Goal: Transaction & Acquisition: Purchase product/service

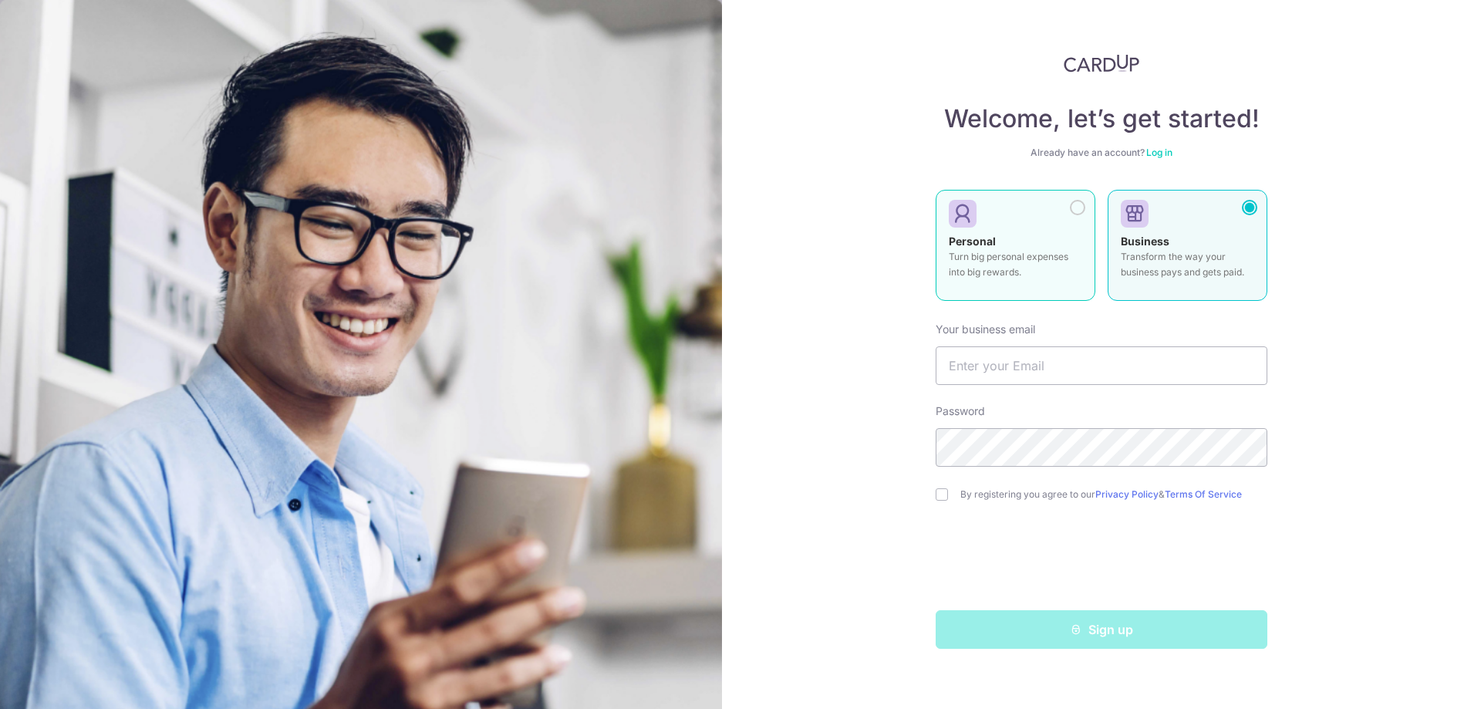
click at [1077, 197] on label "Personal Turn big personal expenses into big rewards." at bounding box center [1016, 245] width 160 height 111
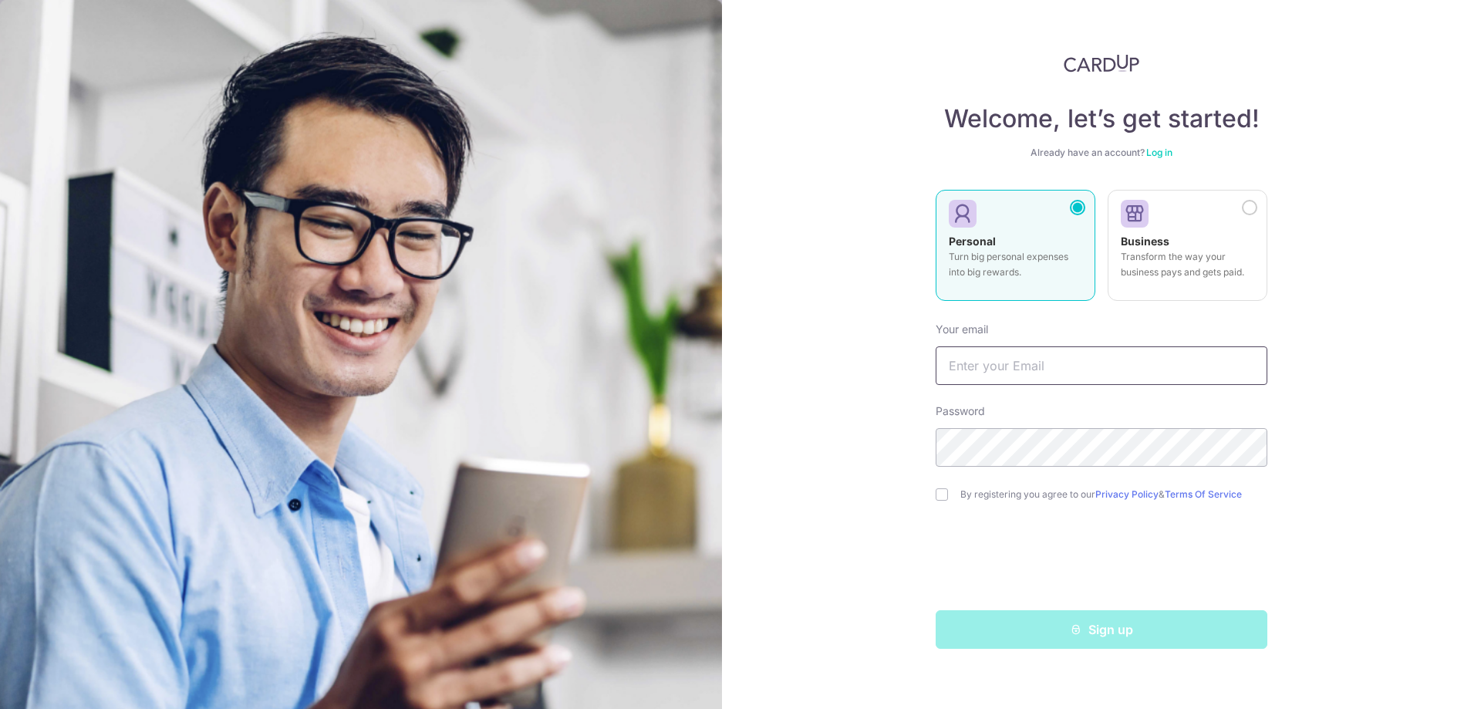
click at [1004, 369] on input "text" at bounding box center [1102, 365] width 332 height 39
type input "[EMAIL_ADDRESS][DOMAIN_NAME]"
click at [942, 492] on input "checkbox" at bounding box center [942, 494] width 12 height 12
checkbox input "true"
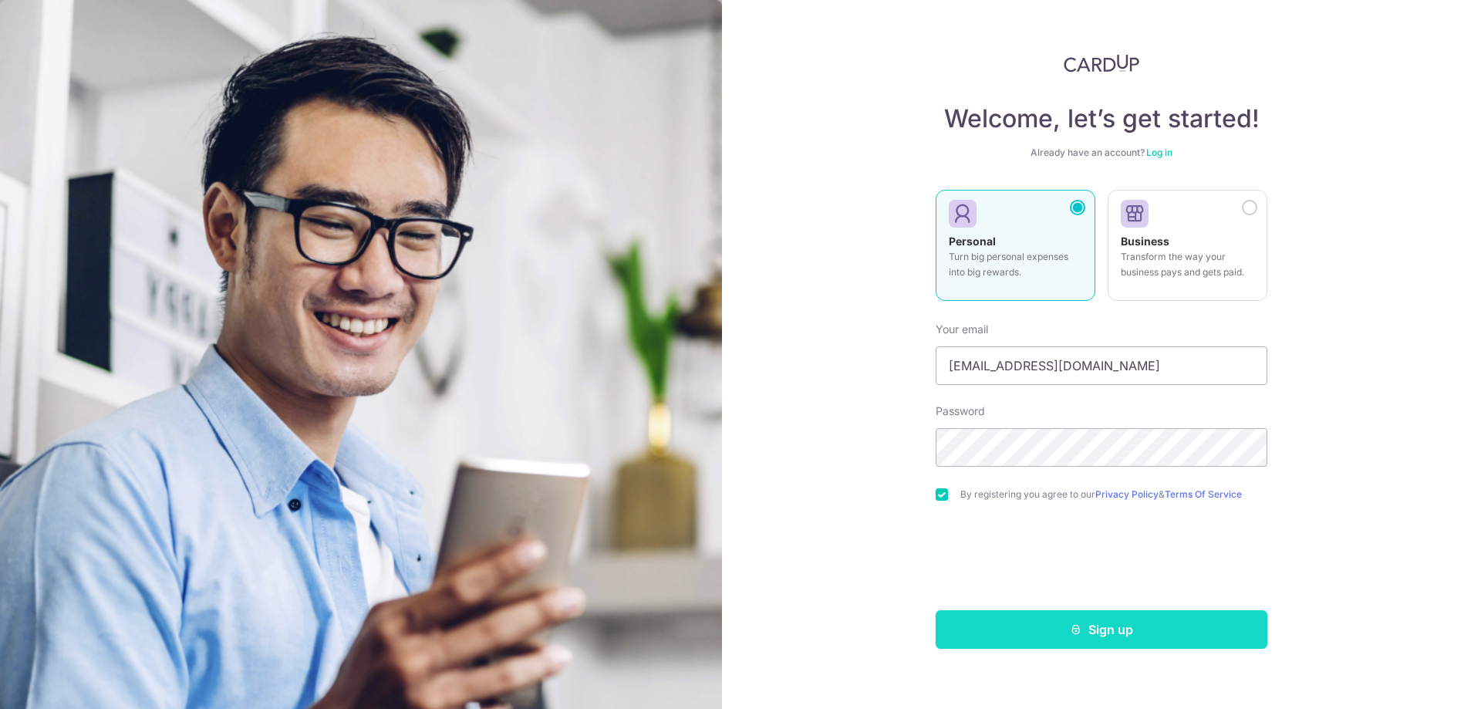
click at [1115, 627] on button "Sign up" at bounding box center [1102, 629] width 332 height 39
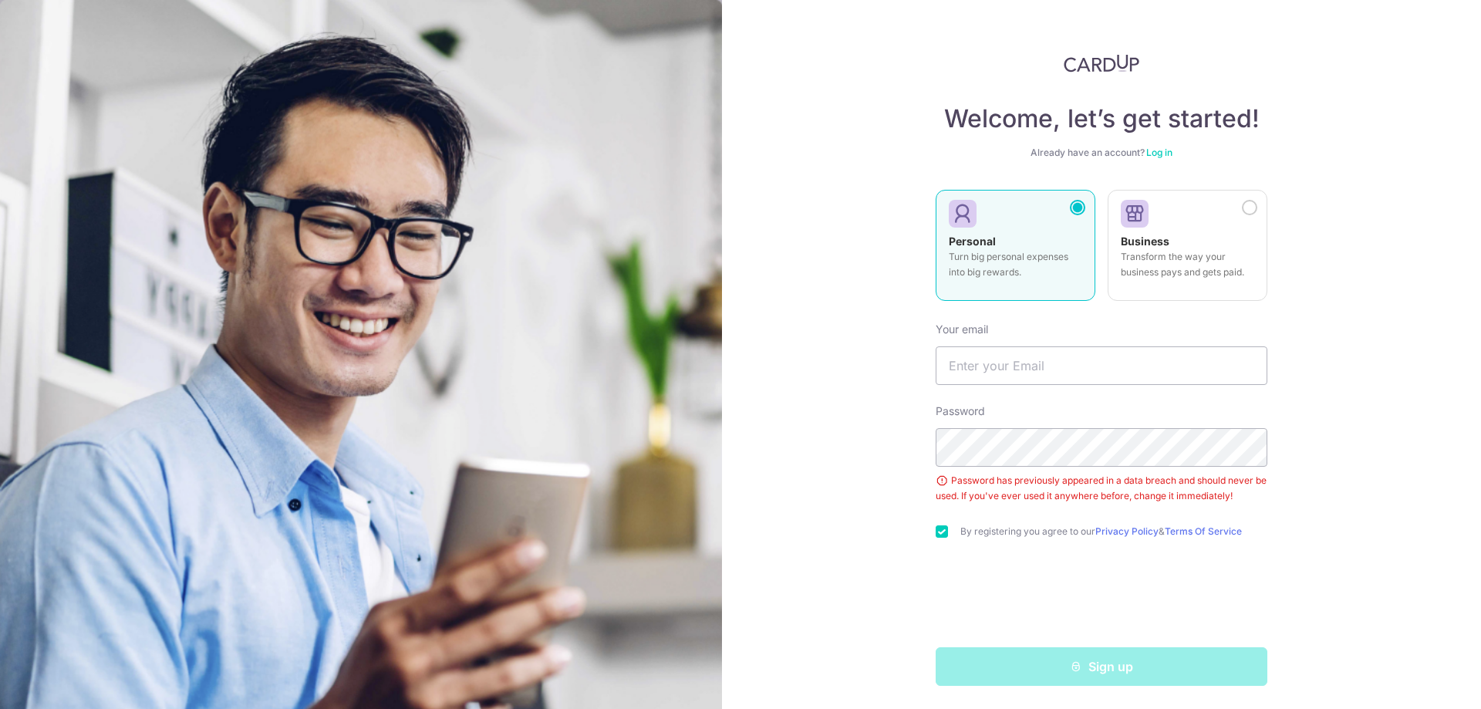
scroll to position [2, 0]
click at [1075, 357] on input "text" at bounding box center [1102, 364] width 332 height 39
type input "[EMAIL_ADDRESS][DOMAIN_NAME]"
click at [921, 446] on div "Welcome, let’s get started! Already have an account? Log in Personal Turn big p…" at bounding box center [1101, 354] width 759 height 709
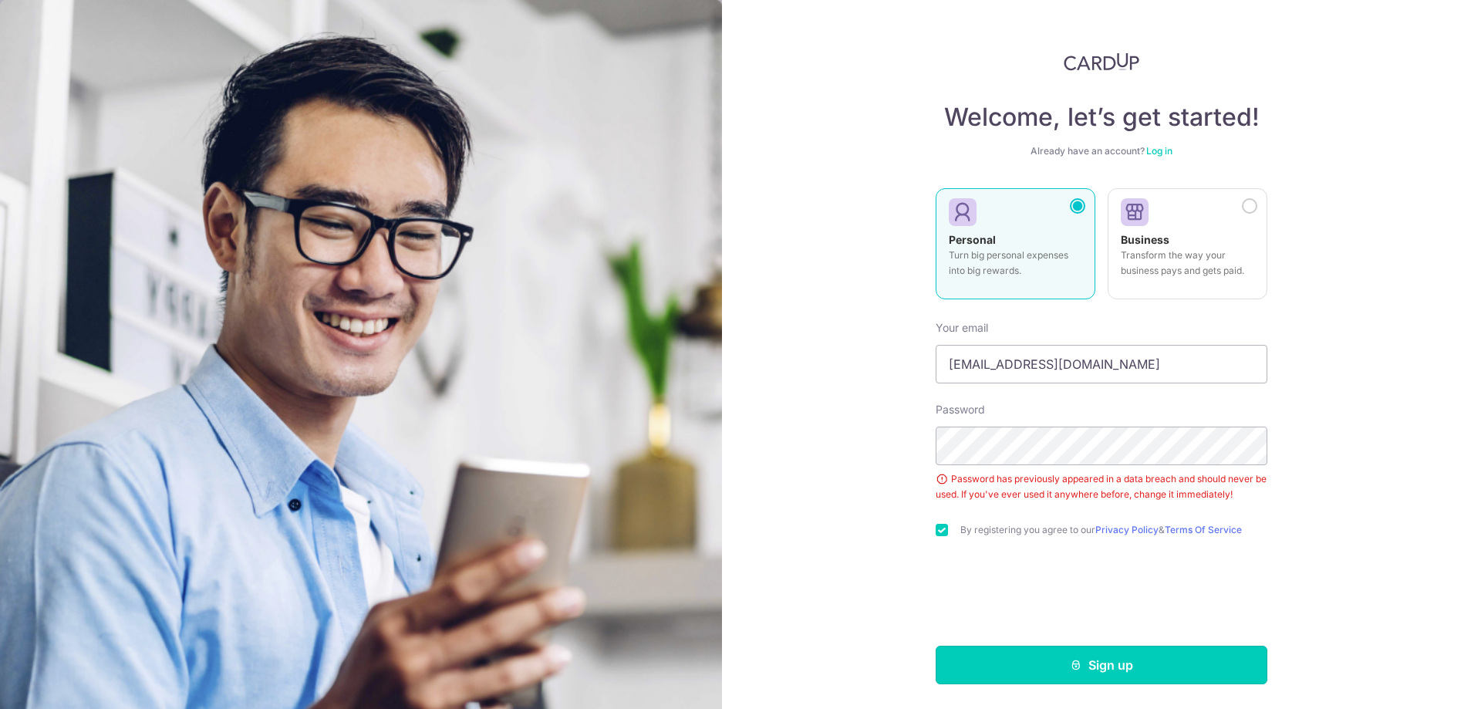
click at [1022, 674] on button "Sign up" at bounding box center [1102, 665] width 332 height 39
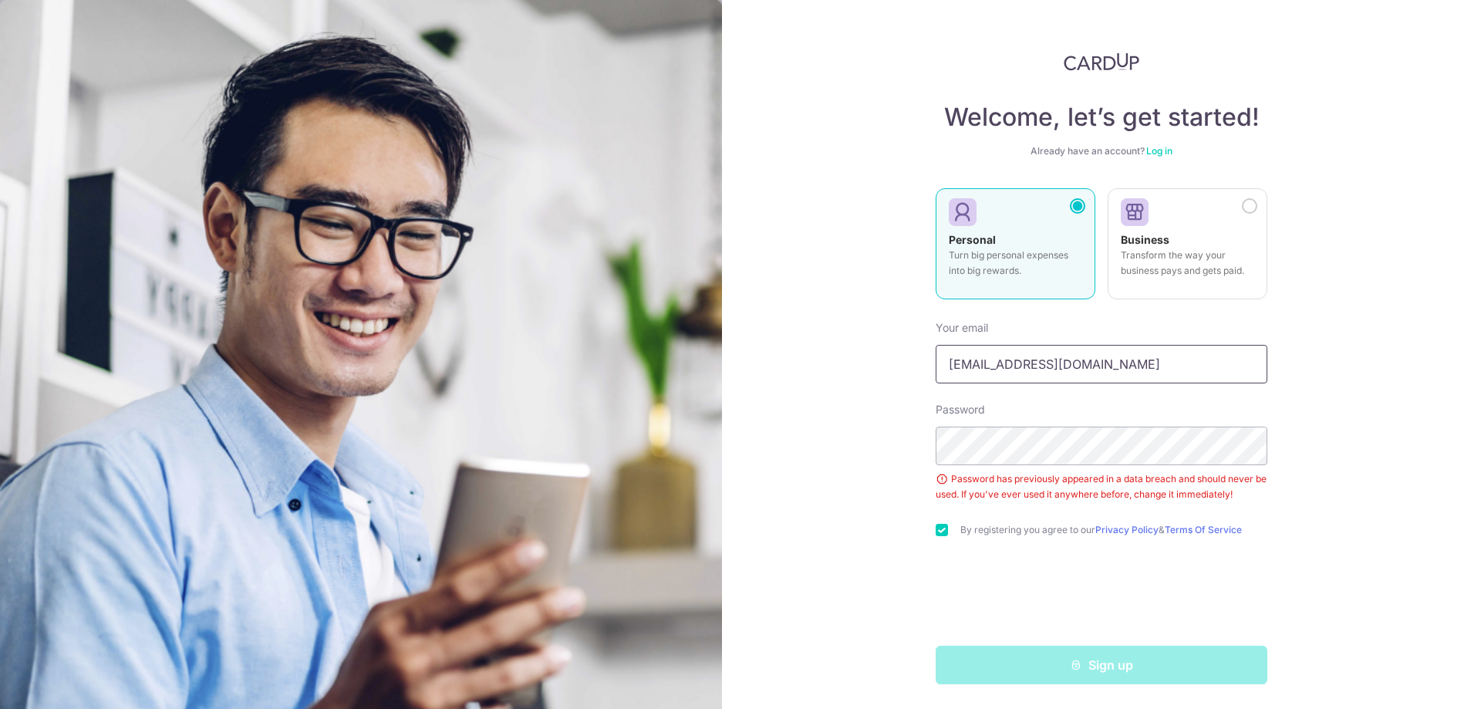
drag, startPoint x: 1095, startPoint y: 368, endPoint x: 695, endPoint y: 312, distance: 403.5
click at [695, 312] on section "Welcome, let’s get started! Already have an account? Log in Personal Turn big p…" at bounding box center [740, 354] width 1481 height 709
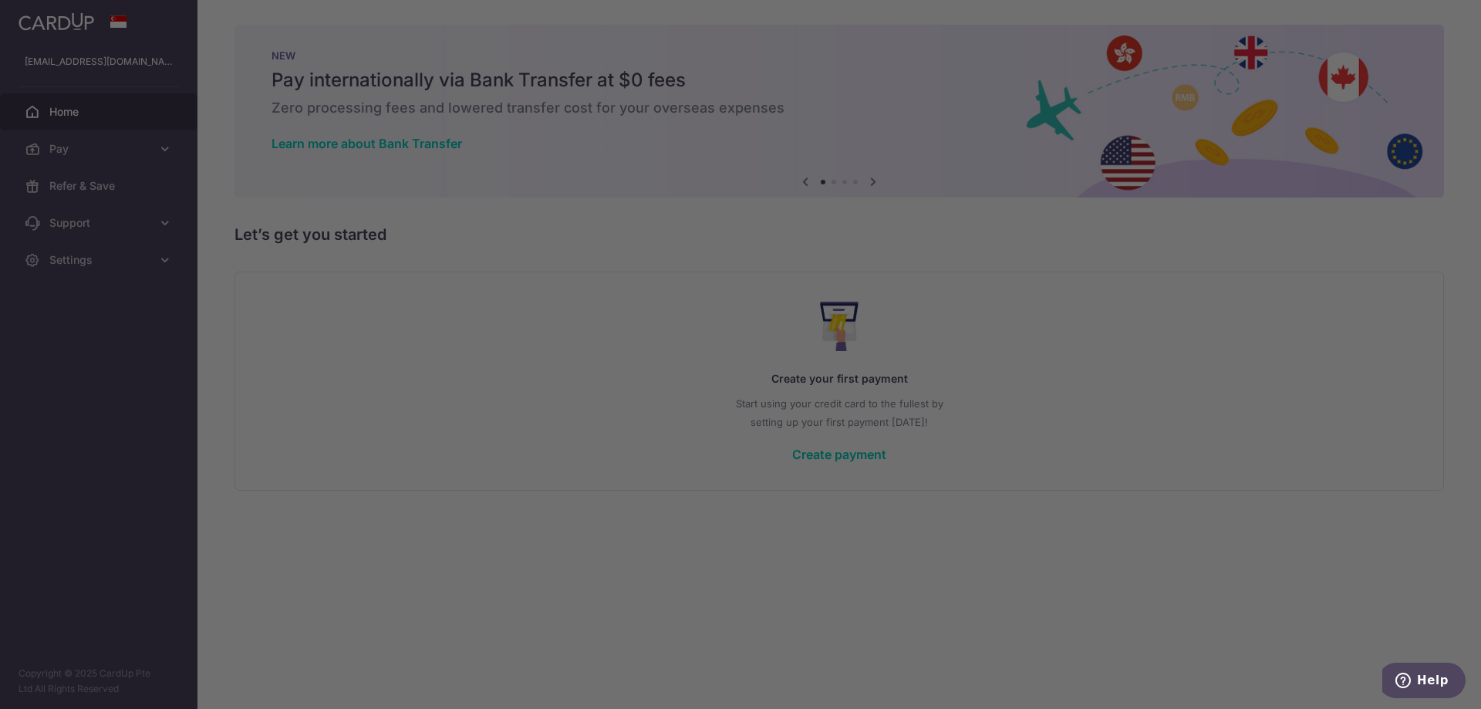
click at [1136, 436] on div at bounding box center [748, 358] width 1496 height 716
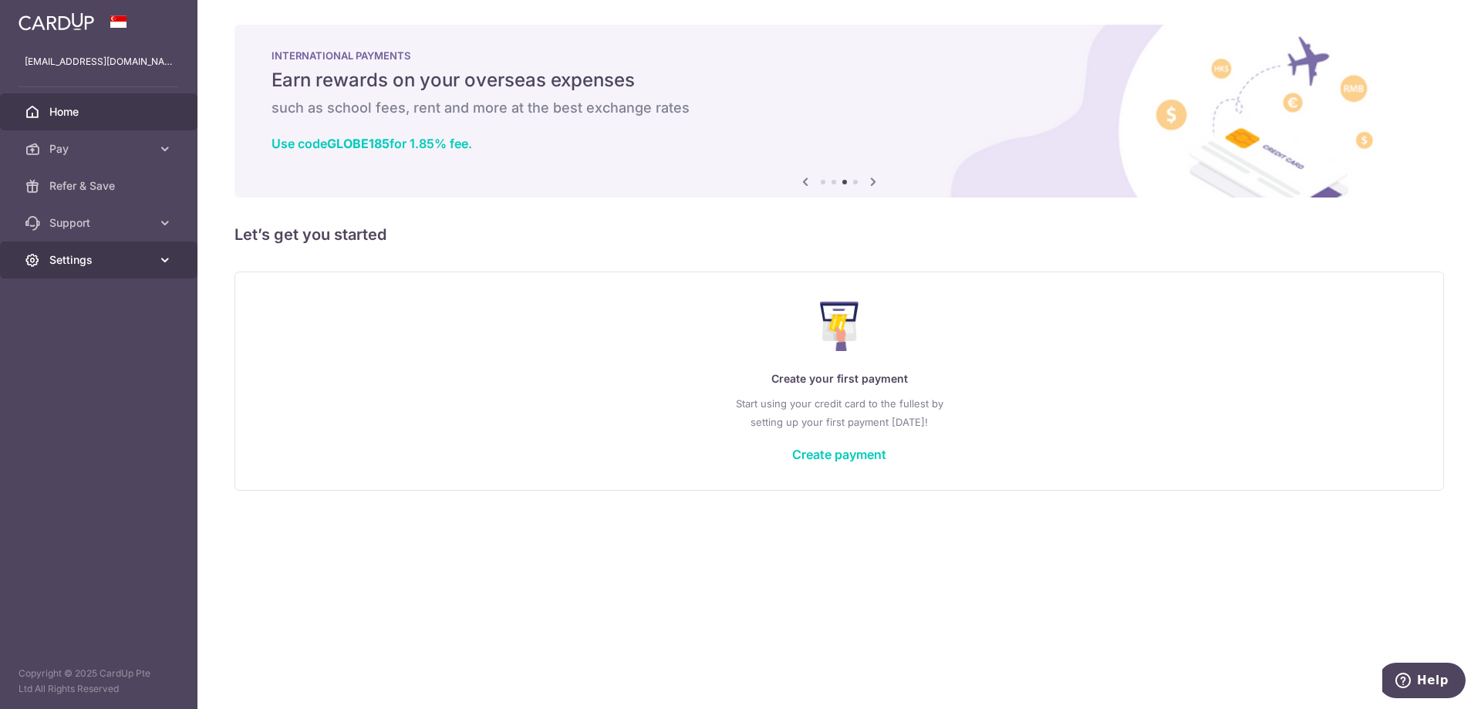
click at [106, 262] on span "Settings" at bounding box center [100, 259] width 102 height 15
click at [85, 291] on span "Account" at bounding box center [100, 296] width 102 height 15
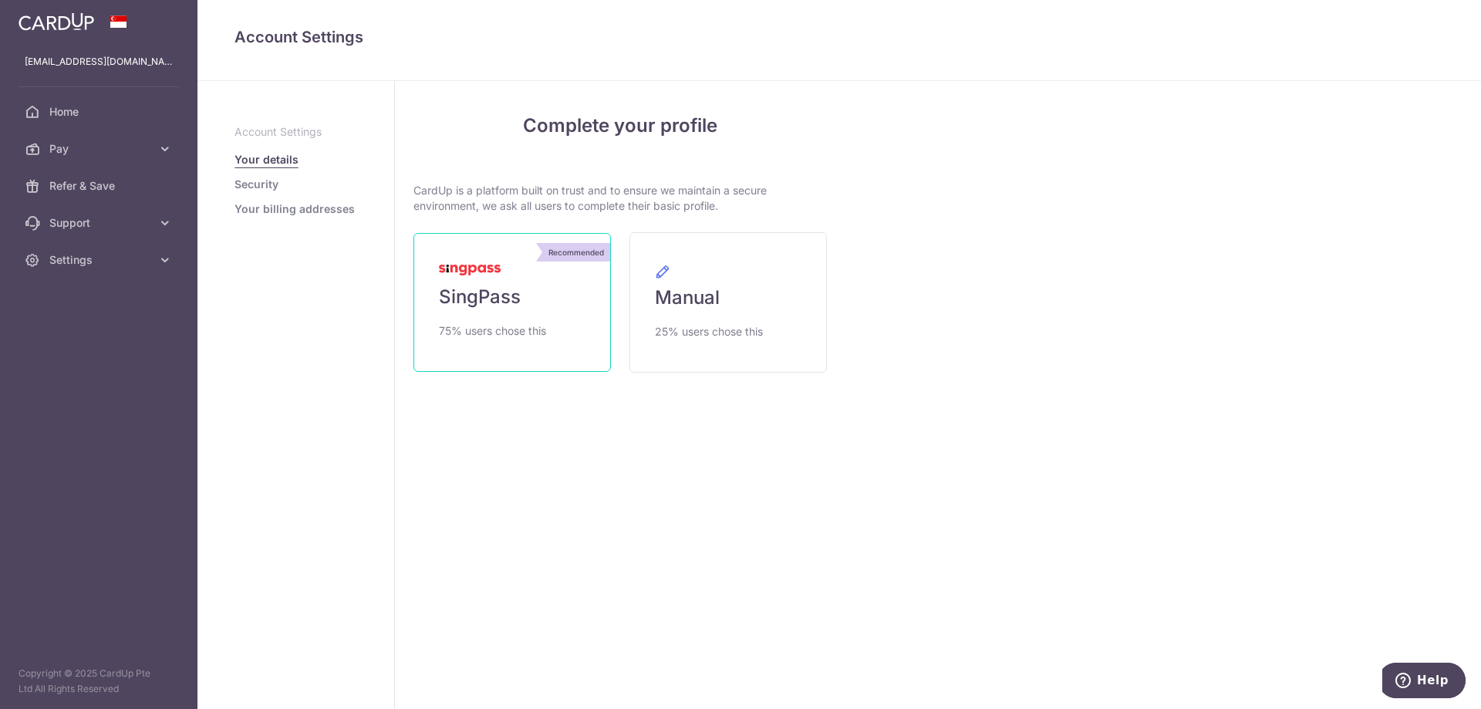
click at [491, 285] on span "SingPass" at bounding box center [480, 297] width 82 height 25
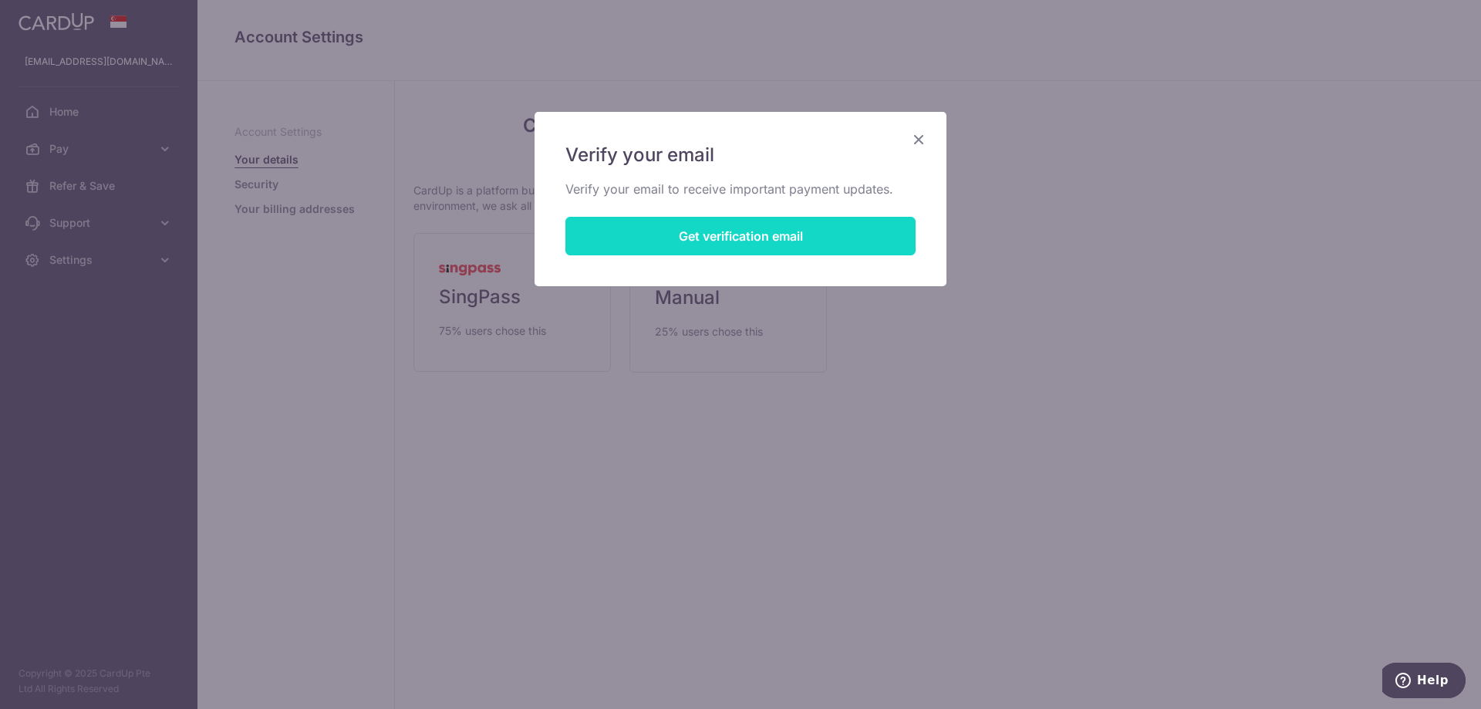
click at [728, 241] on button "Get verification email" at bounding box center [740, 236] width 350 height 39
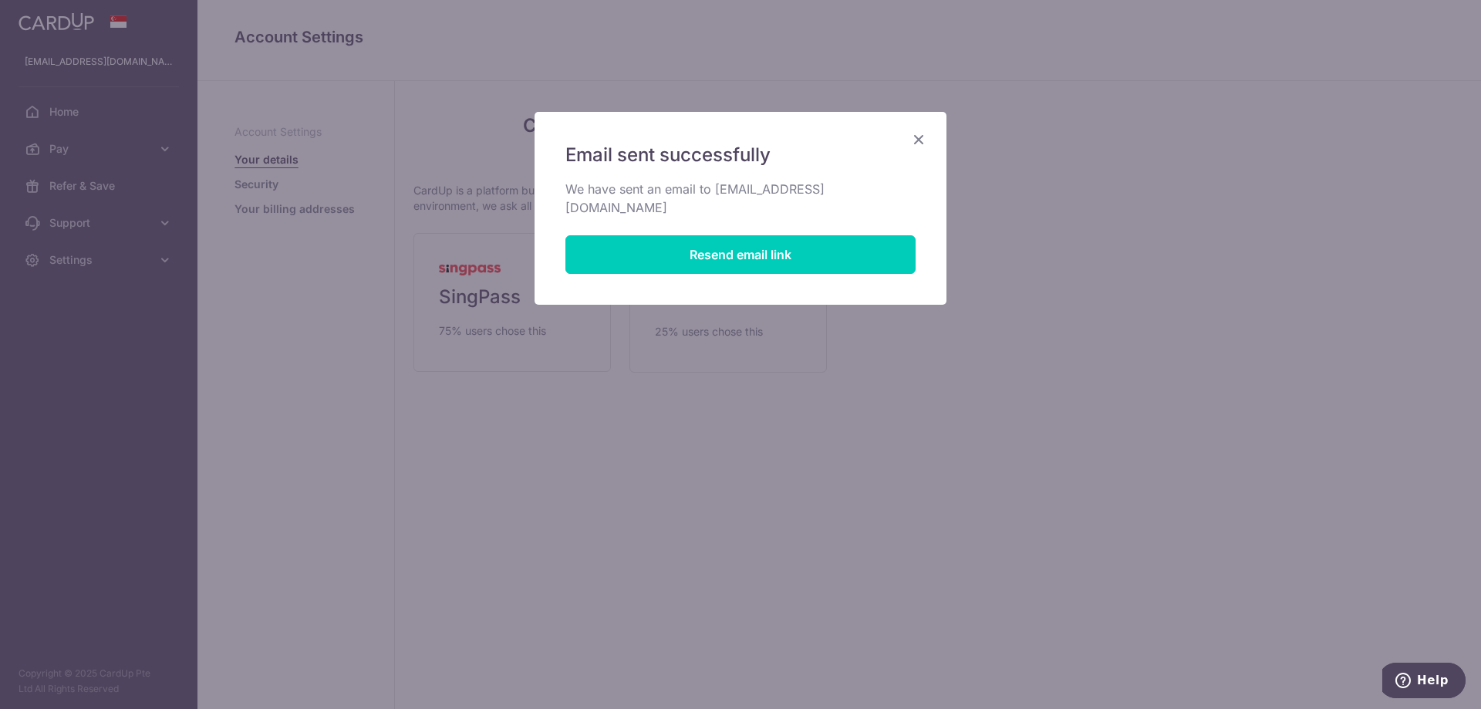
click at [904, 132] on div "Email sent successfully We have sent an email to joannalauzh@gmail.com Resend e…" at bounding box center [741, 208] width 412 height 193
click at [919, 131] on icon "Close" at bounding box center [918, 139] width 19 height 19
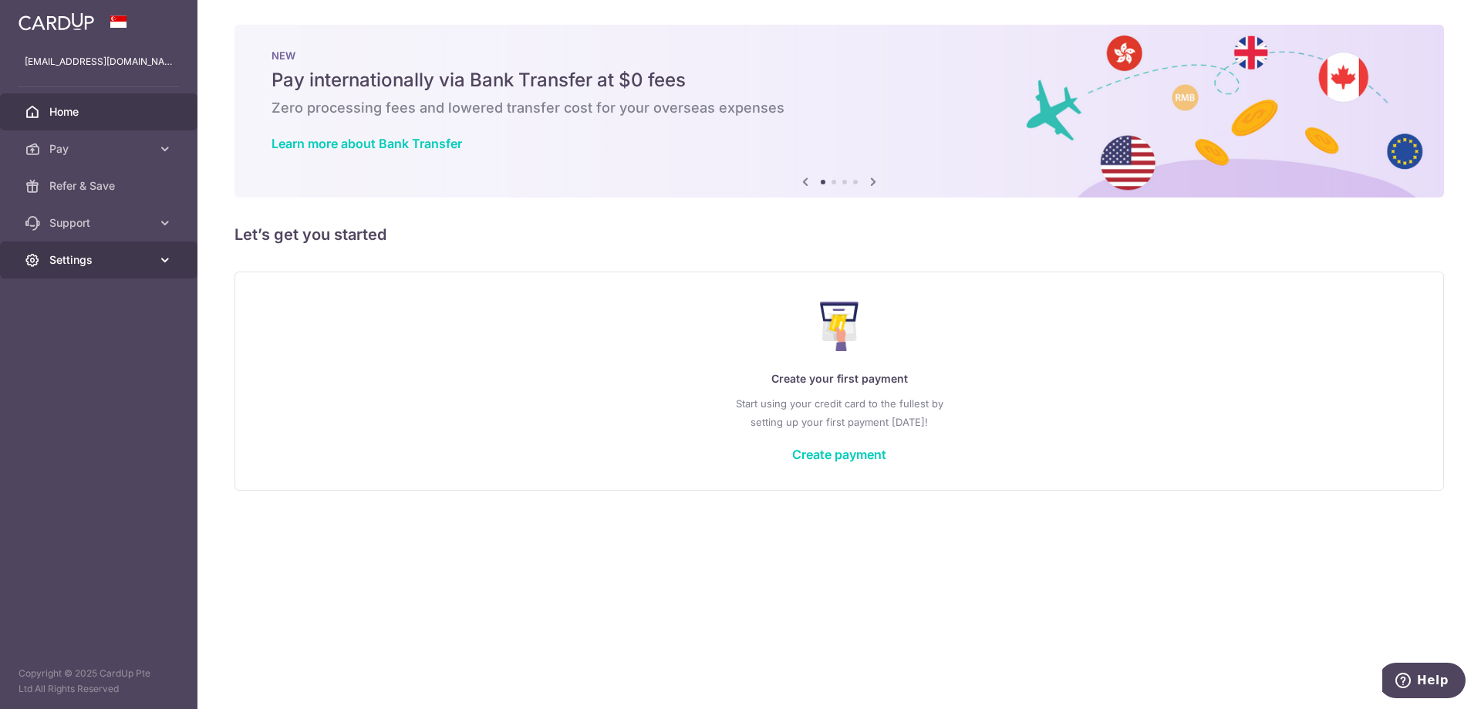
click at [117, 259] on span "Settings" at bounding box center [100, 259] width 102 height 15
click at [89, 296] on span "Account" at bounding box center [100, 296] width 102 height 15
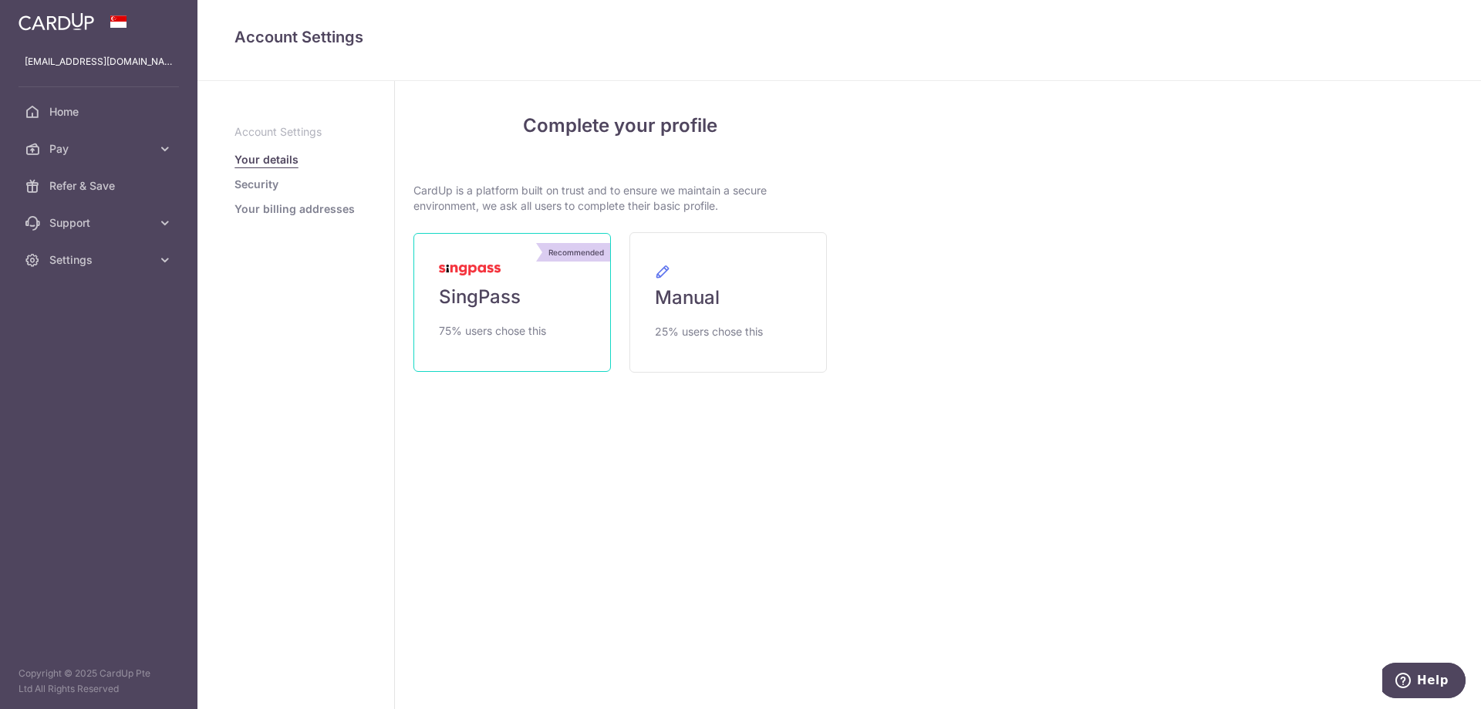
click at [531, 272] on link "Recommended SingPass 75% users chose this" at bounding box center [511, 302] width 197 height 139
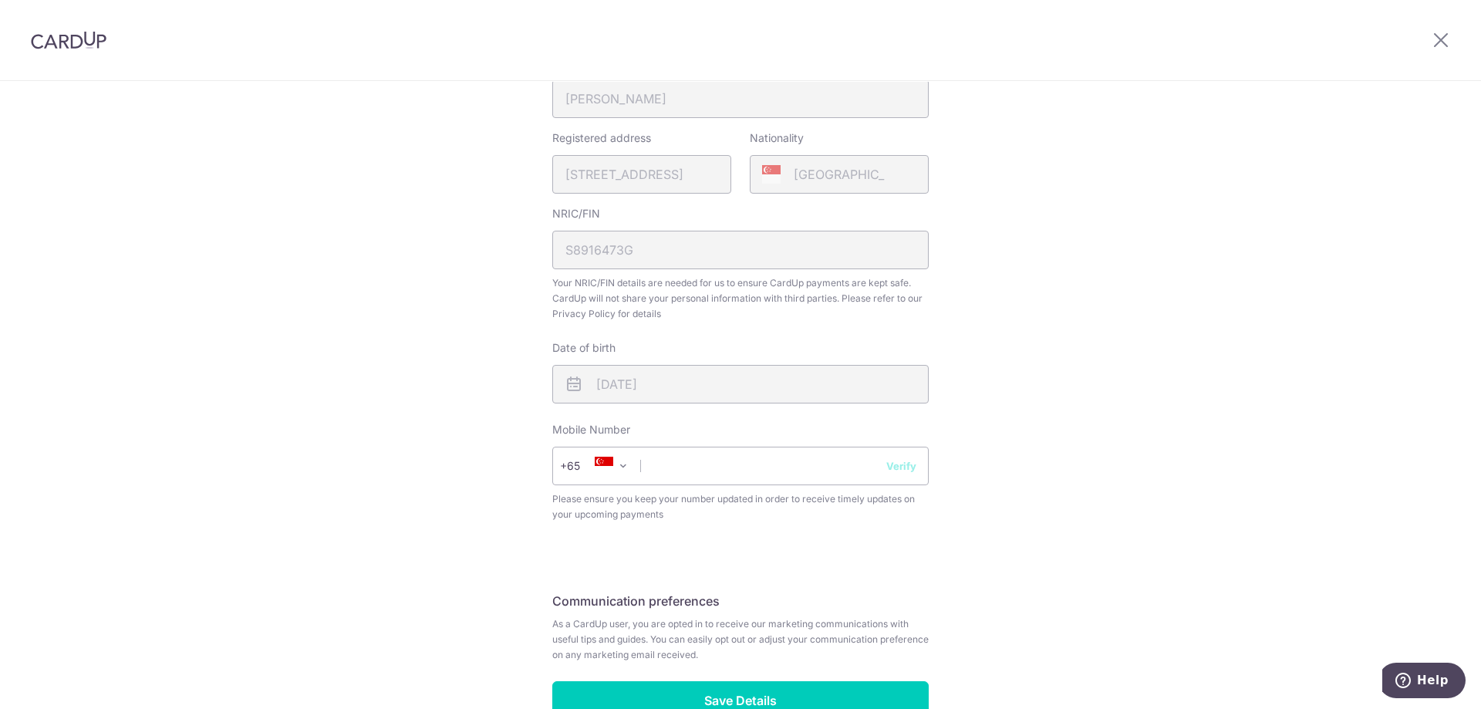
scroll to position [497, 0]
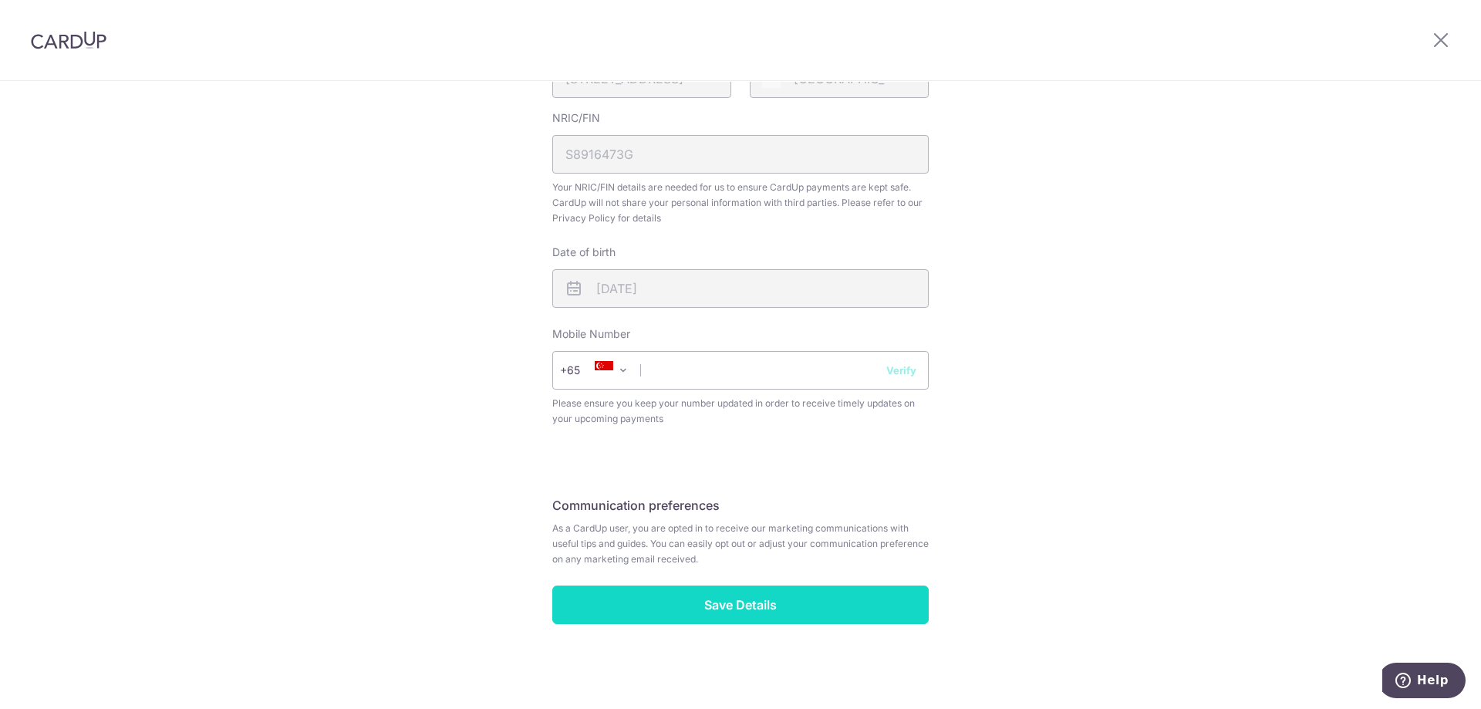
click at [787, 596] on input "Save Details" at bounding box center [740, 604] width 376 height 39
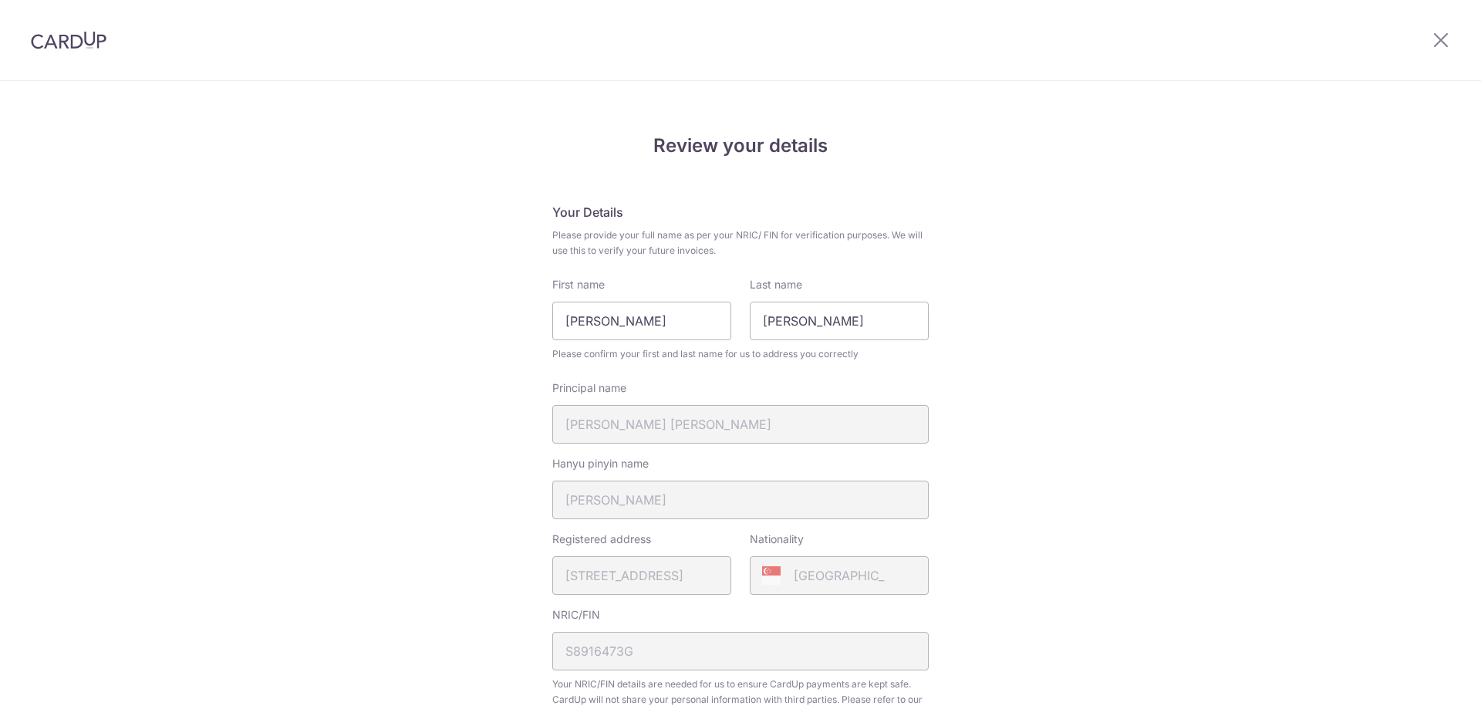
scroll to position [518, 0]
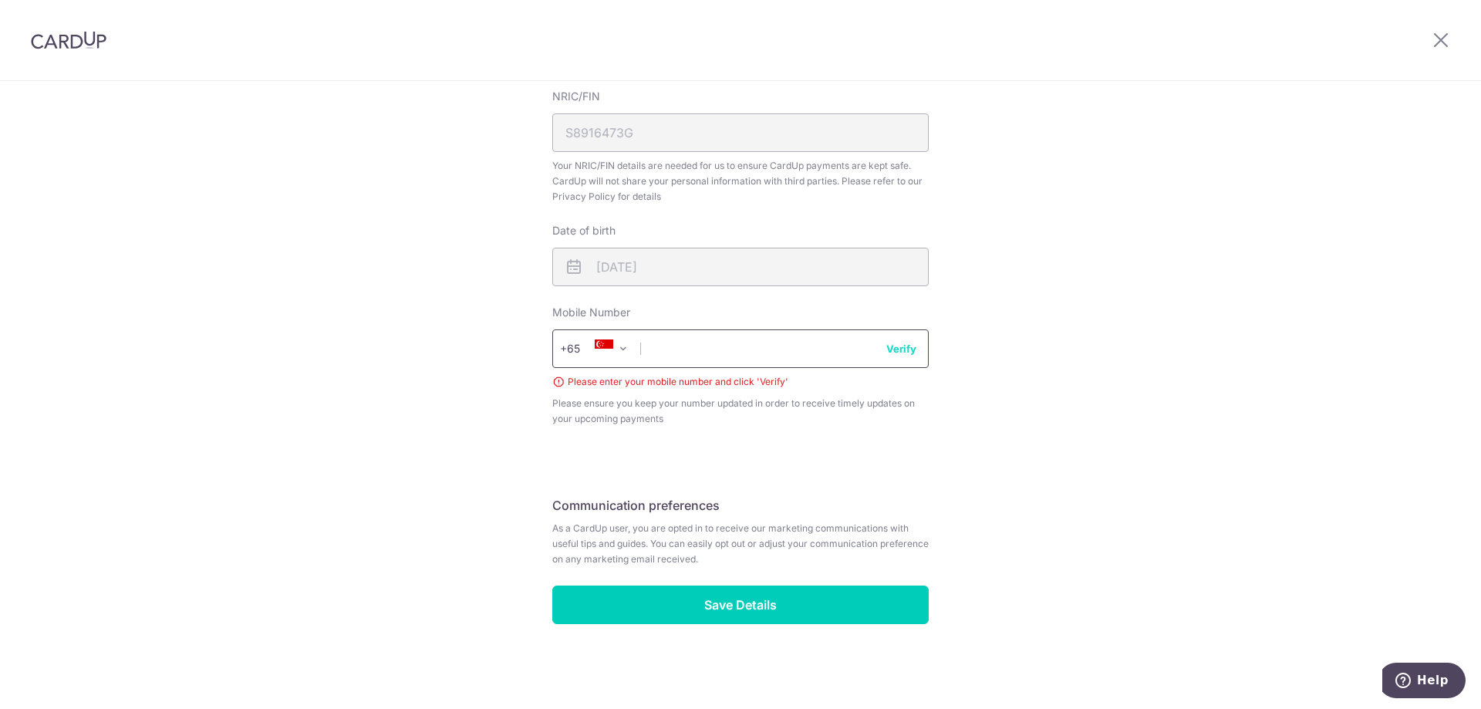
click at [700, 366] on input "text" at bounding box center [740, 348] width 376 height 39
type input "90283168"
click at [903, 353] on button "Verify" at bounding box center [901, 348] width 30 height 15
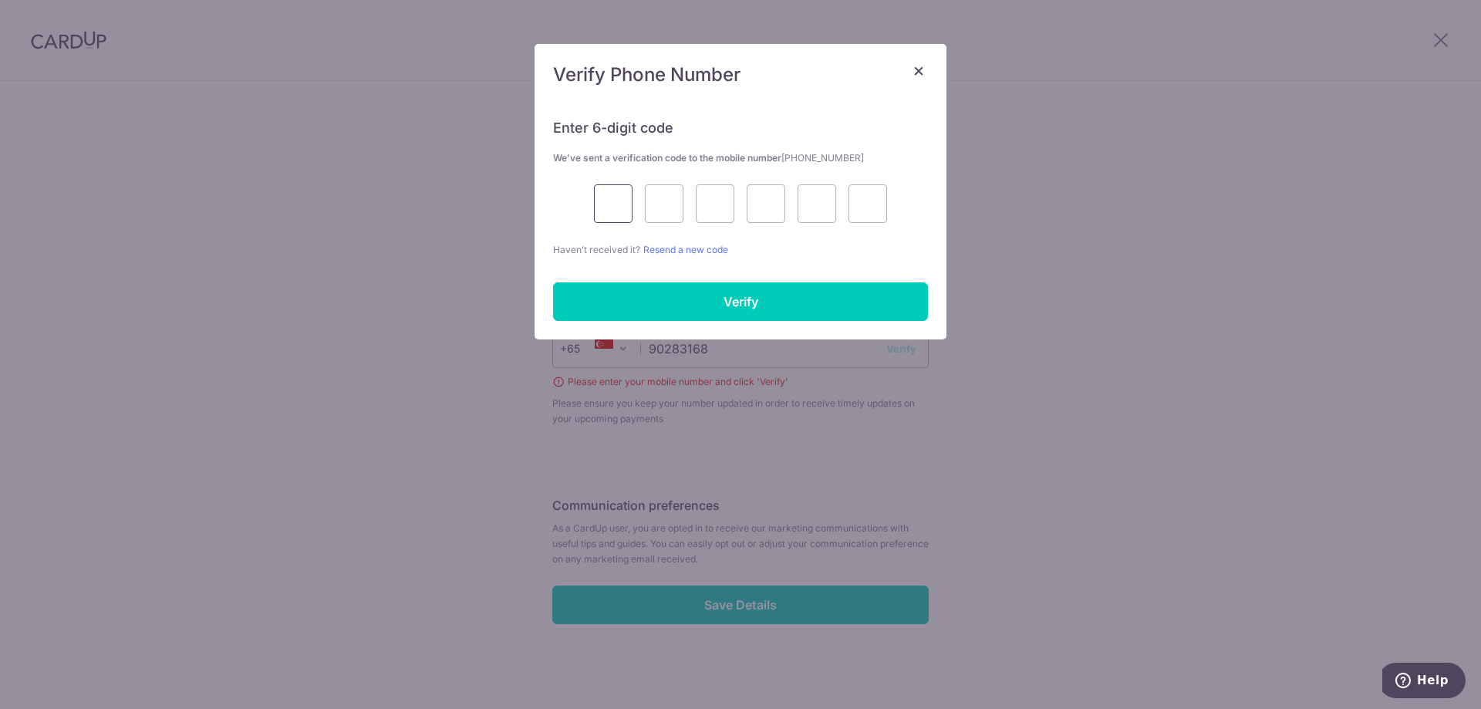
click at [623, 205] on input "text" at bounding box center [613, 203] width 39 height 39
type input "5"
type input "2"
type input "5"
type input "8"
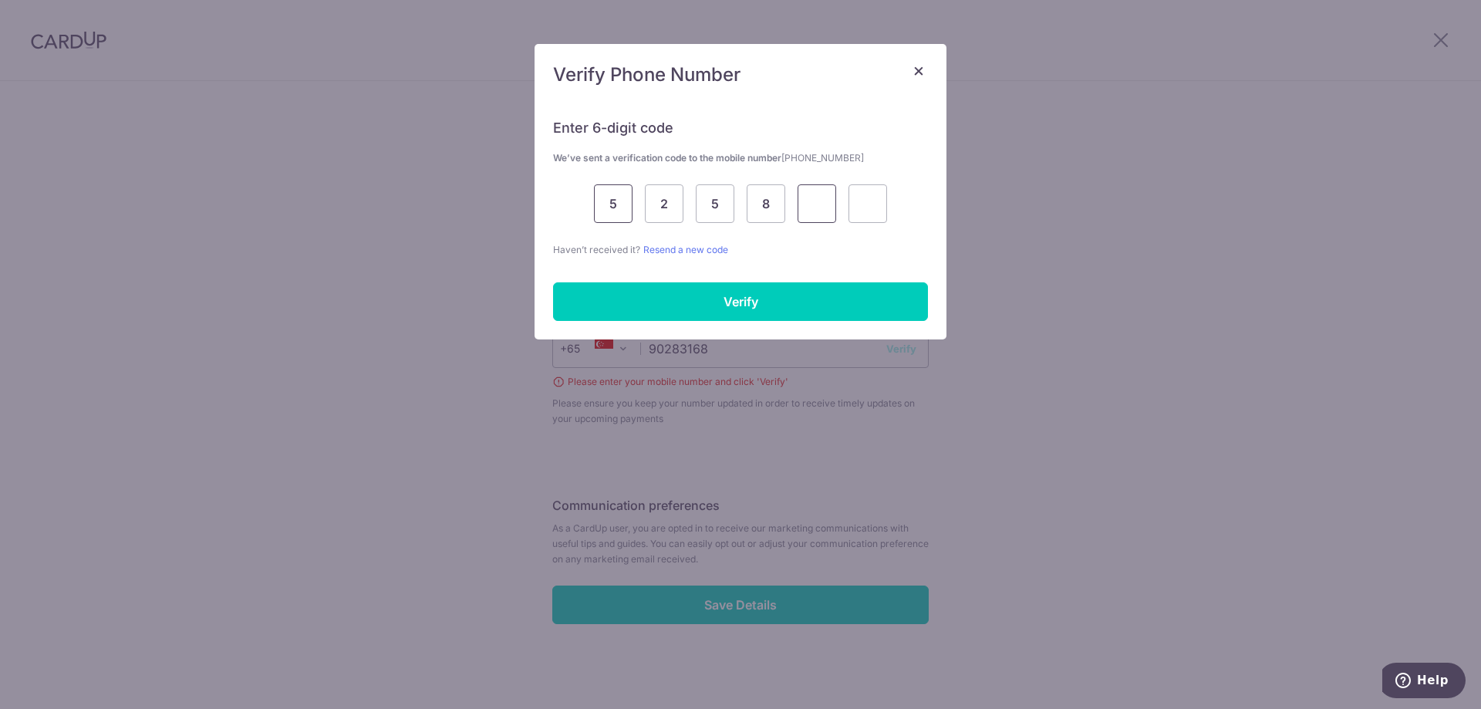
type input "1"
type input "3"
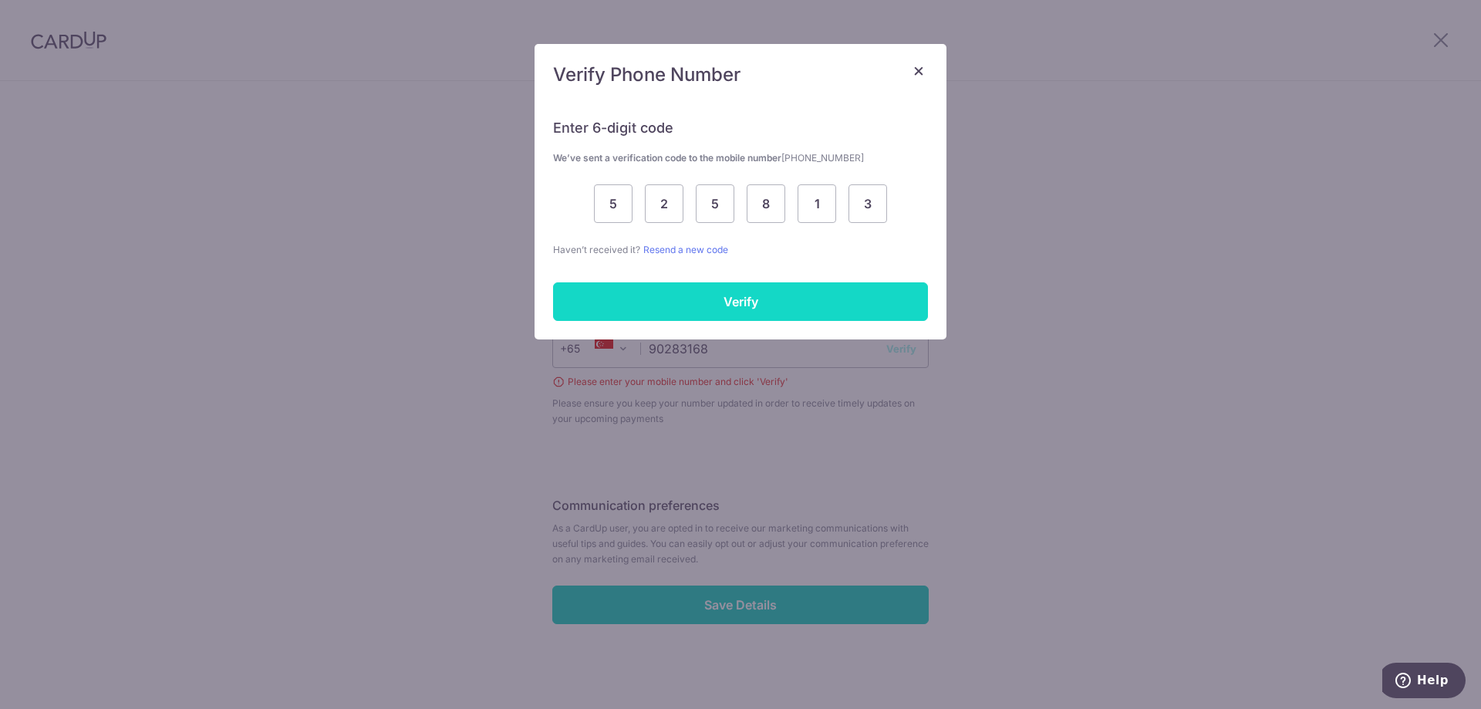
click at [731, 299] on input "Verify" at bounding box center [740, 301] width 375 height 39
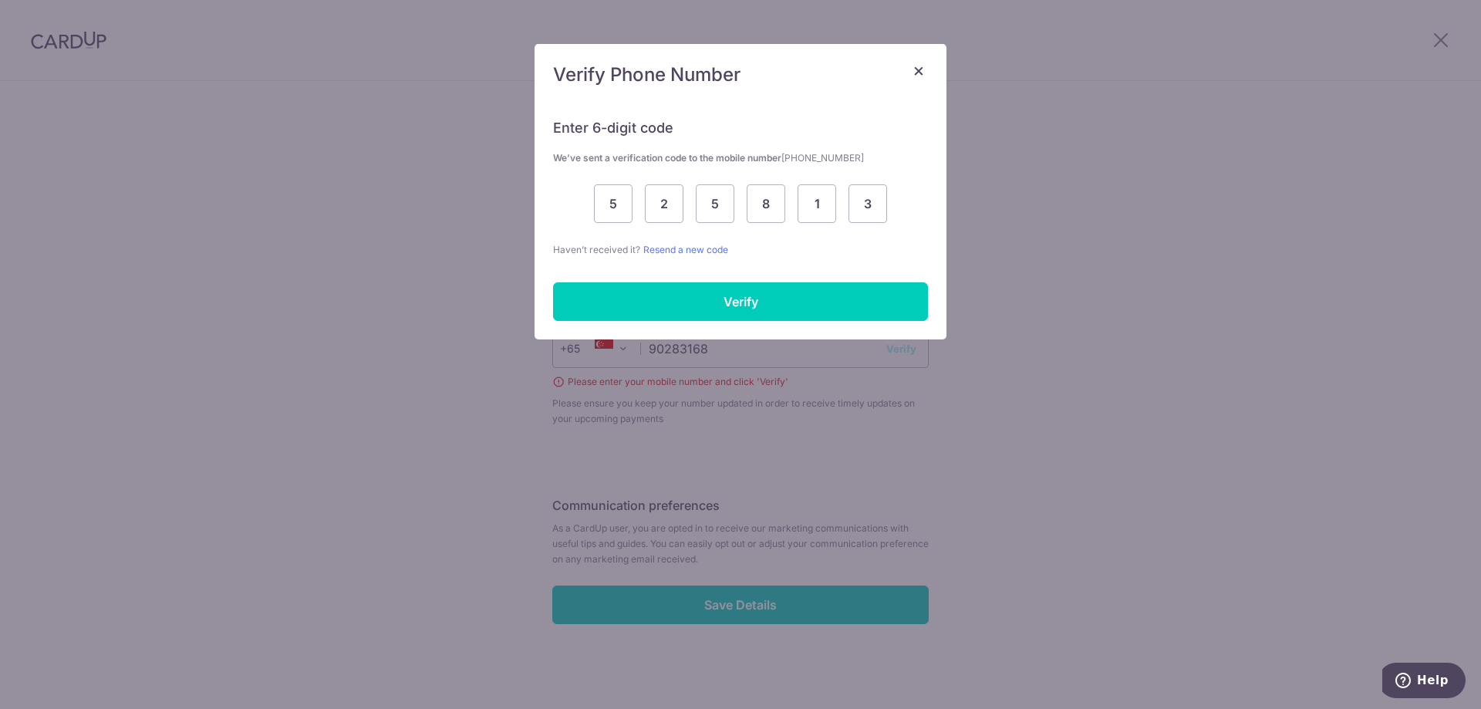
scroll to position [497, 0]
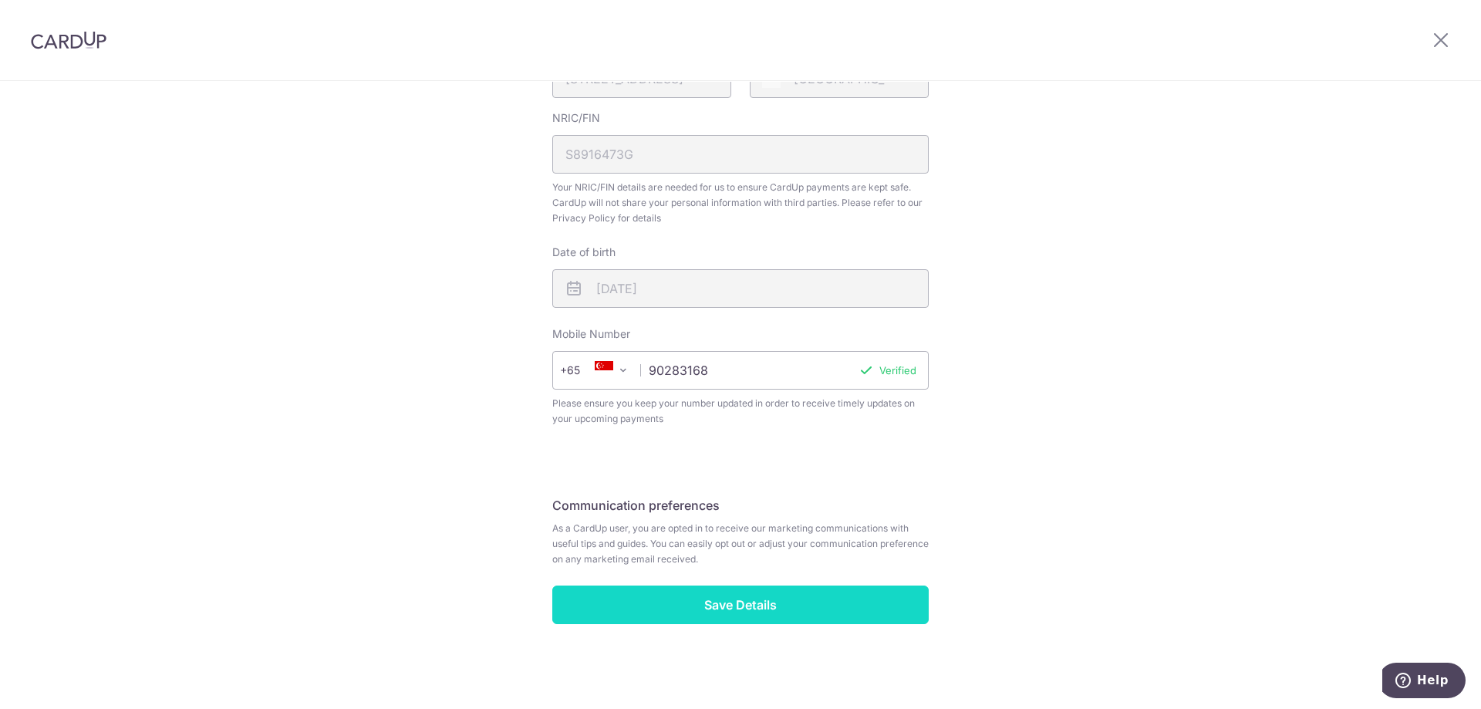
click at [752, 595] on input "Save Details" at bounding box center [740, 604] width 376 height 39
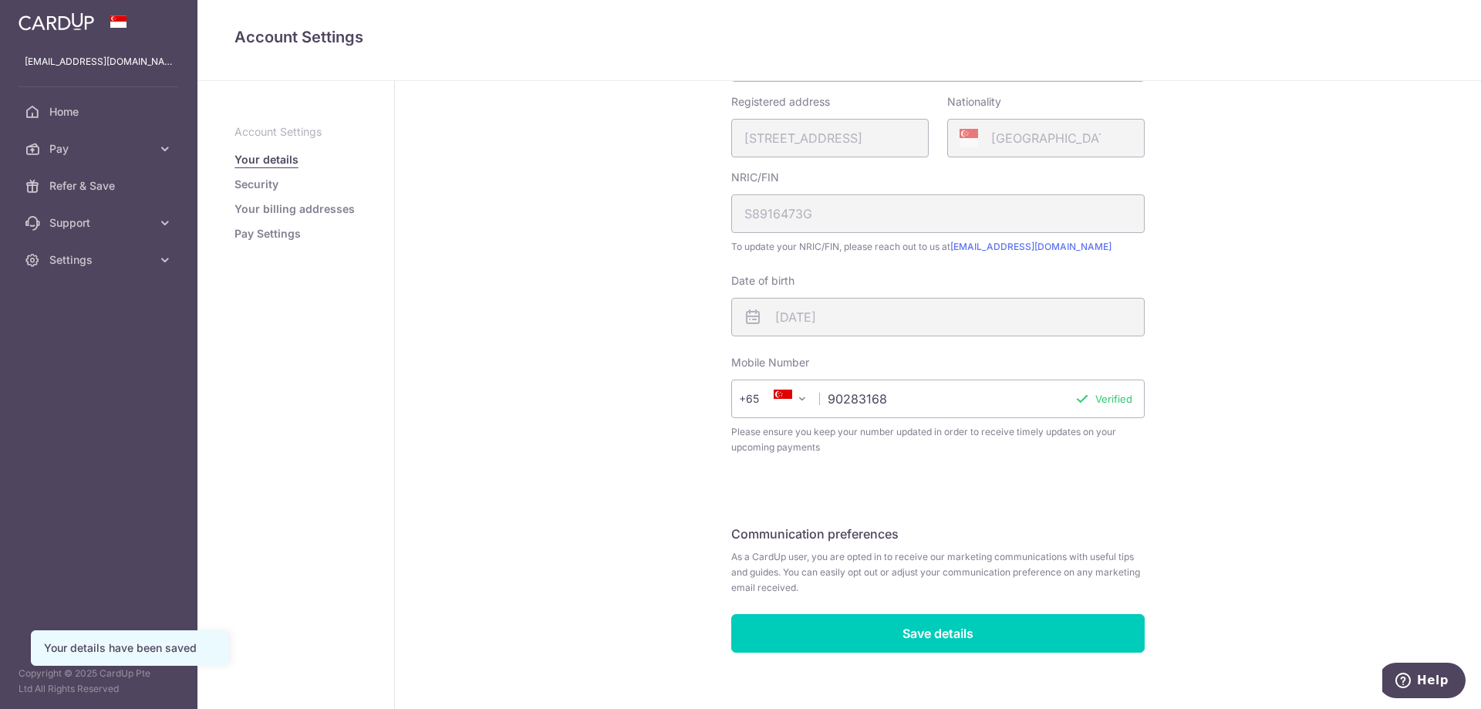
scroll to position [344, 0]
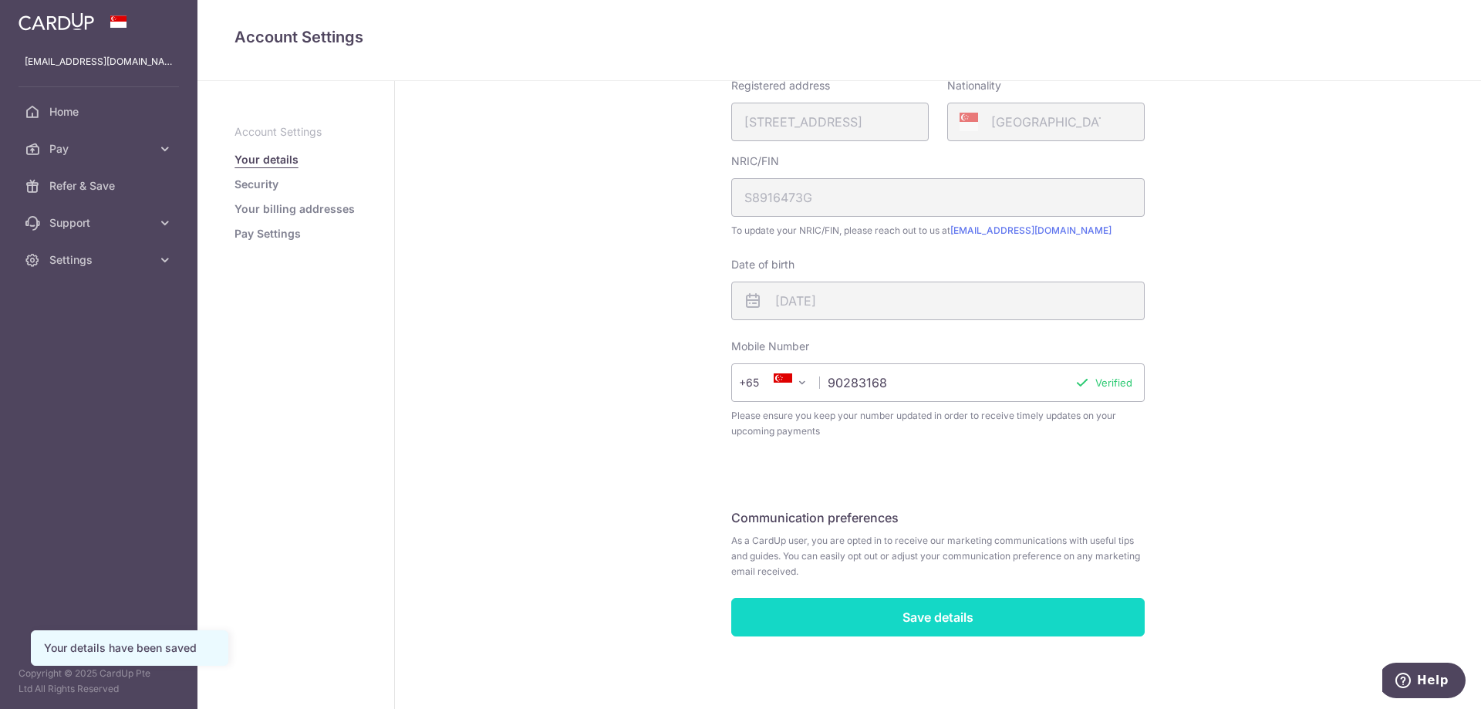
click at [889, 631] on input "Save details" at bounding box center [937, 617] width 413 height 39
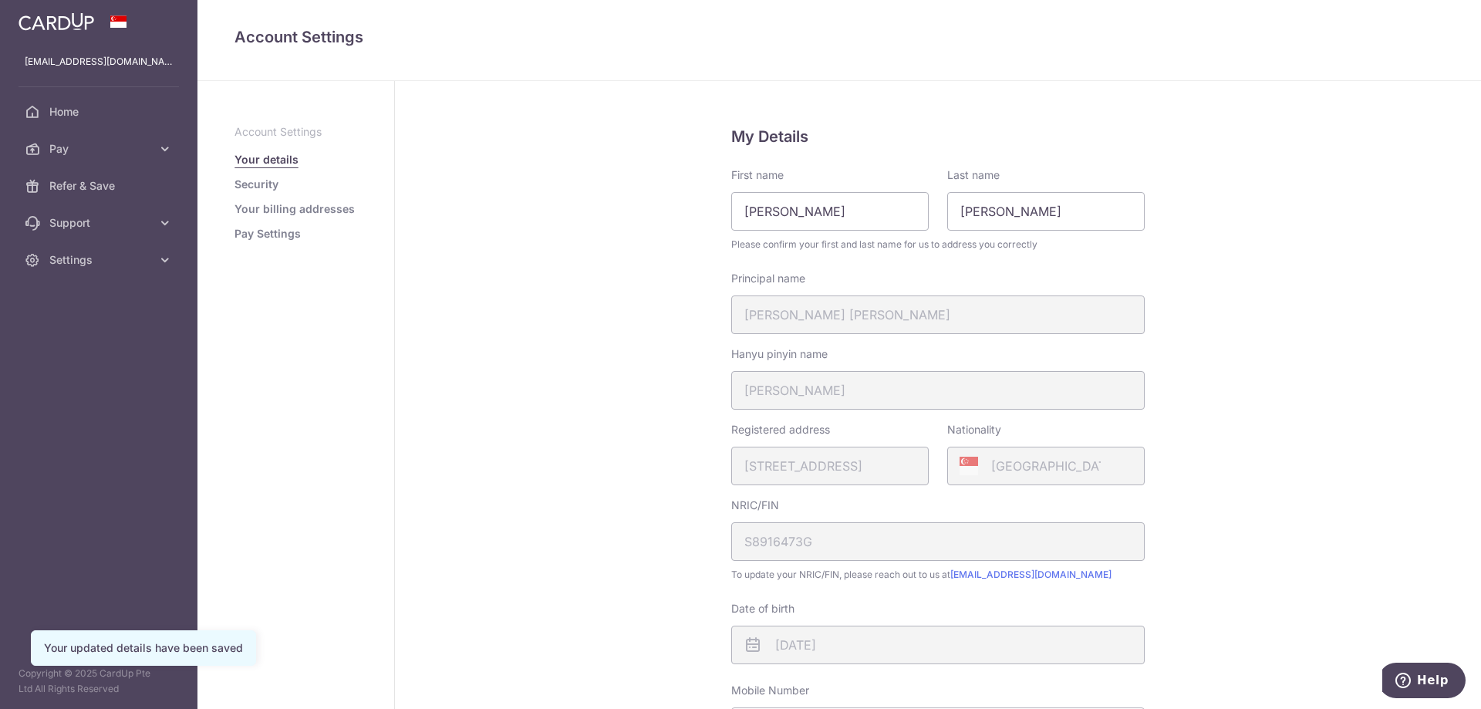
click at [257, 191] on link "Security" at bounding box center [257, 184] width 44 height 15
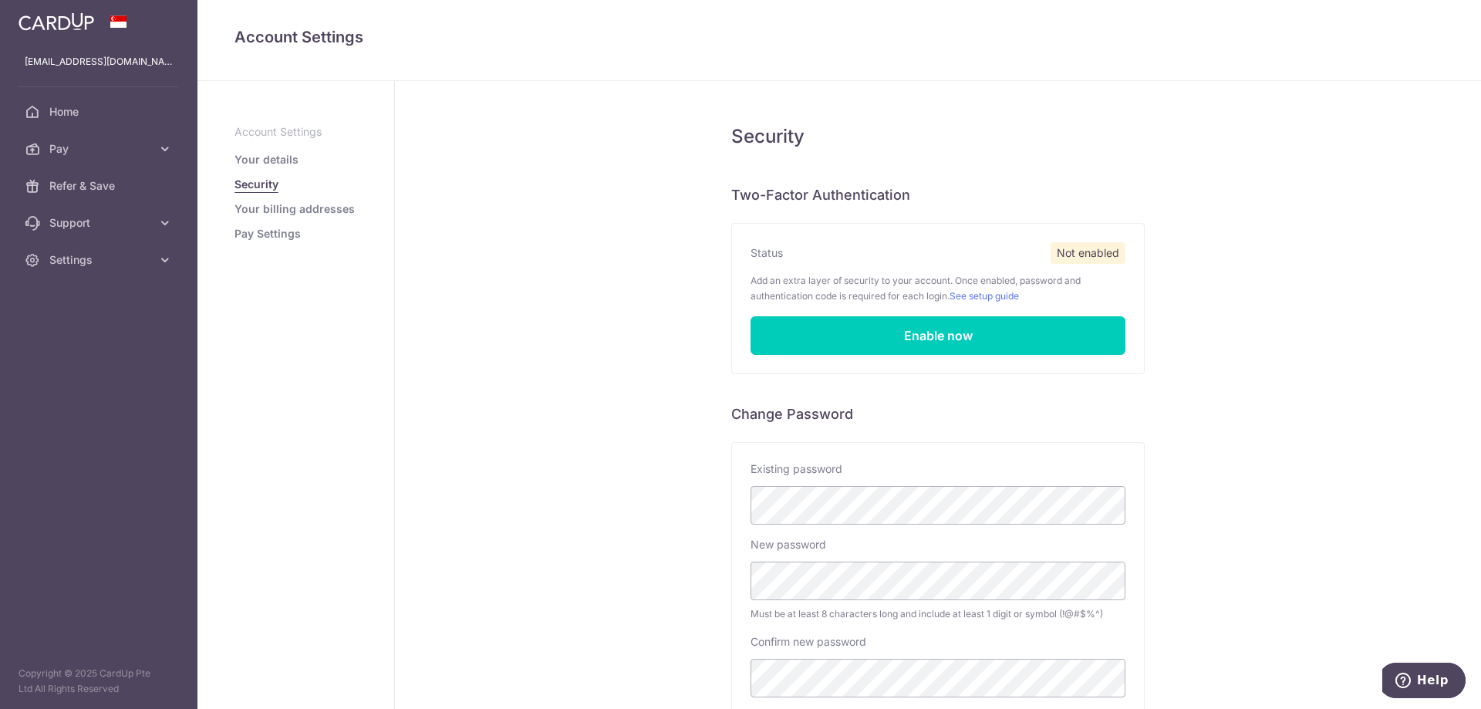
scroll to position [162, 0]
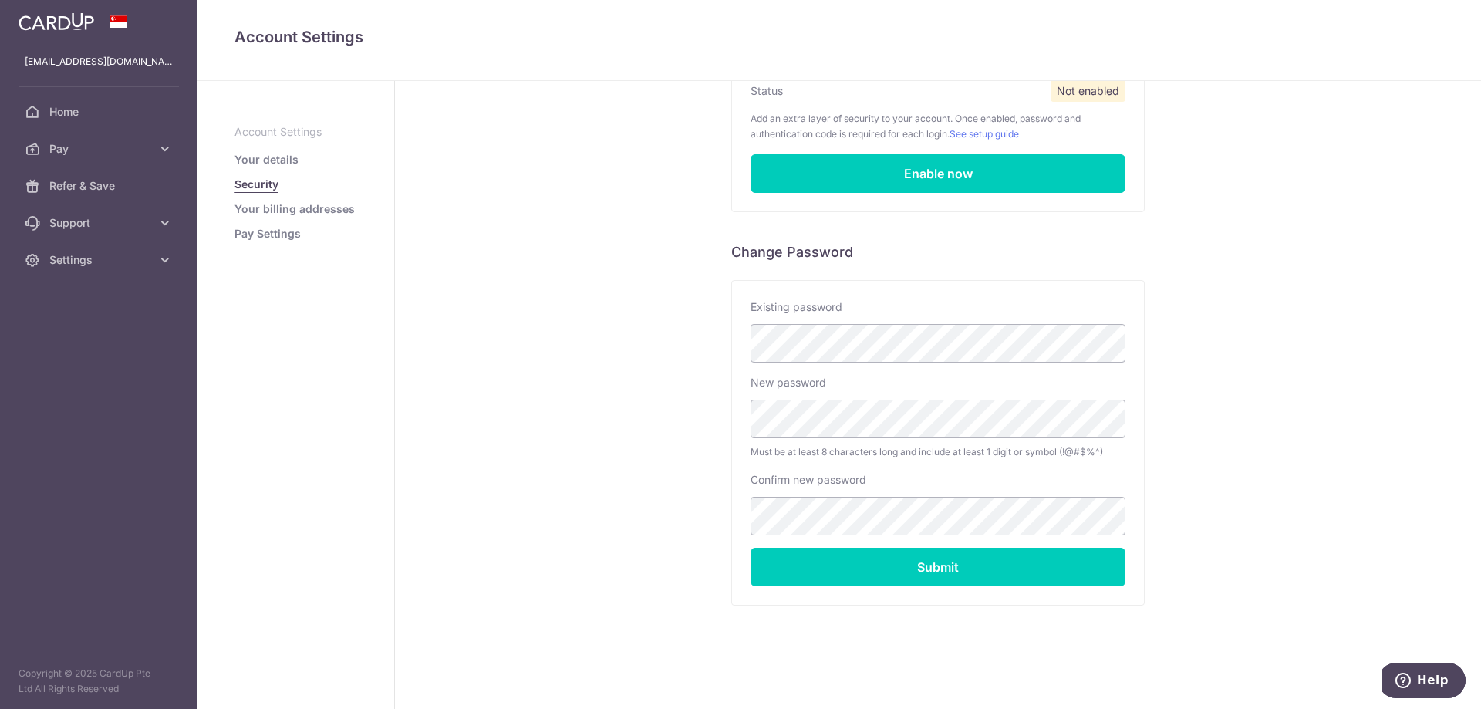
click at [271, 209] on link "Your billing addresses" at bounding box center [295, 208] width 120 height 15
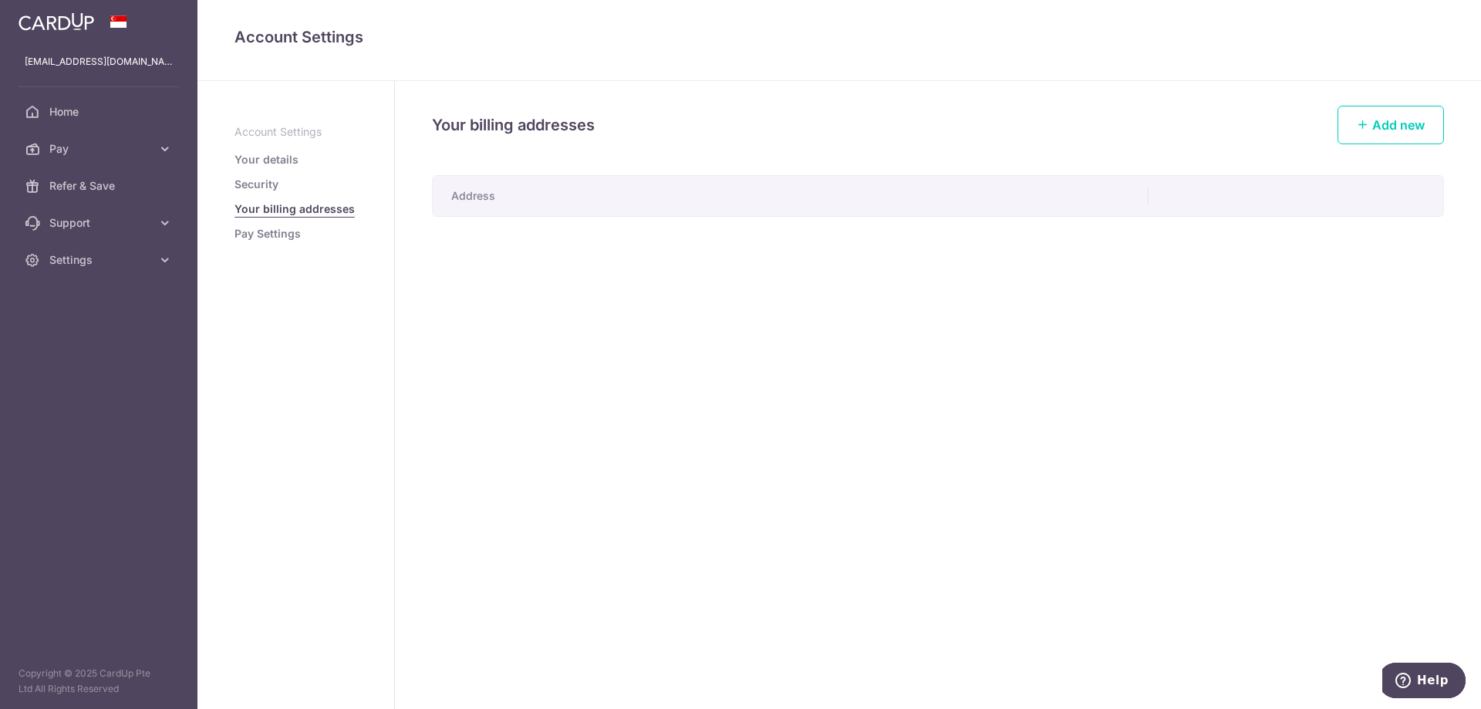
click at [263, 236] on link "Pay Settings" at bounding box center [268, 233] width 66 height 15
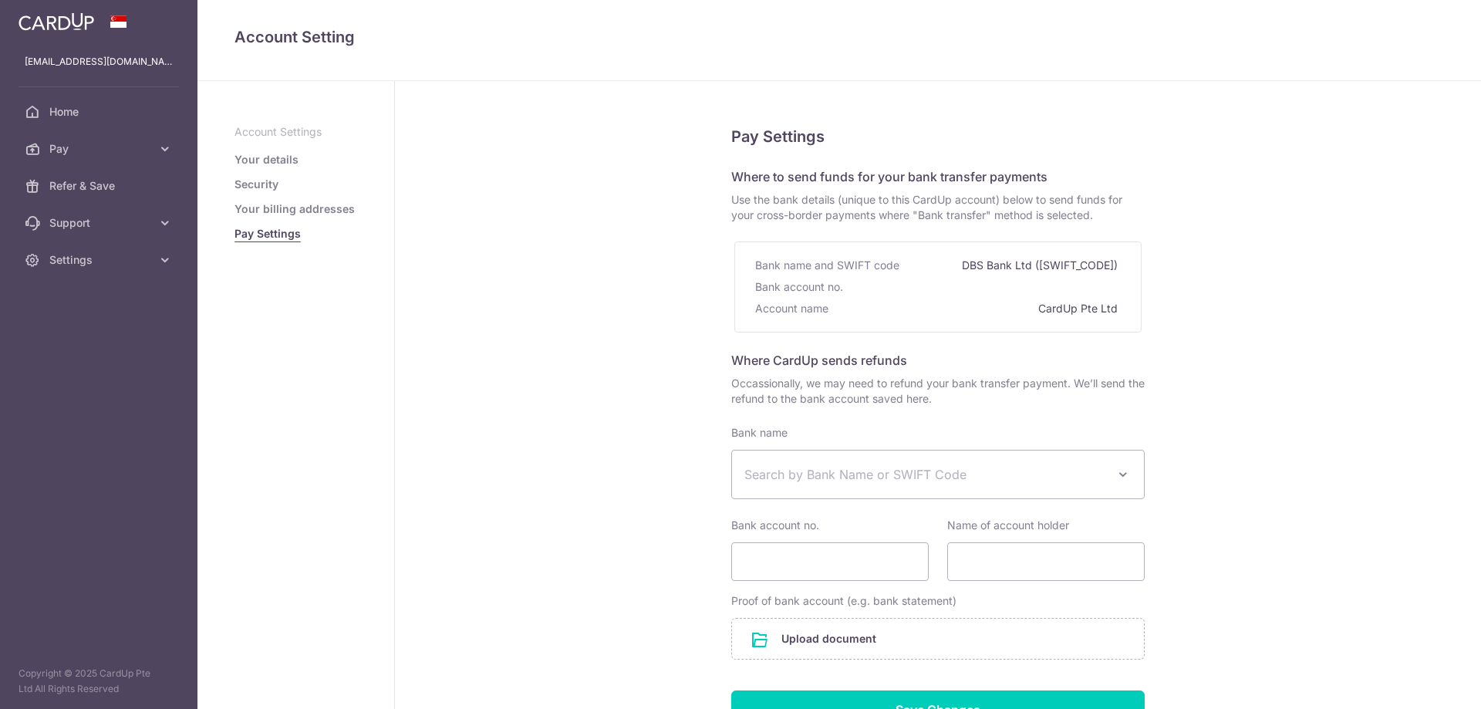
select select
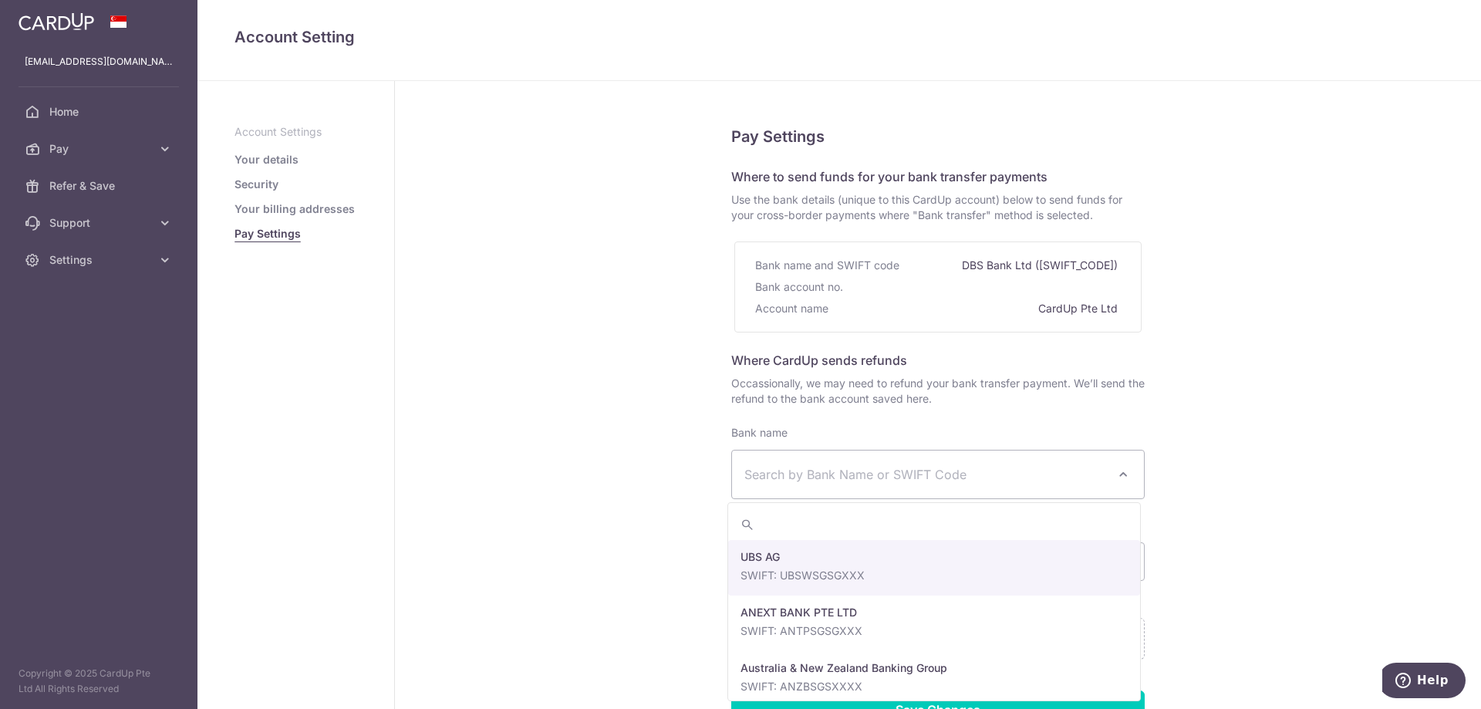
click at [931, 485] on span "Search by Bank Name or SWIFT Code" at bounding box center [938, 474] width 412 height 48
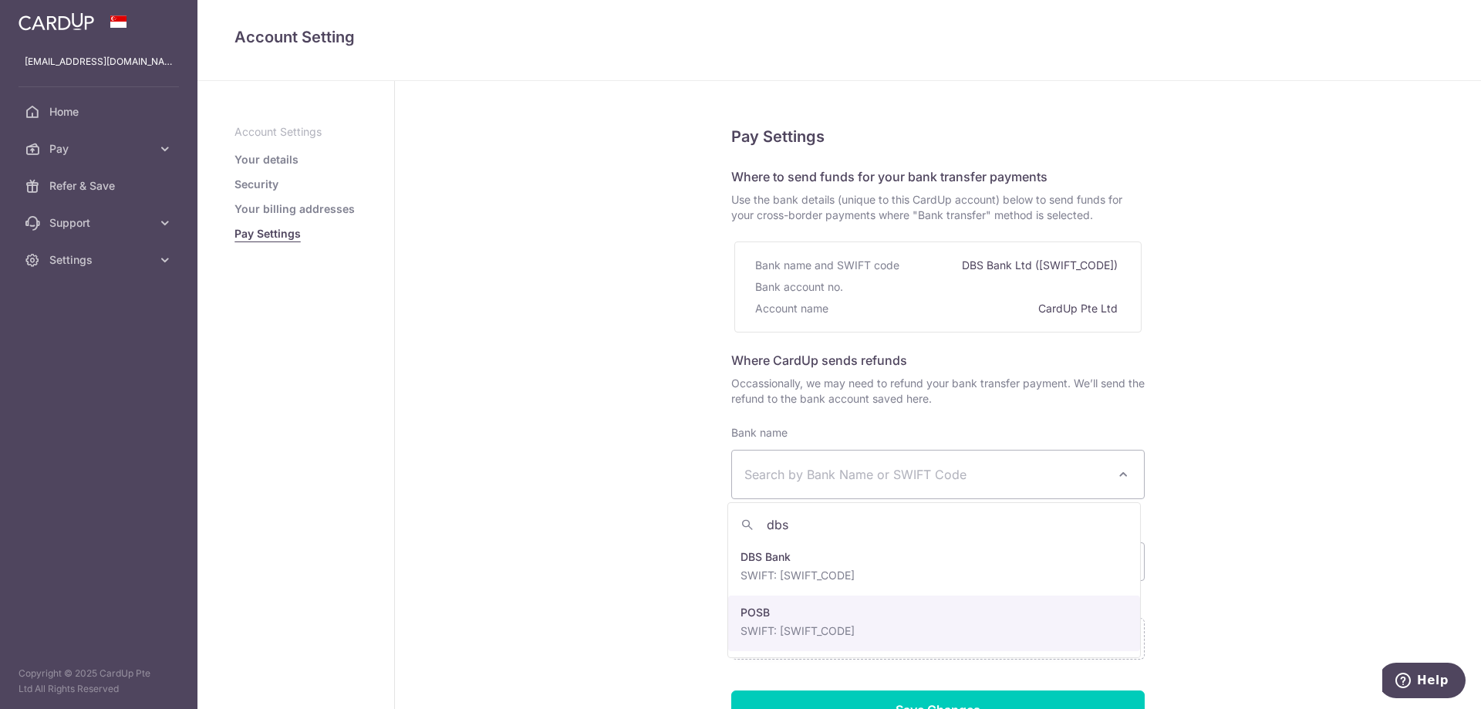
type input "dbs"
select select "19"
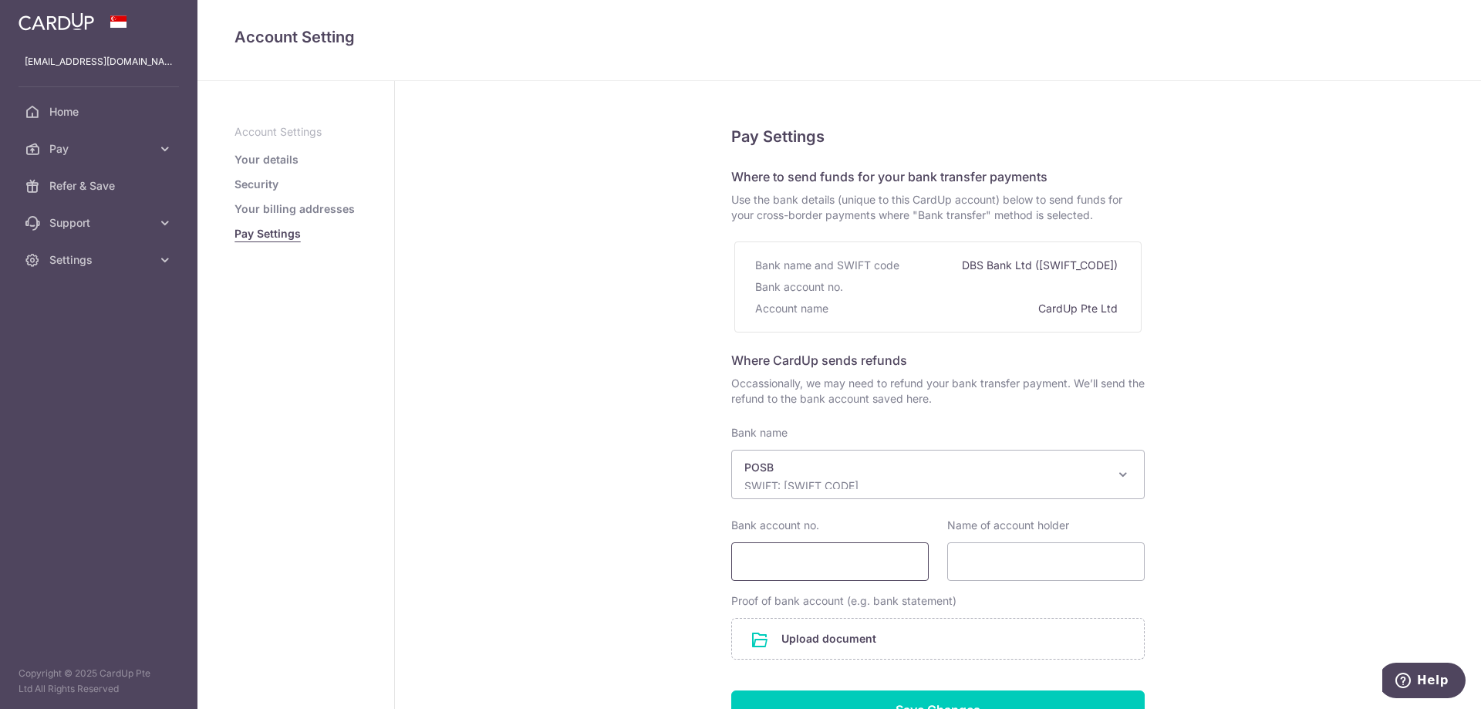
click at [785, 566] on input "Bank account no." at bounding box center [829, 561] width 197 height 39
type input "209156717"
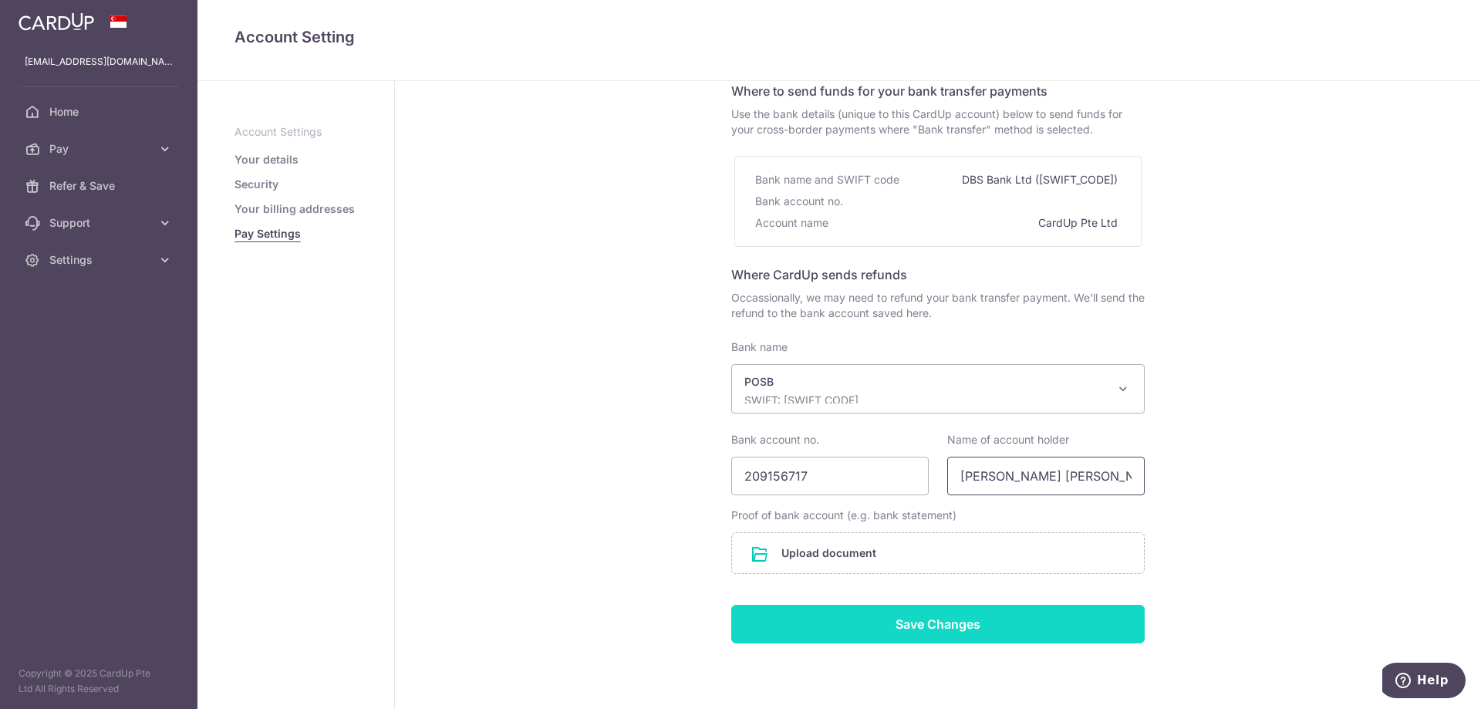
scroll to position [136, 0]
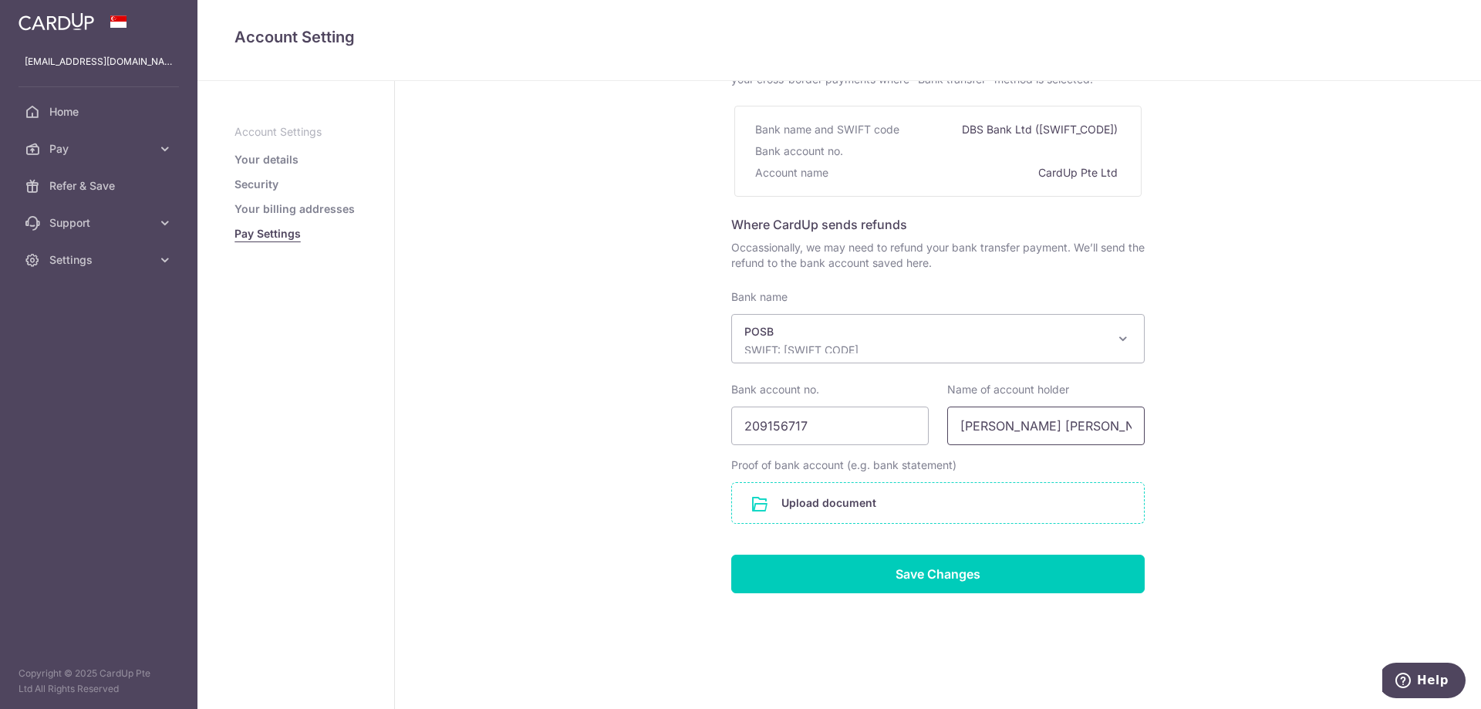
type input "[PERSON_NAME] [PERSON_NAME]"
click at [911, 504] on input "file" at bounding box center [938, 503] width 412 height 40
click at [846, 504] on input "file" at bounding box center [938, 503] width 412 height 40
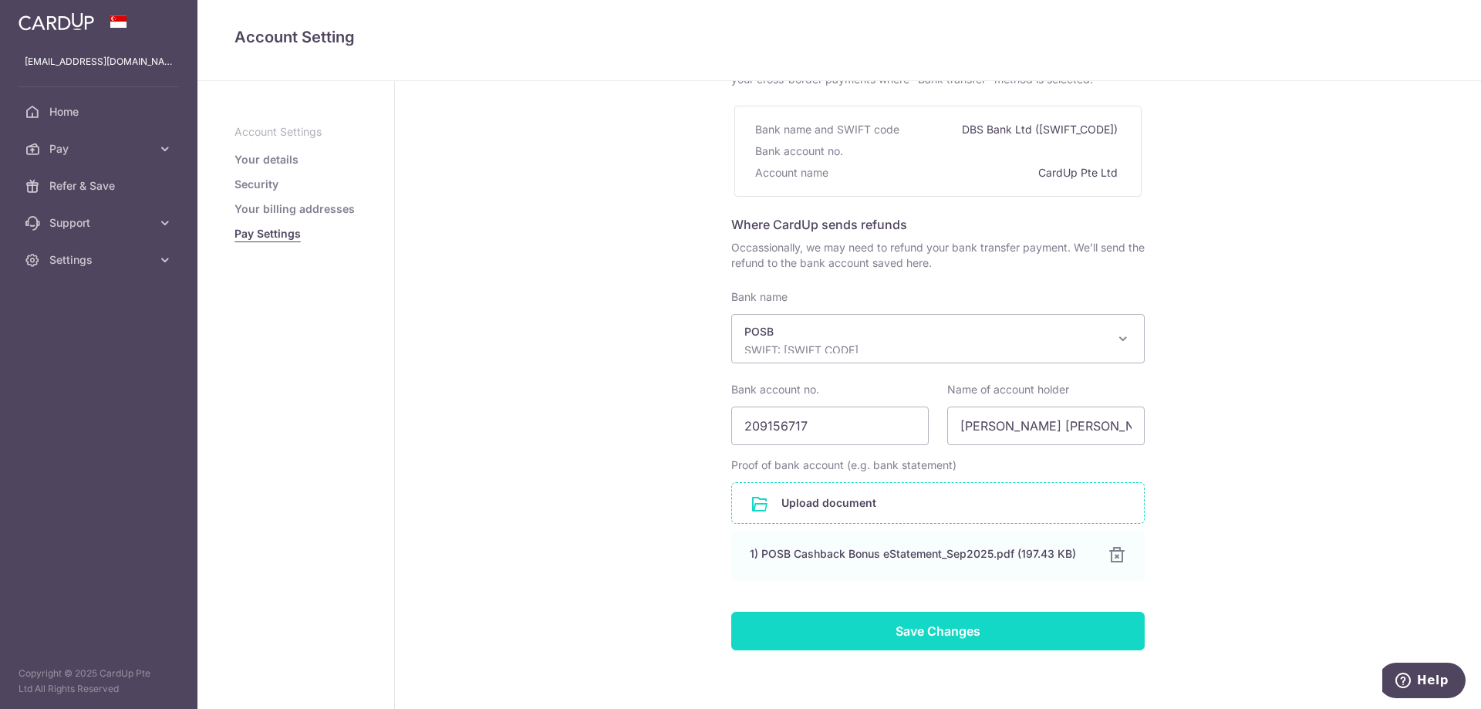
click at [881, 638] on input "Save Changes" at bounding box center [937, 631] width 413 height 39
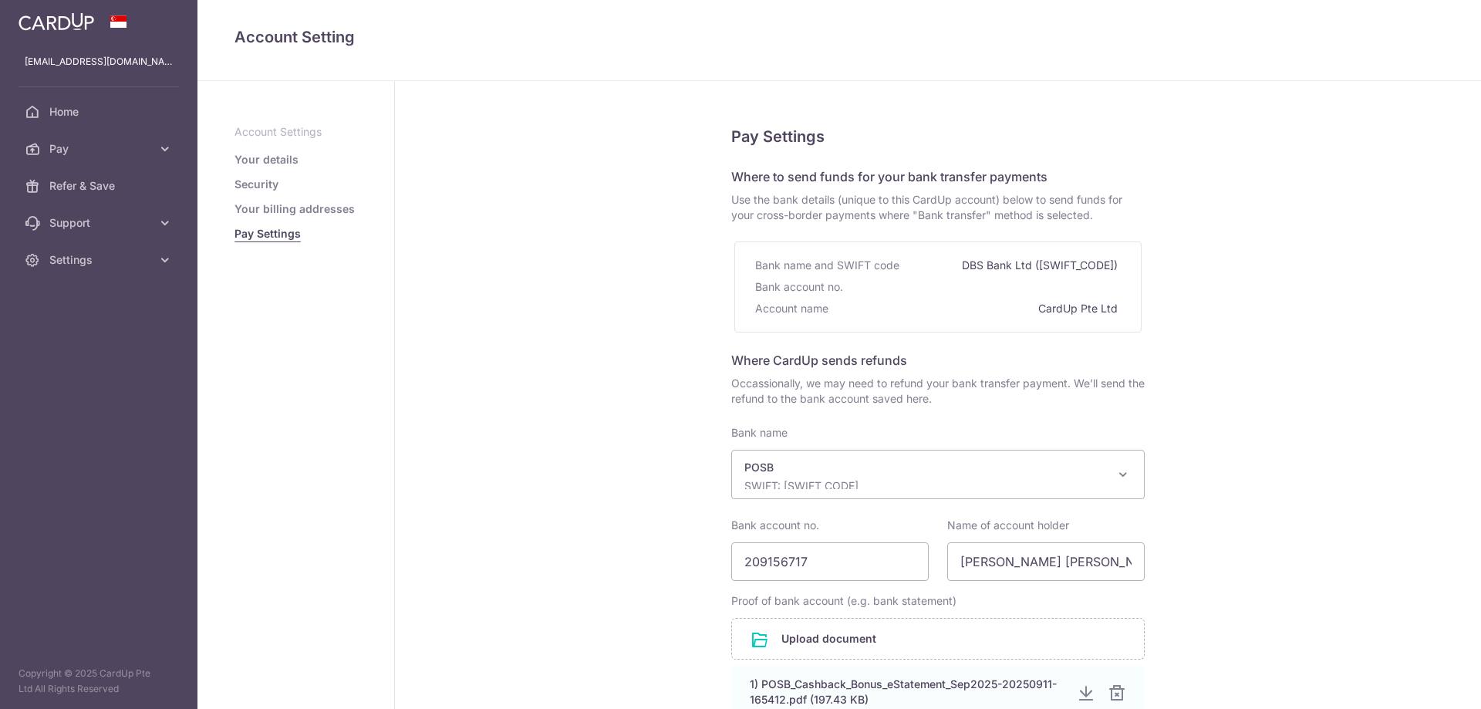
select select "19"
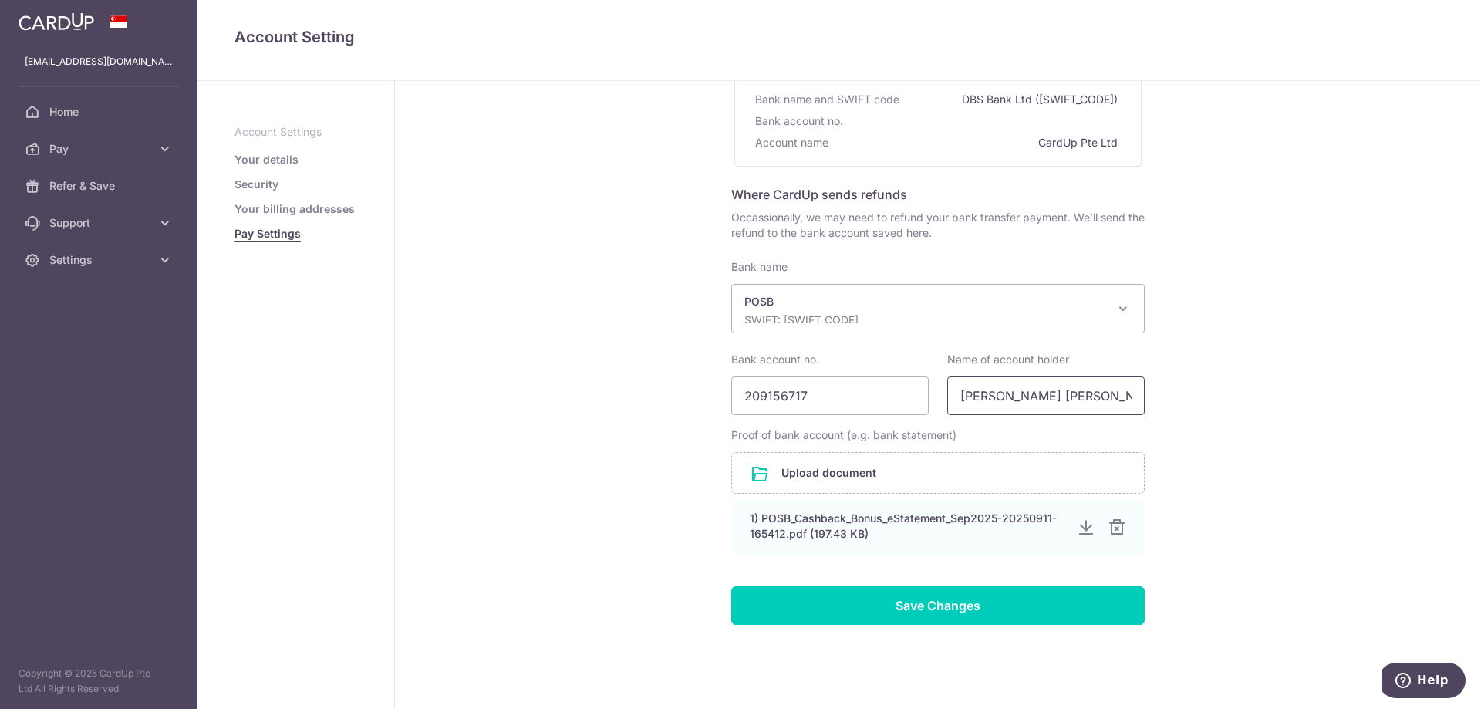
scroll to position [197, 0]
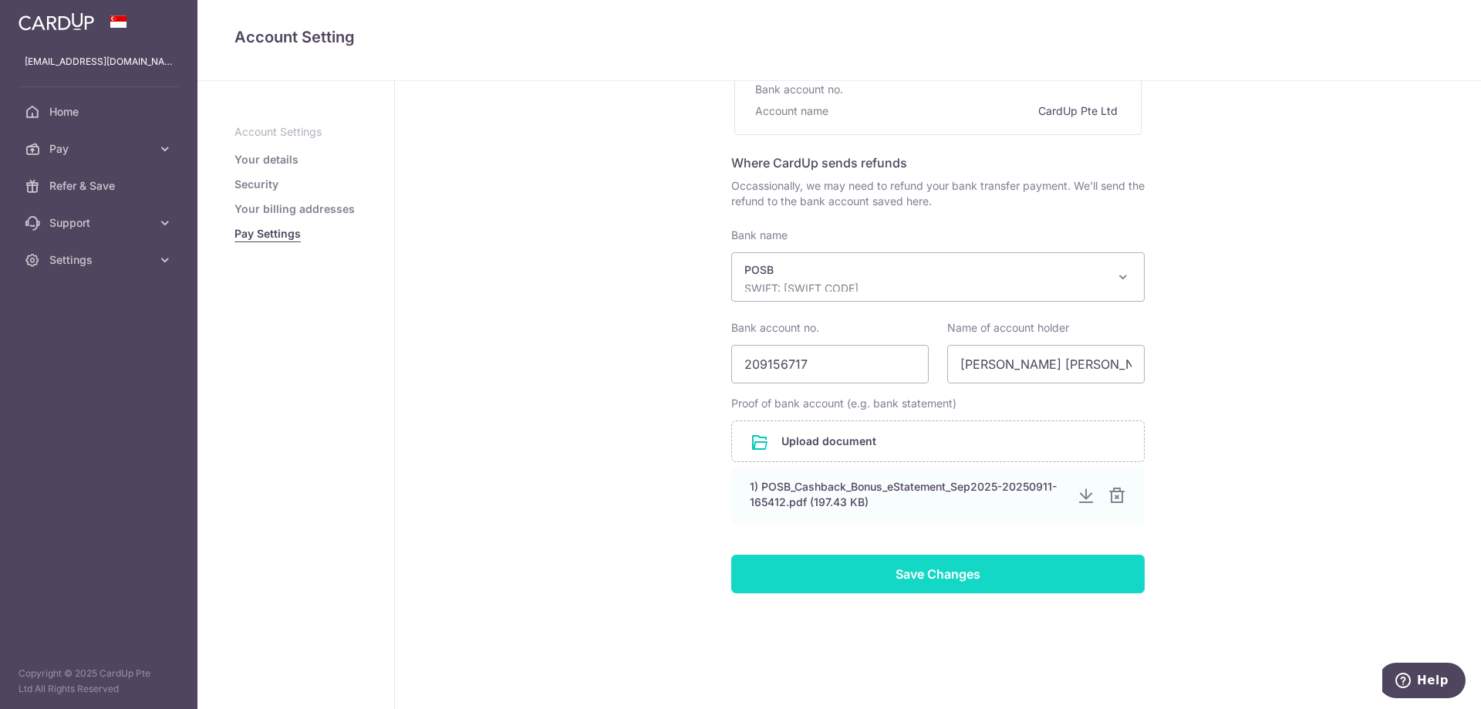
click at [945, 565] on input "Save Changes" at bounding box center [937, 574] width 413 height 39
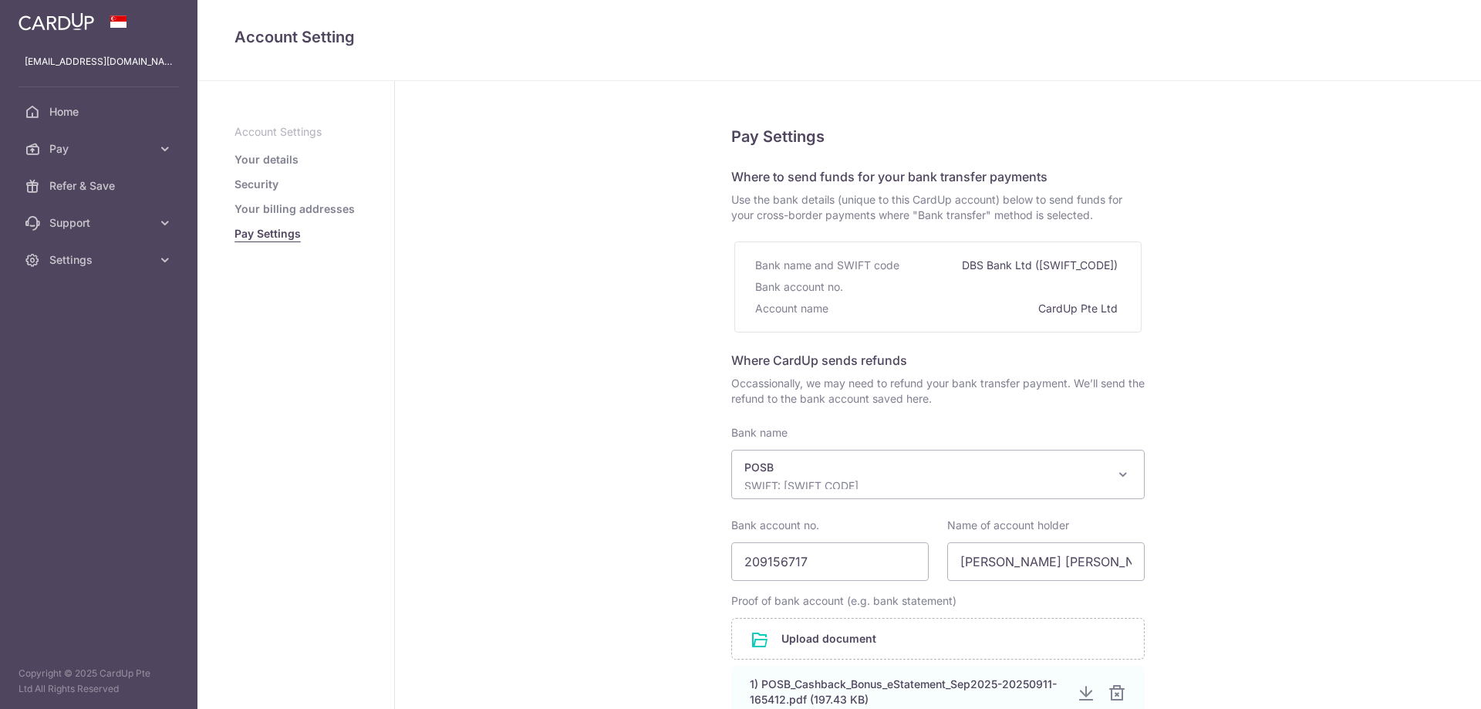
select select "19"
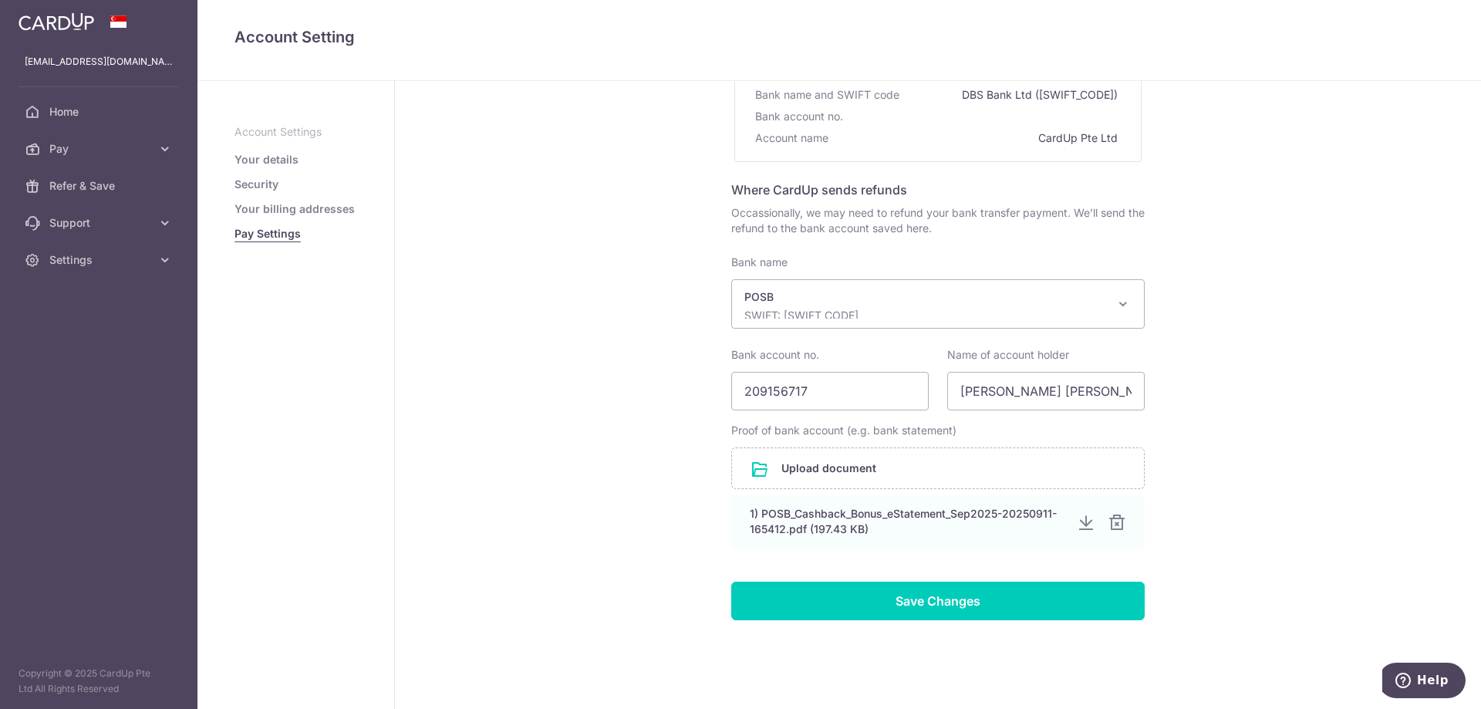
scroll to position [197, 0]
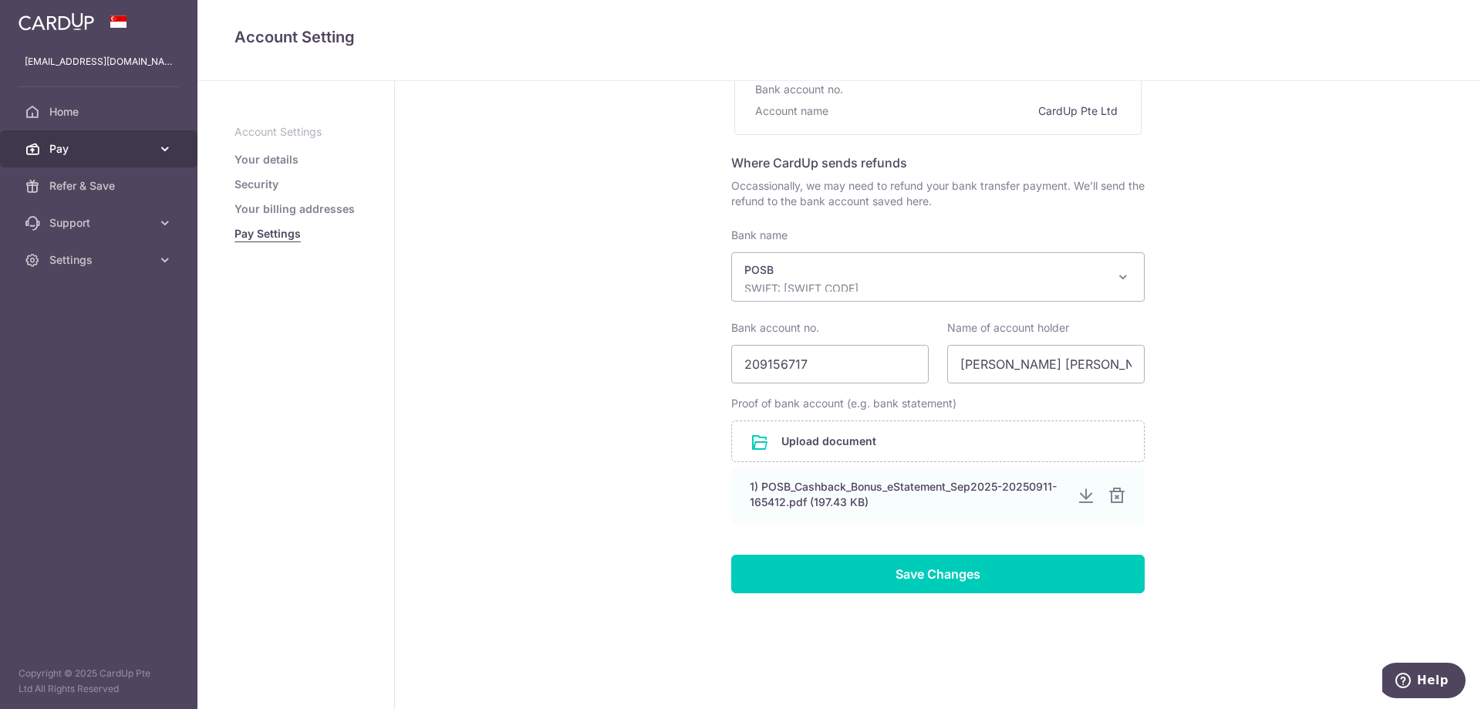
click at [102, 138] on link "Pay" at bounding box center [98, 148] width 197 height 37
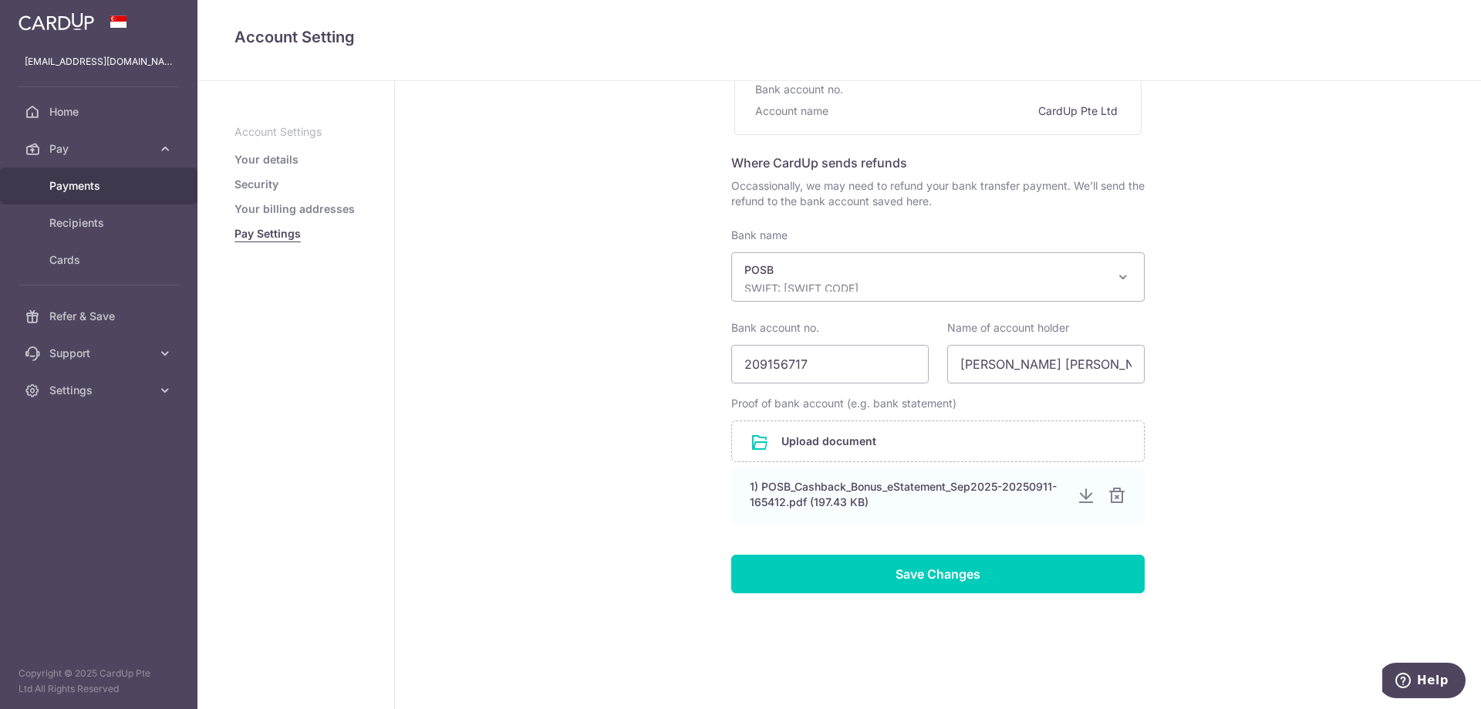
click at [78, 187] on span "Payments" at bounding box center [100, 185] width 102 height 15
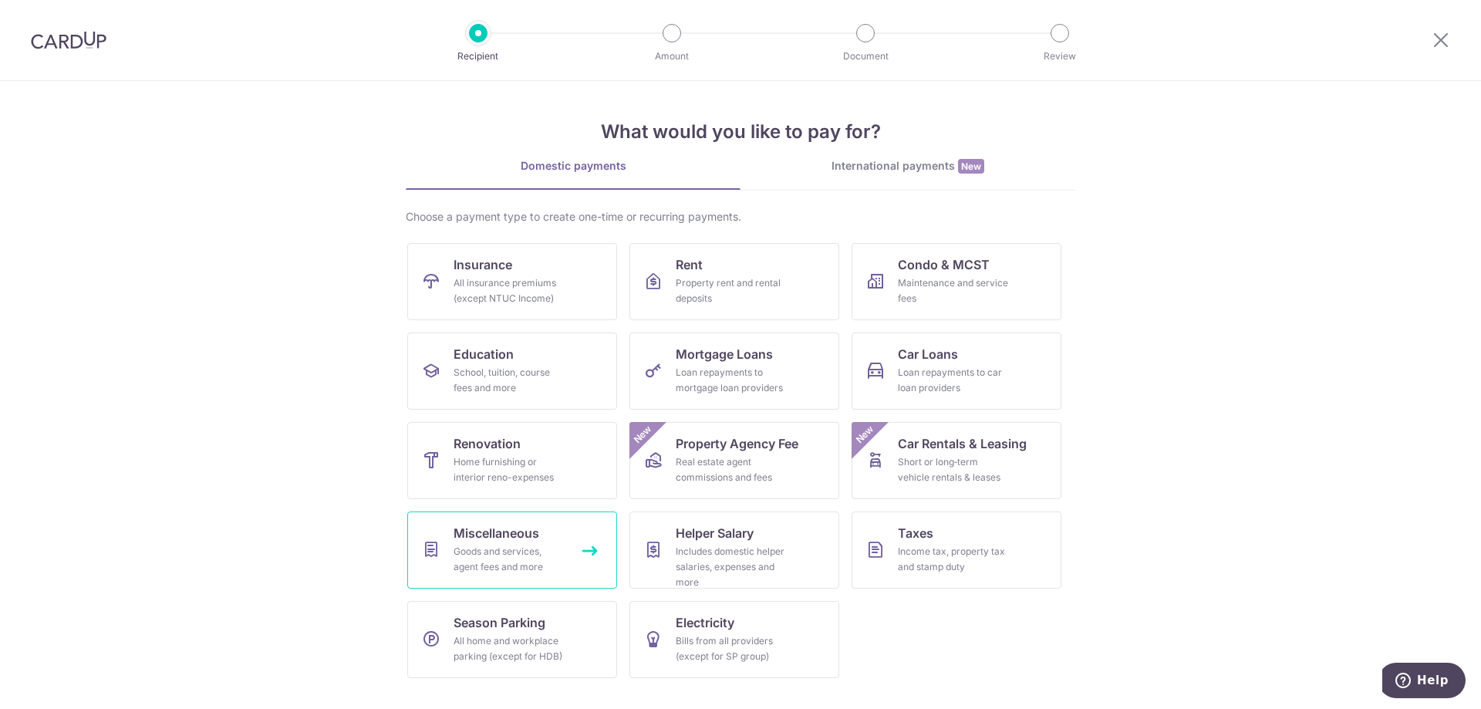
click at [452, 554] on link "Miscellaneous Goods and services, agent fees and more" at bounding box center [512, 549] width 210 height 77
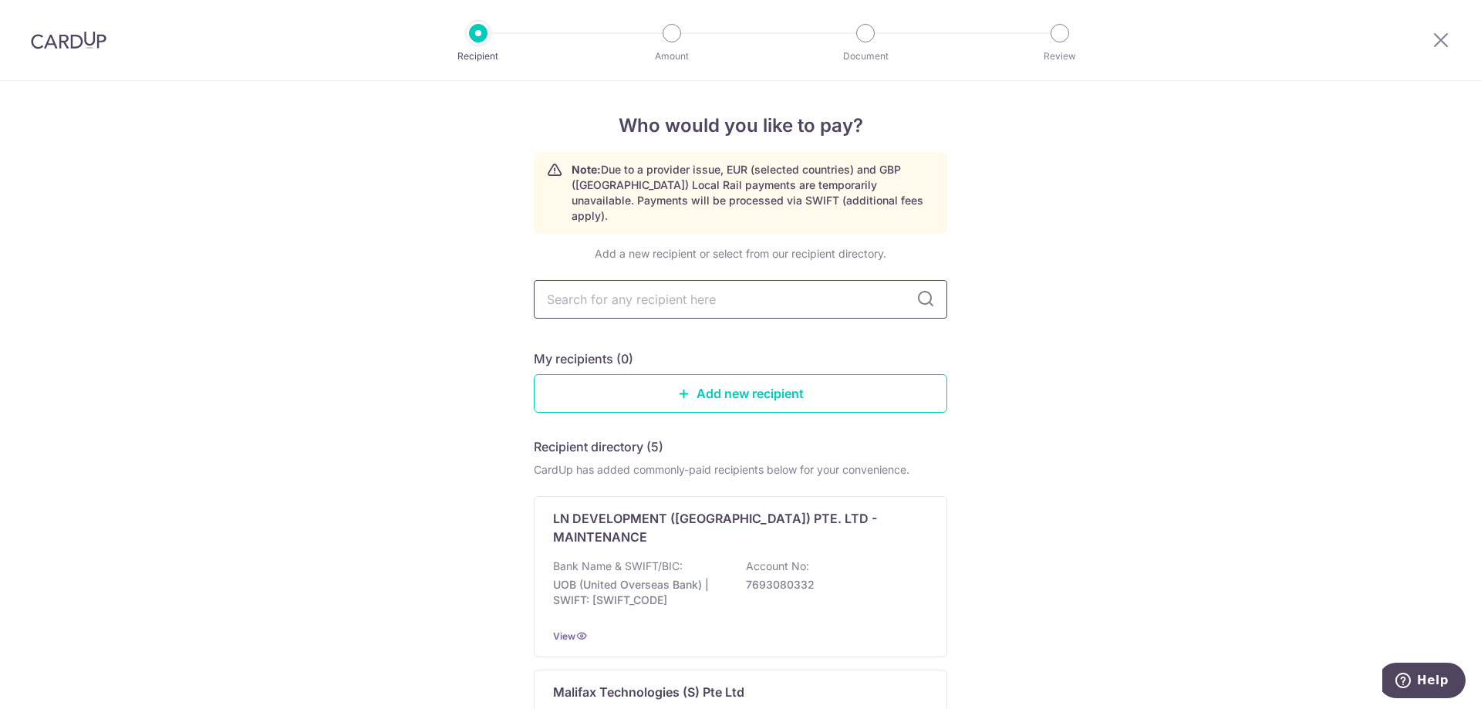
click at [854, 282] on input "text" at bounding box center [740, 299] width 413 height 39
type input "52830542"
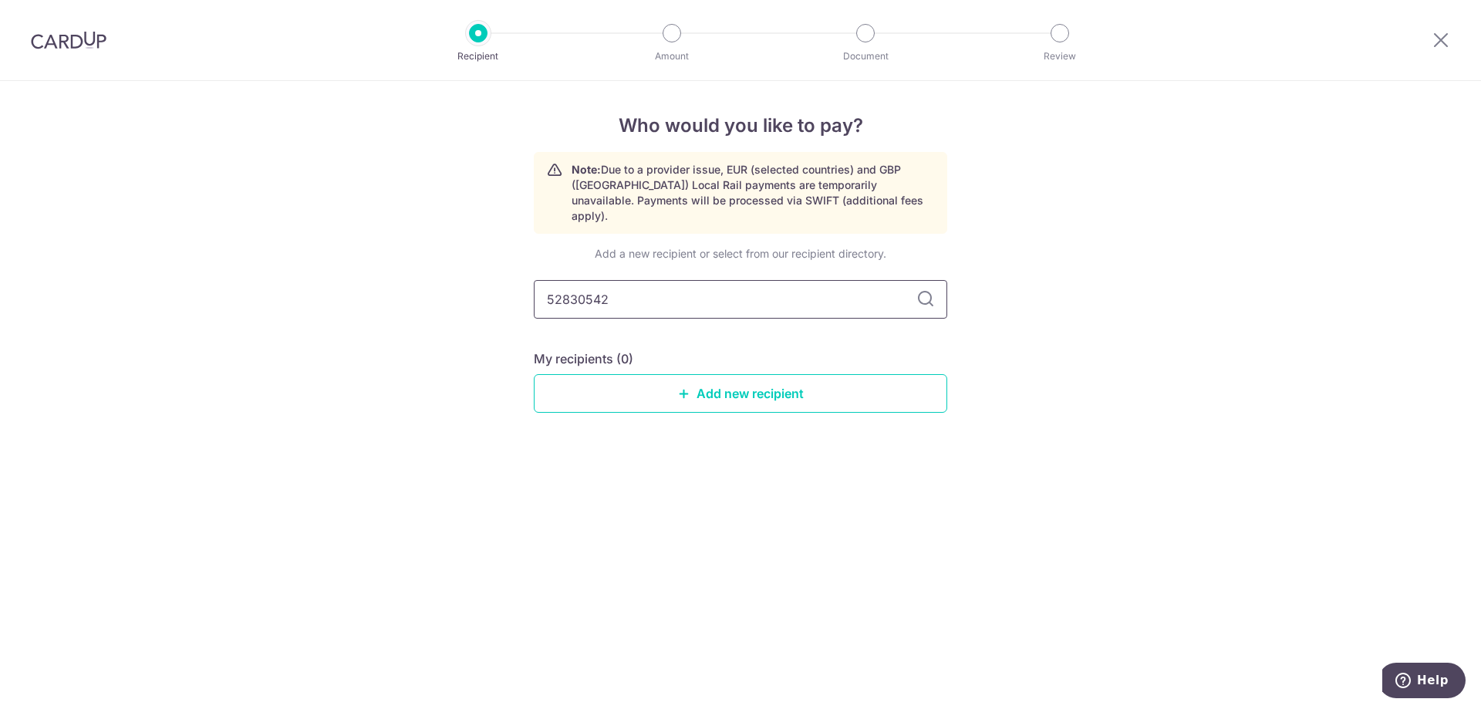
type input "52830542E"
click at [719, 374] on link "Add new recipient" at bounding box center [740, 393] width 413 height 39
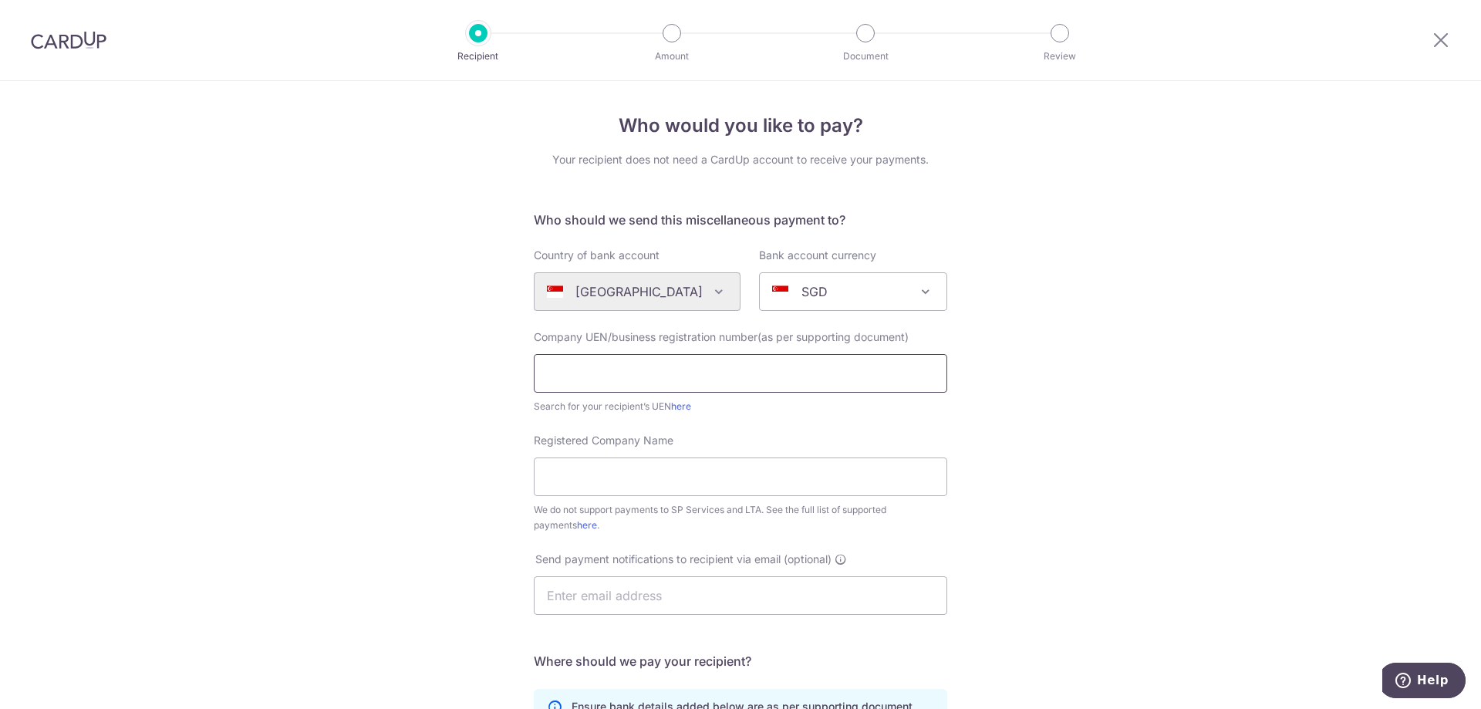
click at [639, 381] on input "text" at bounding box center [740, 373] width 413 height 39
paste input "52830542E"
type input "52830542E"
click at [748, 477] on input "Registered Company Name" at bounding box center [740, 476] width 413 height 39
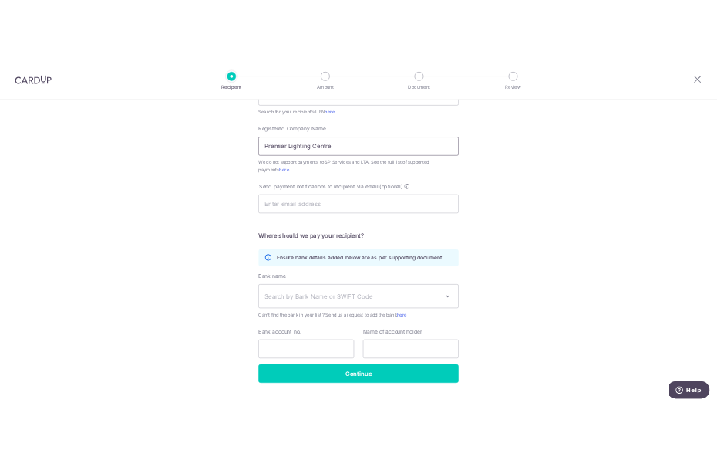
scroll to position [329, 0]
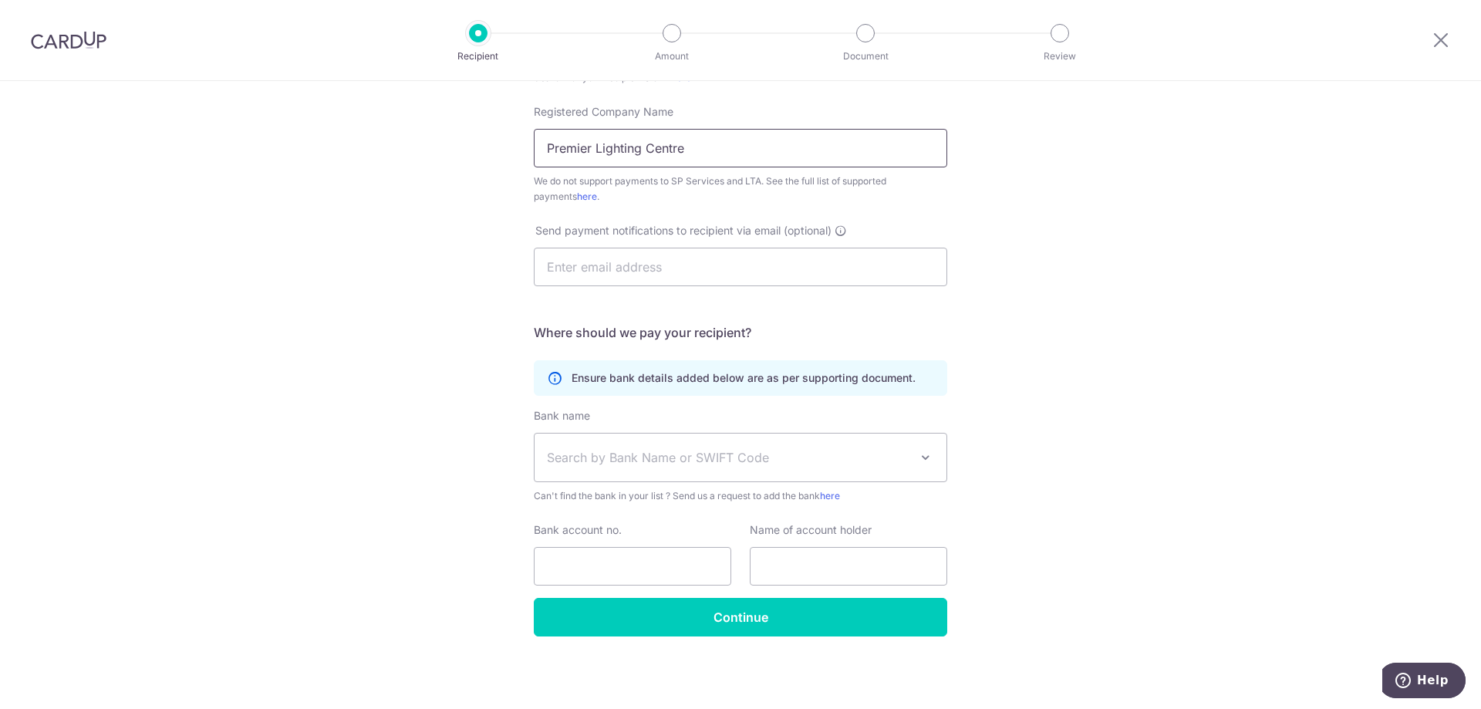
type input "Premier Lighting Centre"
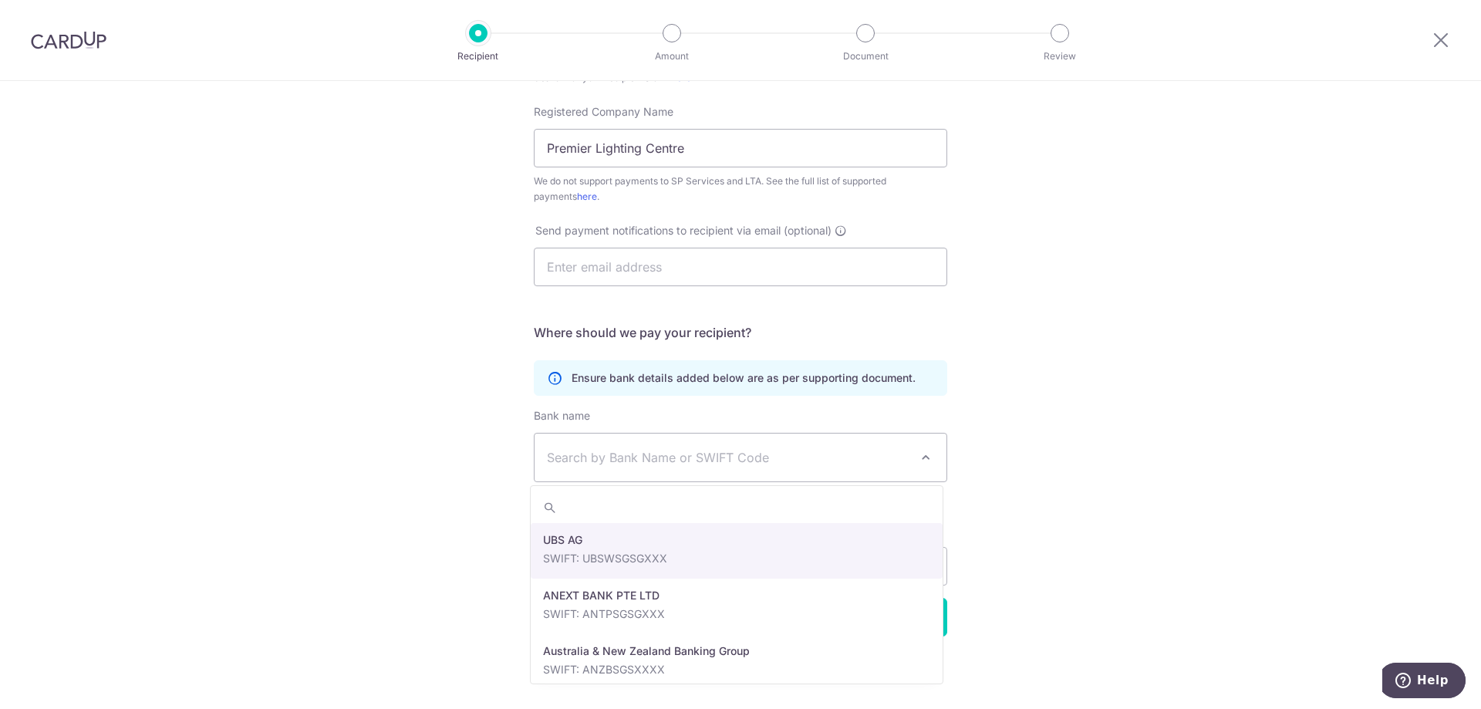
click at [828, 437] on span "Search by Bank Name or SWIFT Code" at bounding box center [741, 458] width 412 height 48
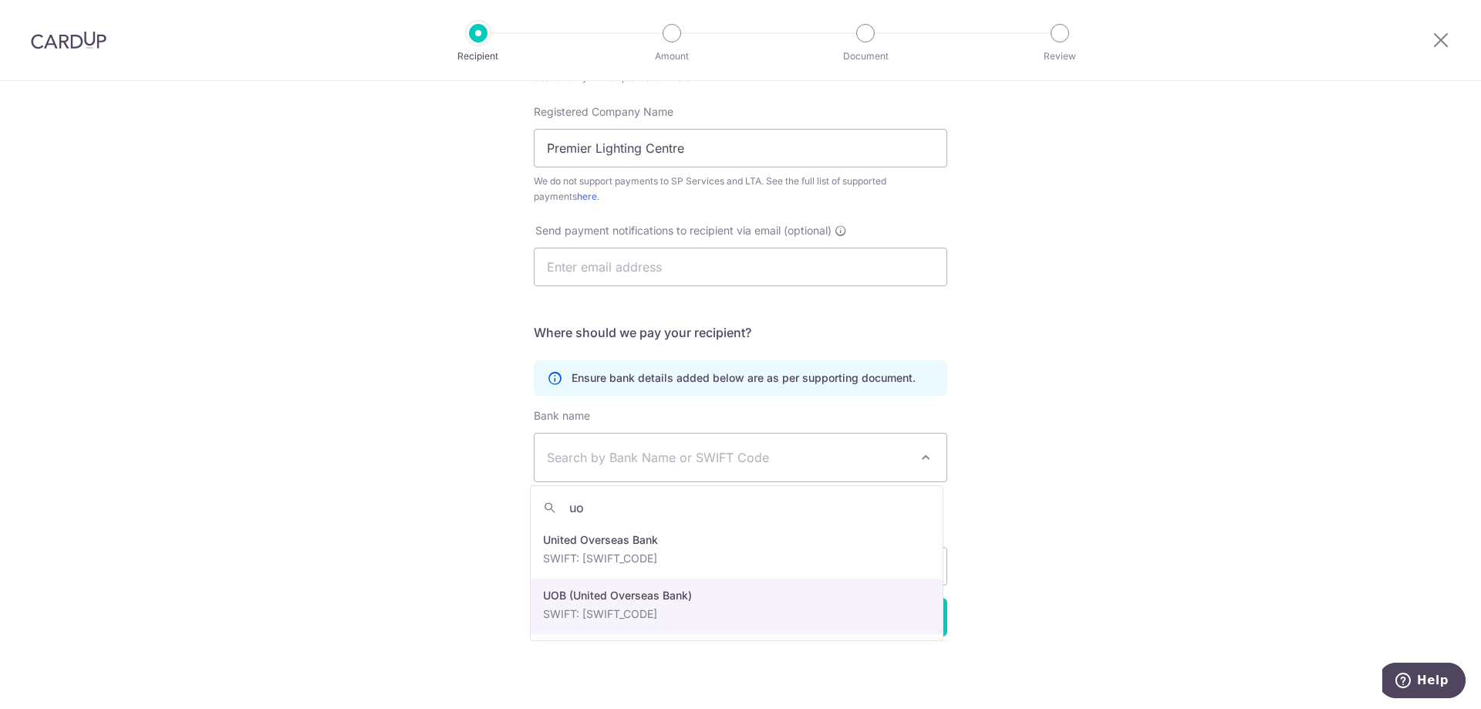
type input "uo"
select select "18"
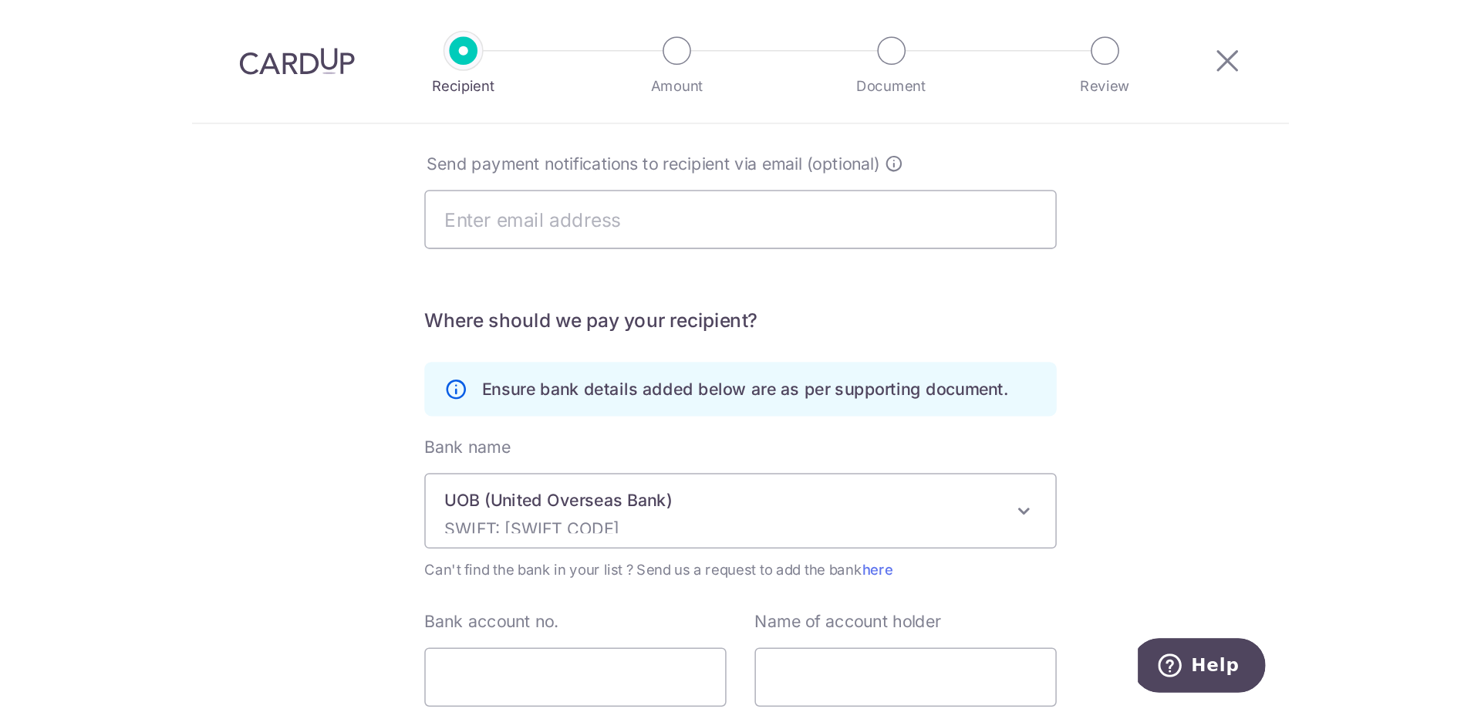
scroll to position [463, 0]
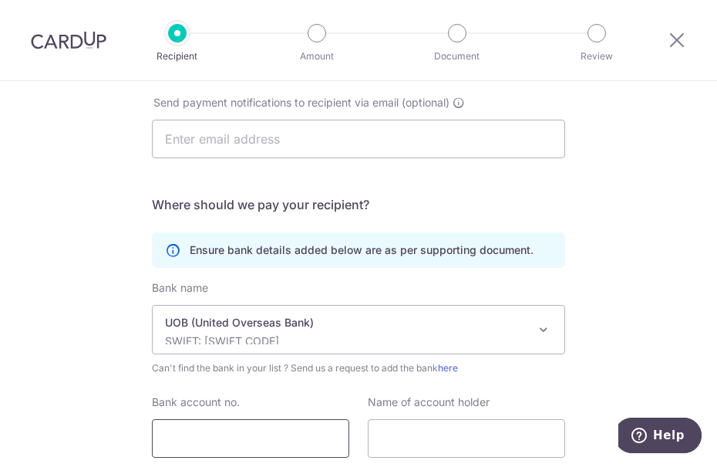
click at [270, 434] on input "Bank account no." at bounding box center [250, 438] width 197 height 39
type input "4073067876"
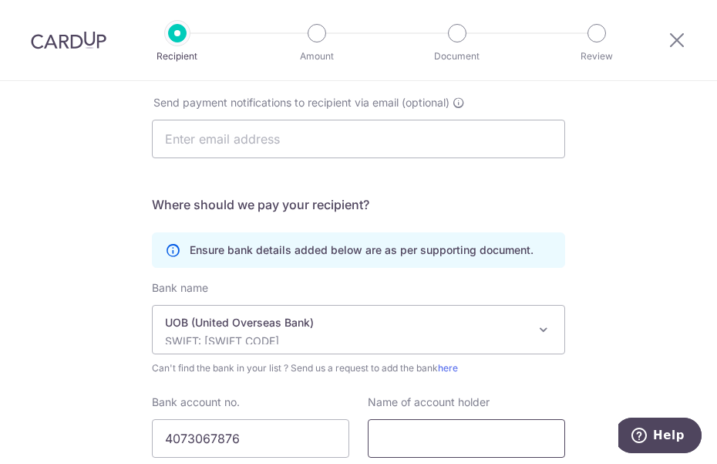
click at [416, 443] on input "text" at bounding box center [466, 438] width 197 height 39
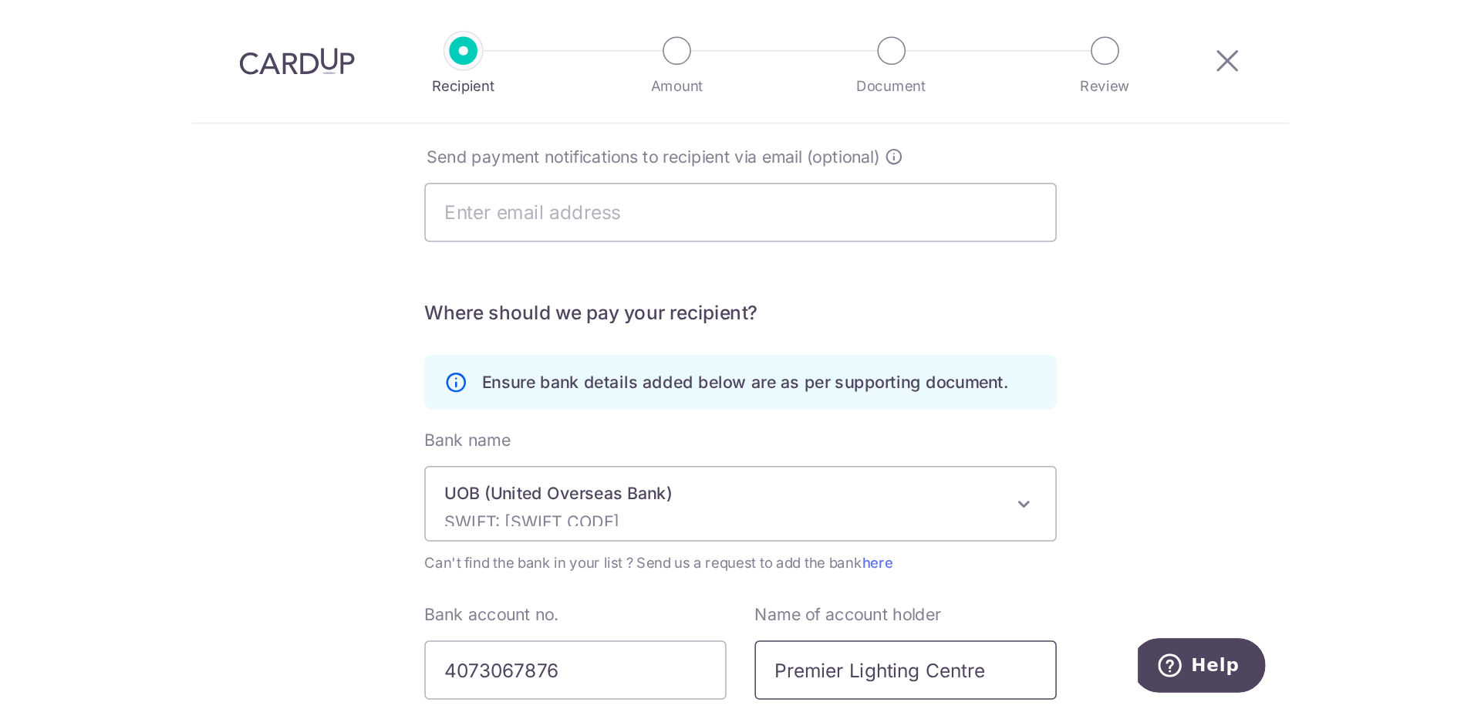
scroll to position [329, 0]
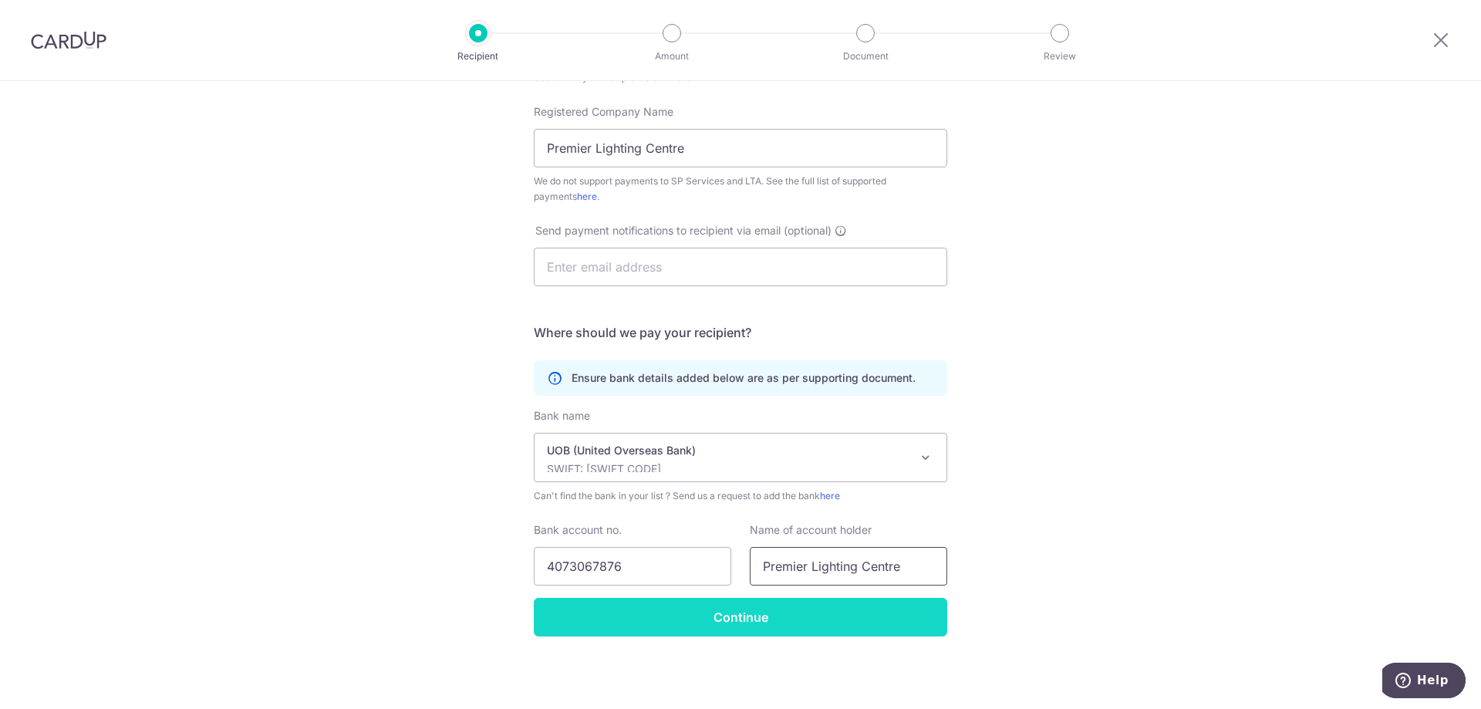
type input "Premier Lighting Centre"
click at [724, 610] on input "Continue" at bounding box center [740, 617] width 413 height 39
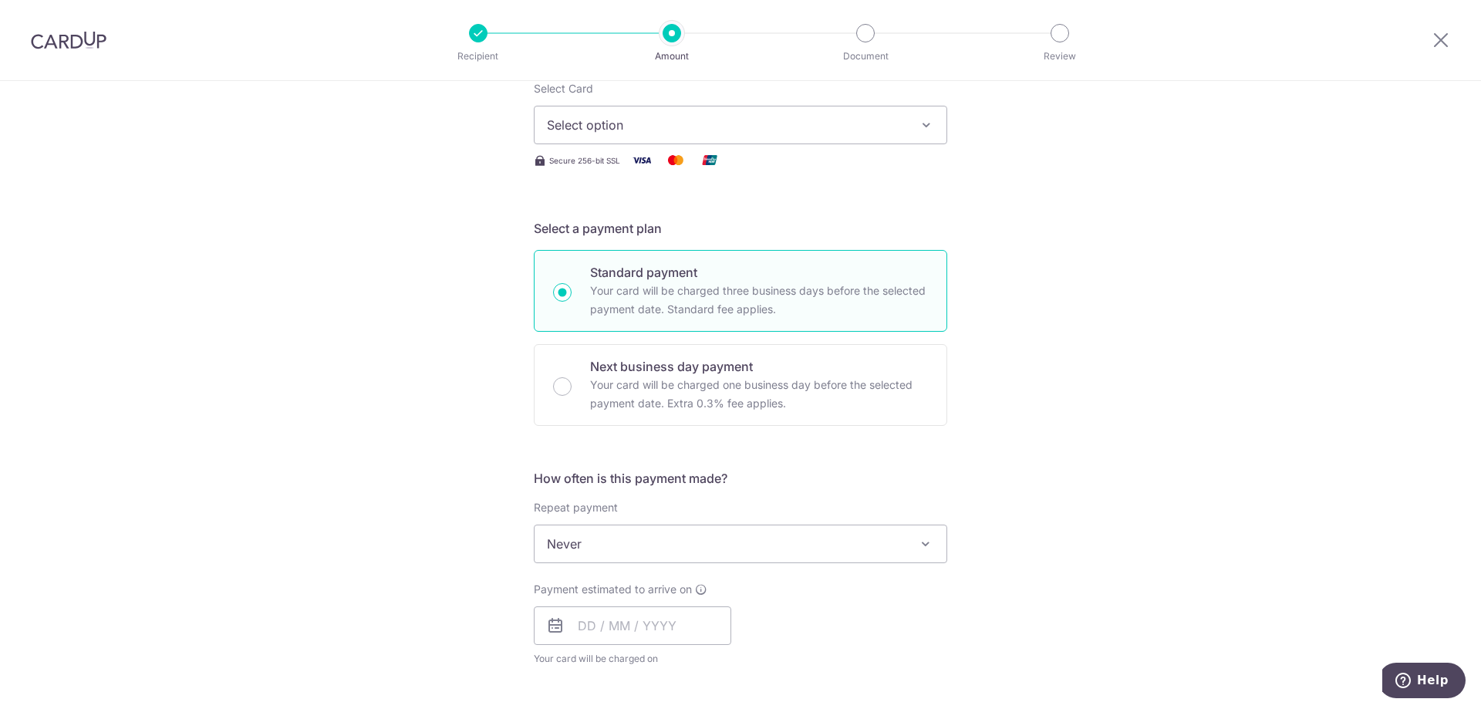
scroll to position [231, 0]
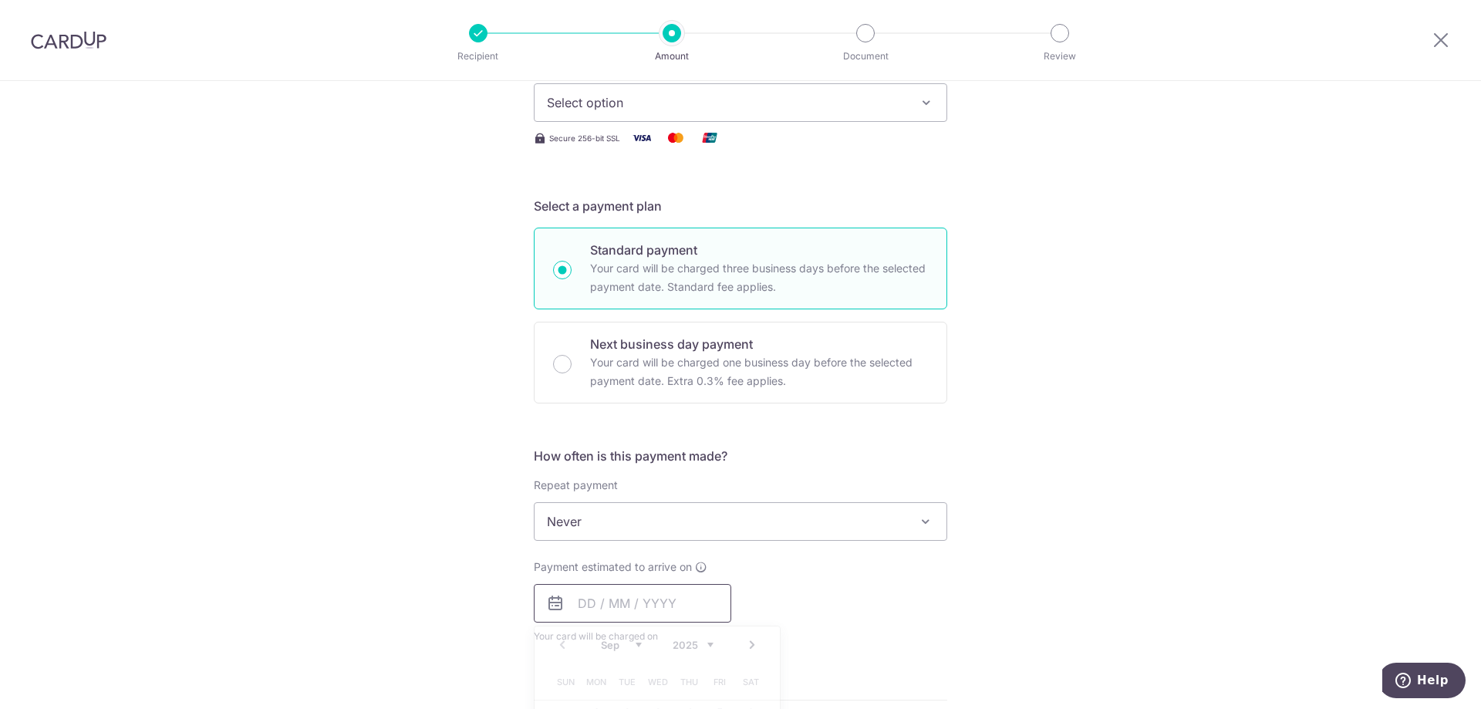
click at [606, 609] on input "text" at bounding box center [632, 603] width 197 height 39
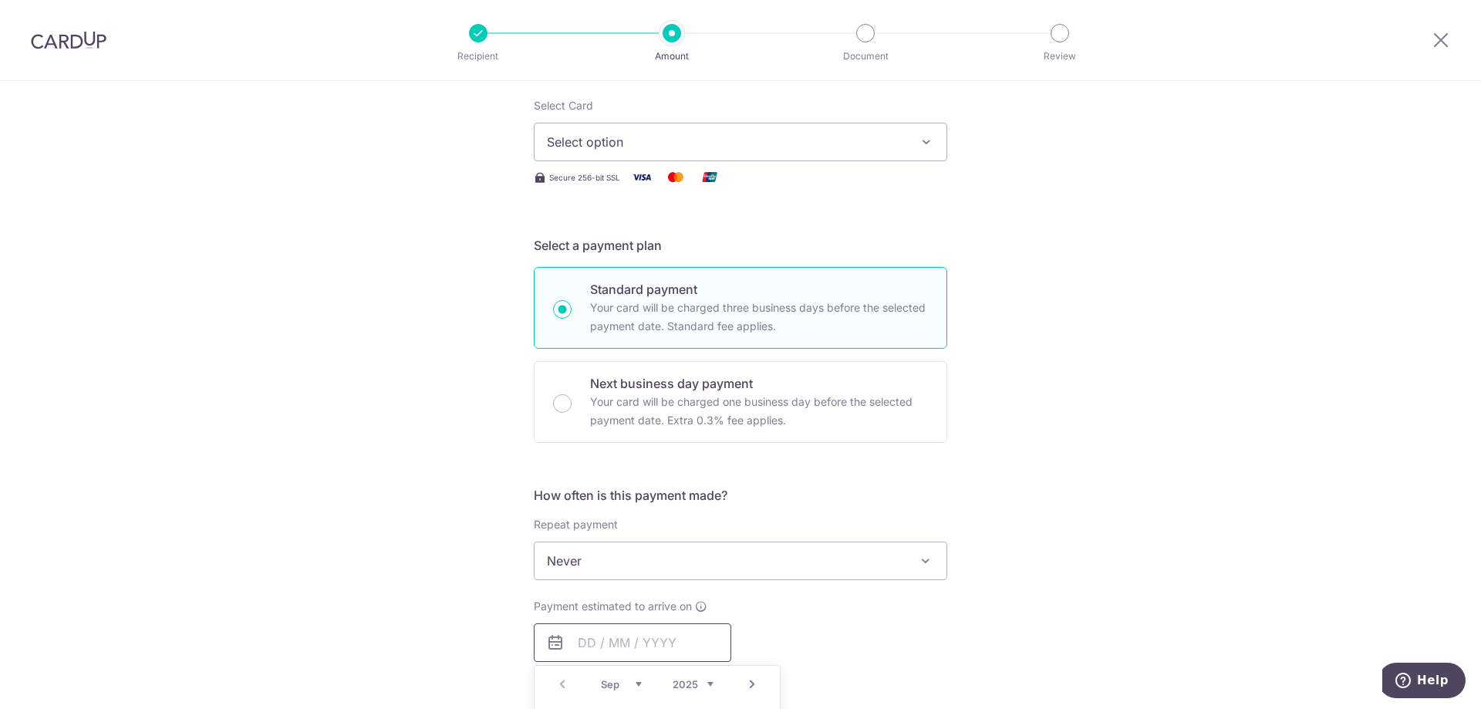
scroll to position [463, 0]
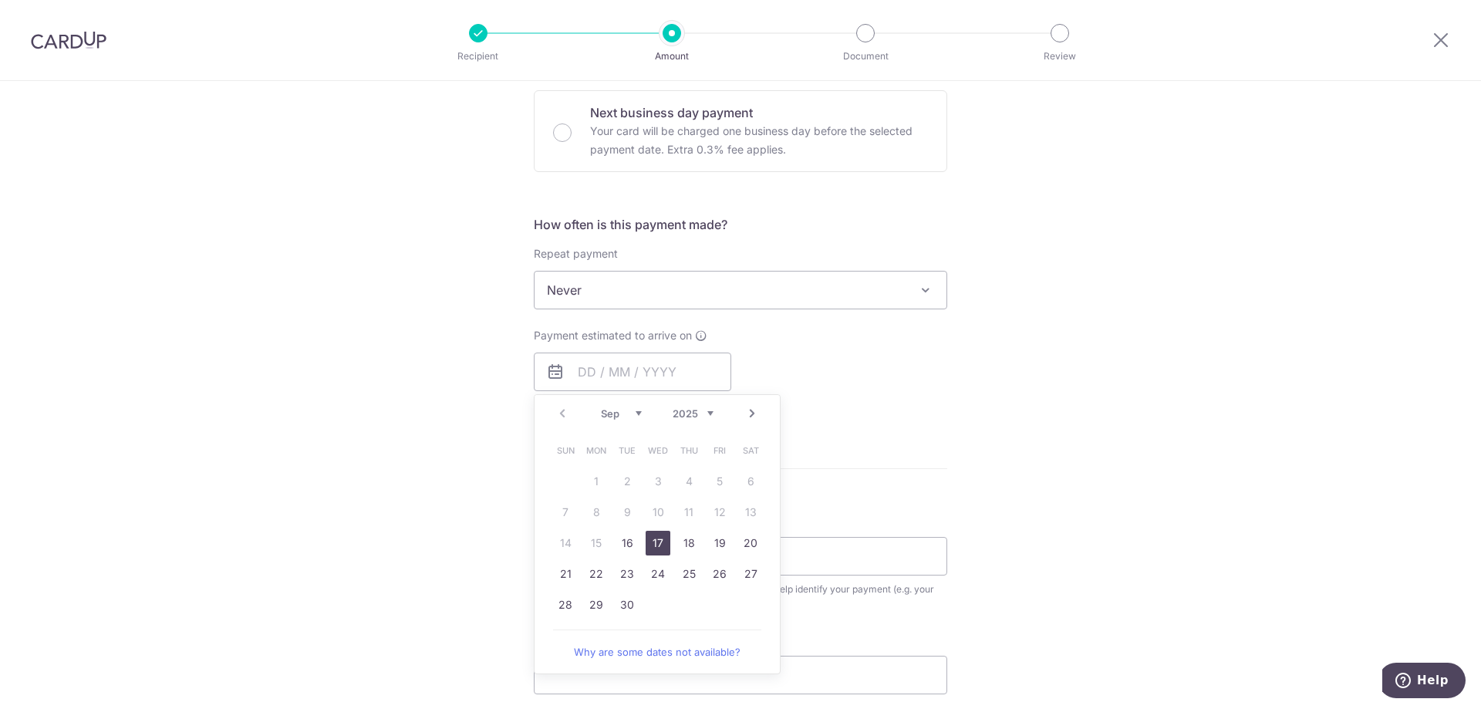
click at [646, 545] on link "17" at bounding box center [658, 543] width 25 height 25
type input "[DATE]"
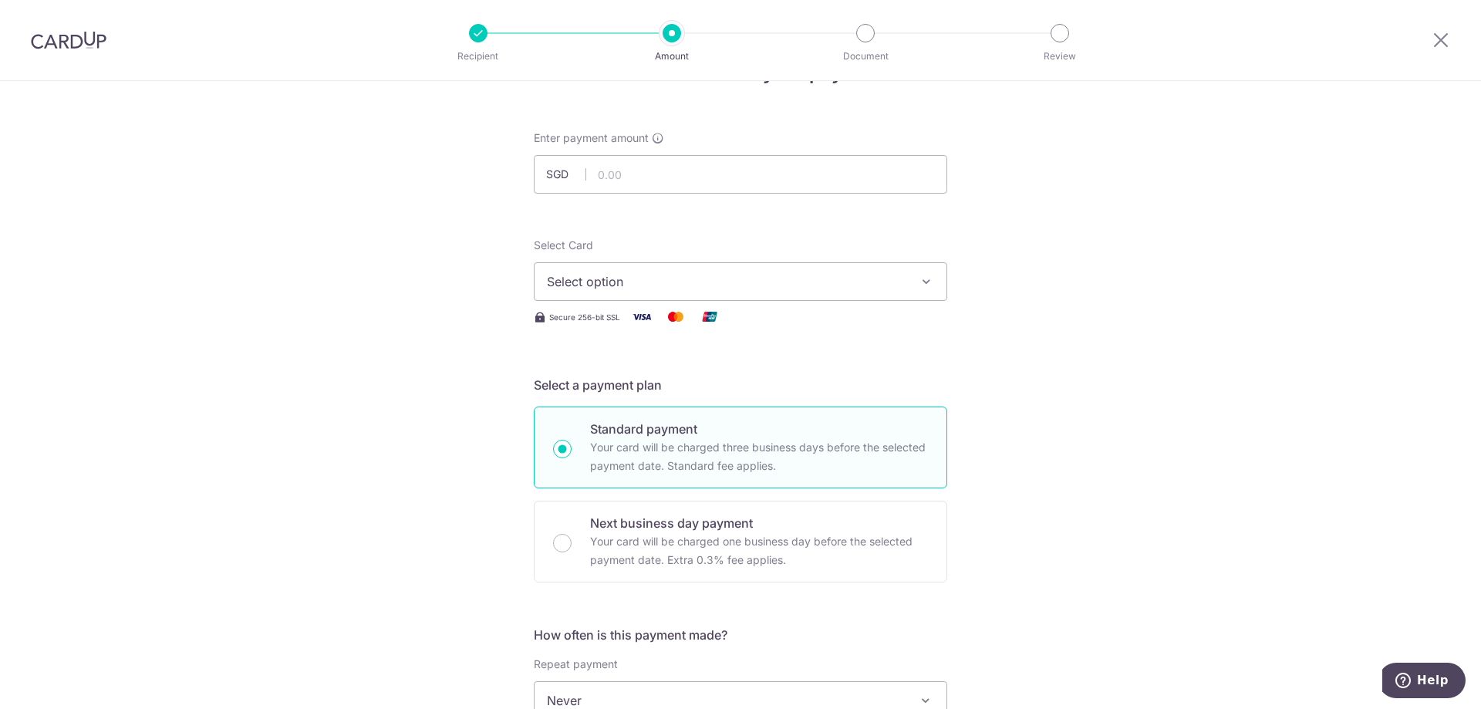
scroll to position [0, 0]
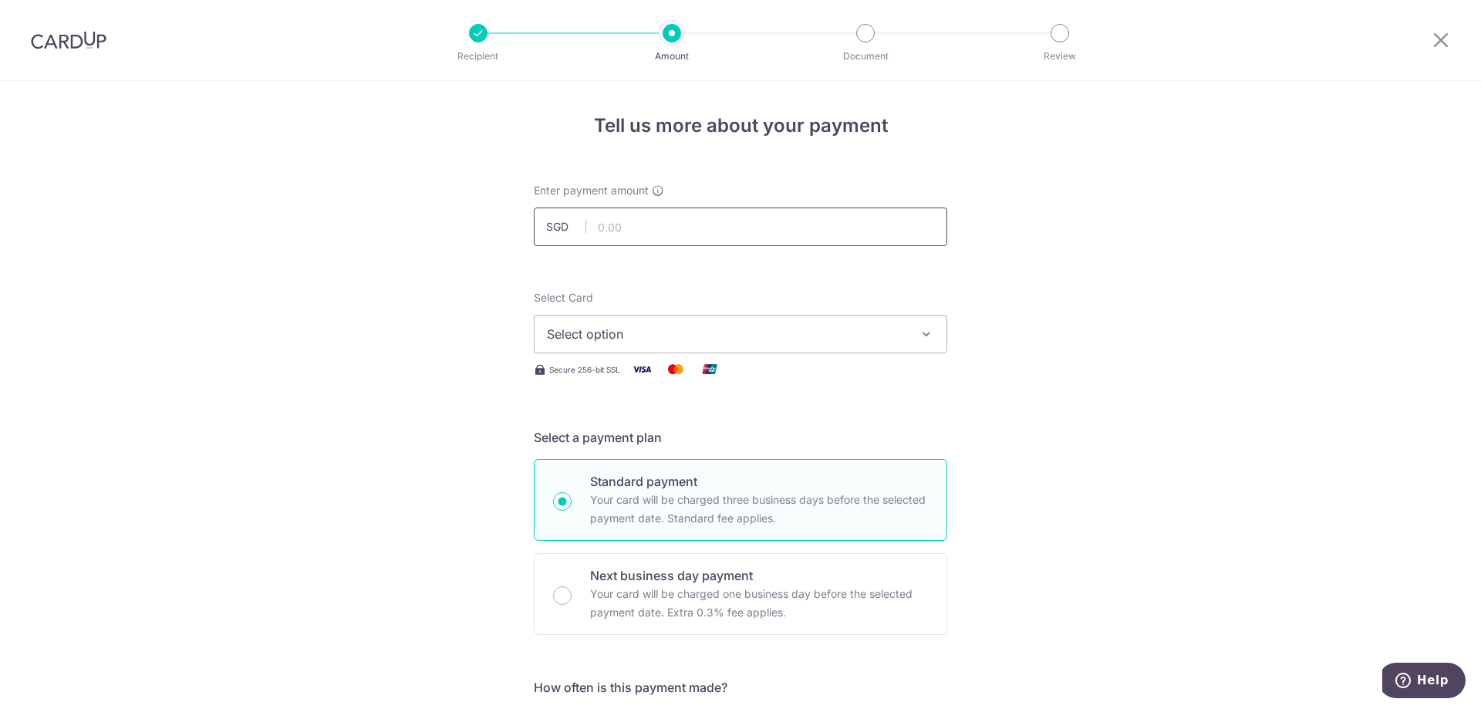
click at [643, 228] on input "text" at bounding box center [740, 227] width 413 height 39
type input "380.00"
click at [639, 328] on span "Select option" at bounding box center [726, 334] width 359 height 19
click at [619, 380] on span "Add credit card" at bounding box center [754, 376] width 359 height 15
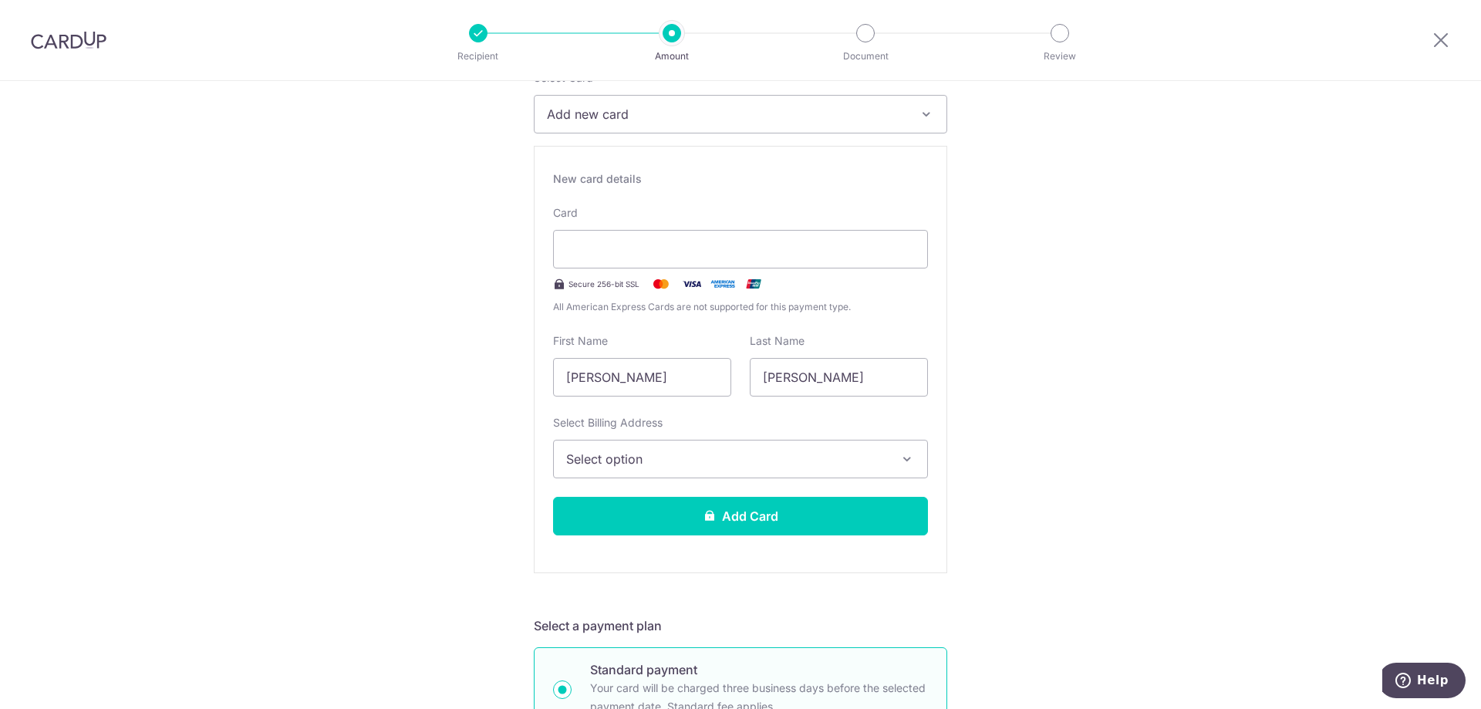
scroll to position [231, 0]
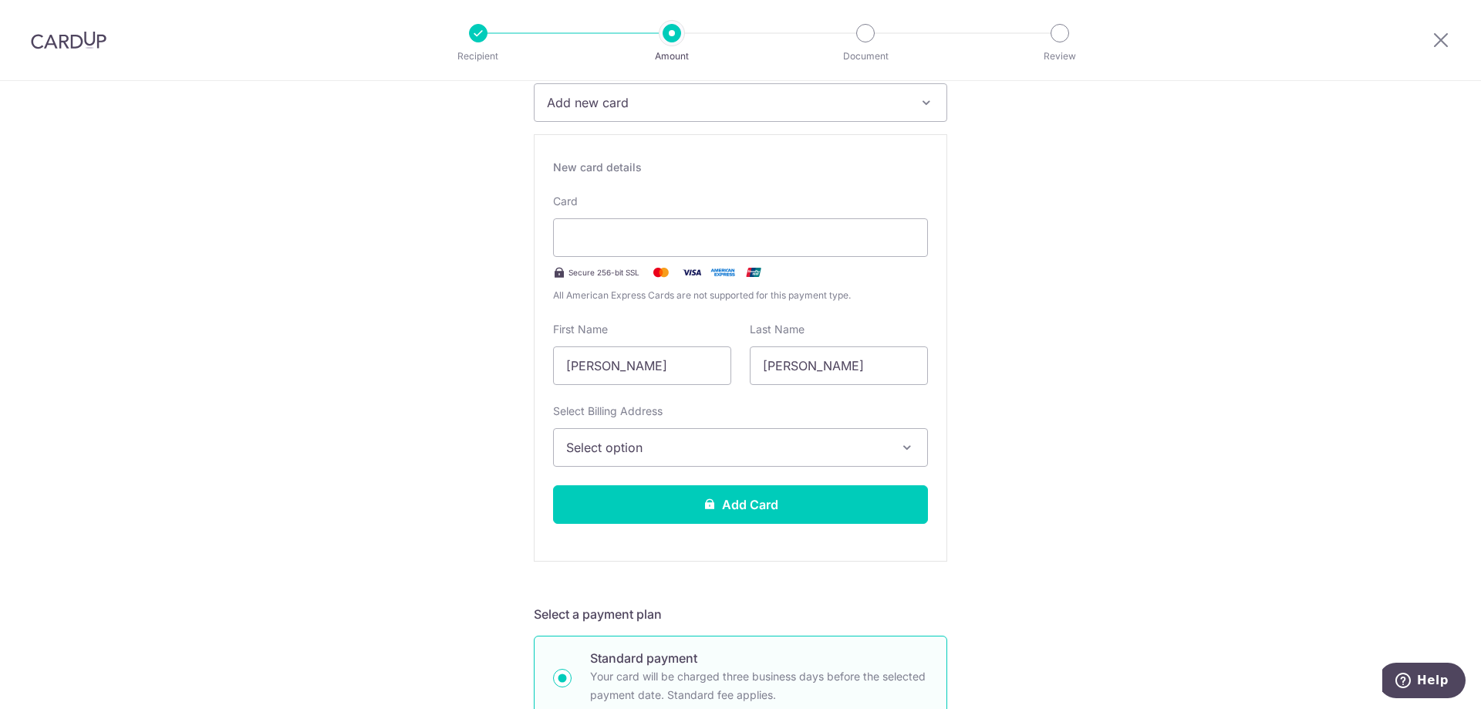
click at [758, 435] on button "Select option" at bounding box center [740, 447] width 375 height 39
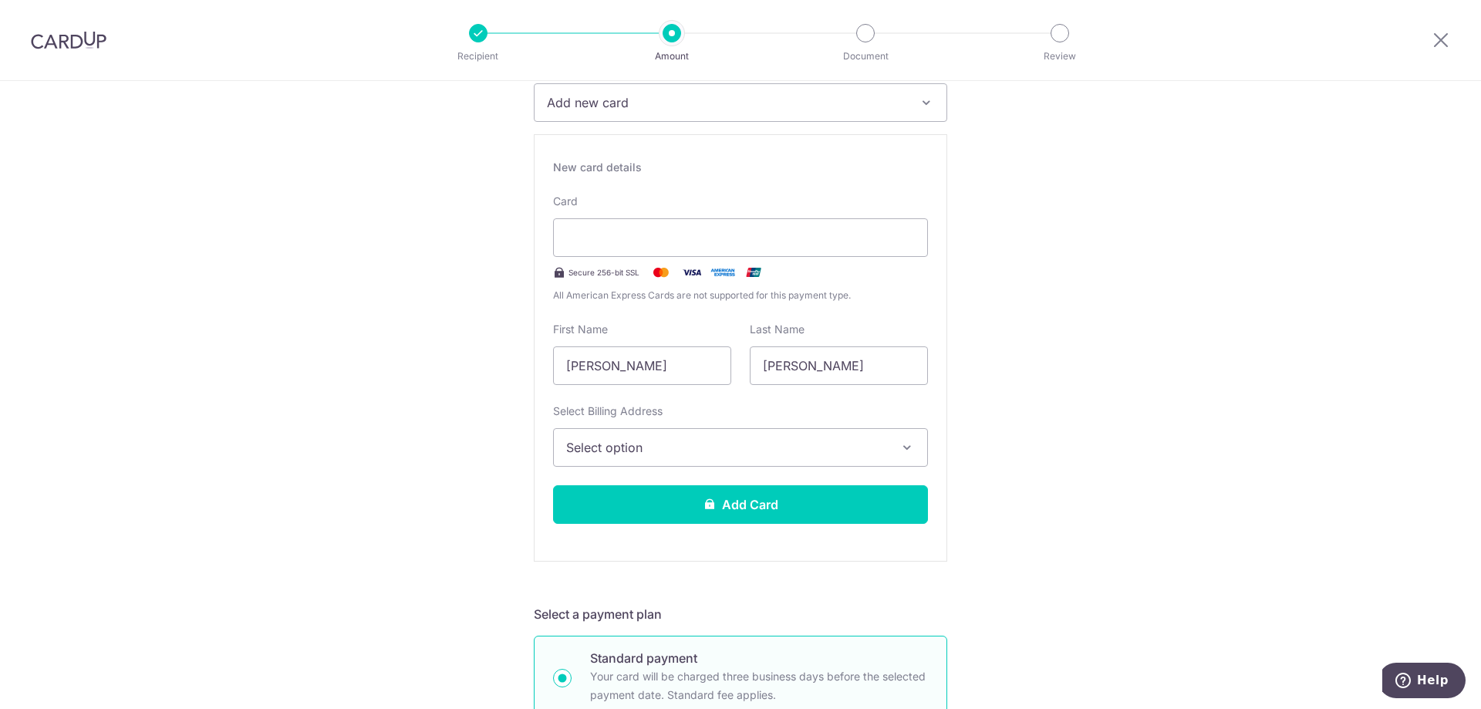
click at [785, 432] on button "Select option" at bounding box center [740, 447] width 375 height 39
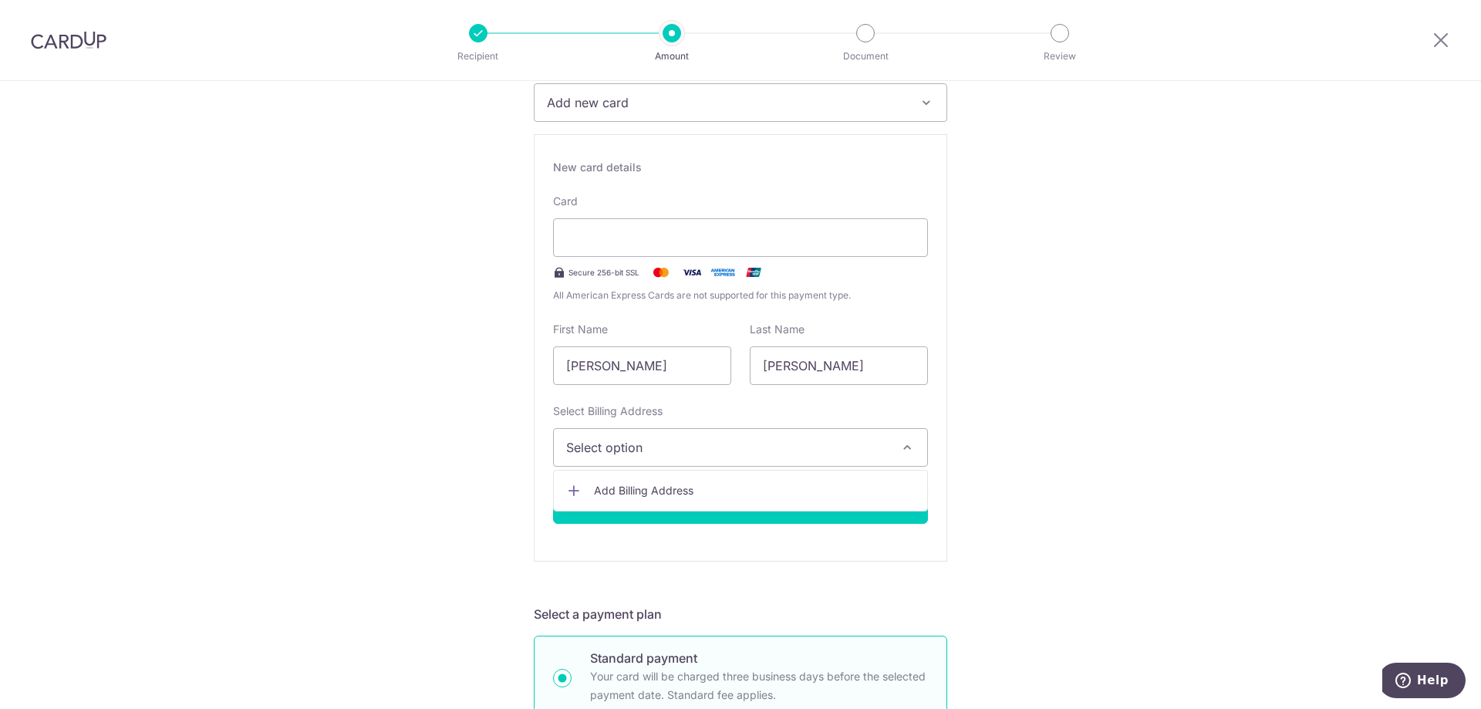
click at [710, 498] on span "Add Billing Address" at bounding box center [754, 490] width 321 height 15
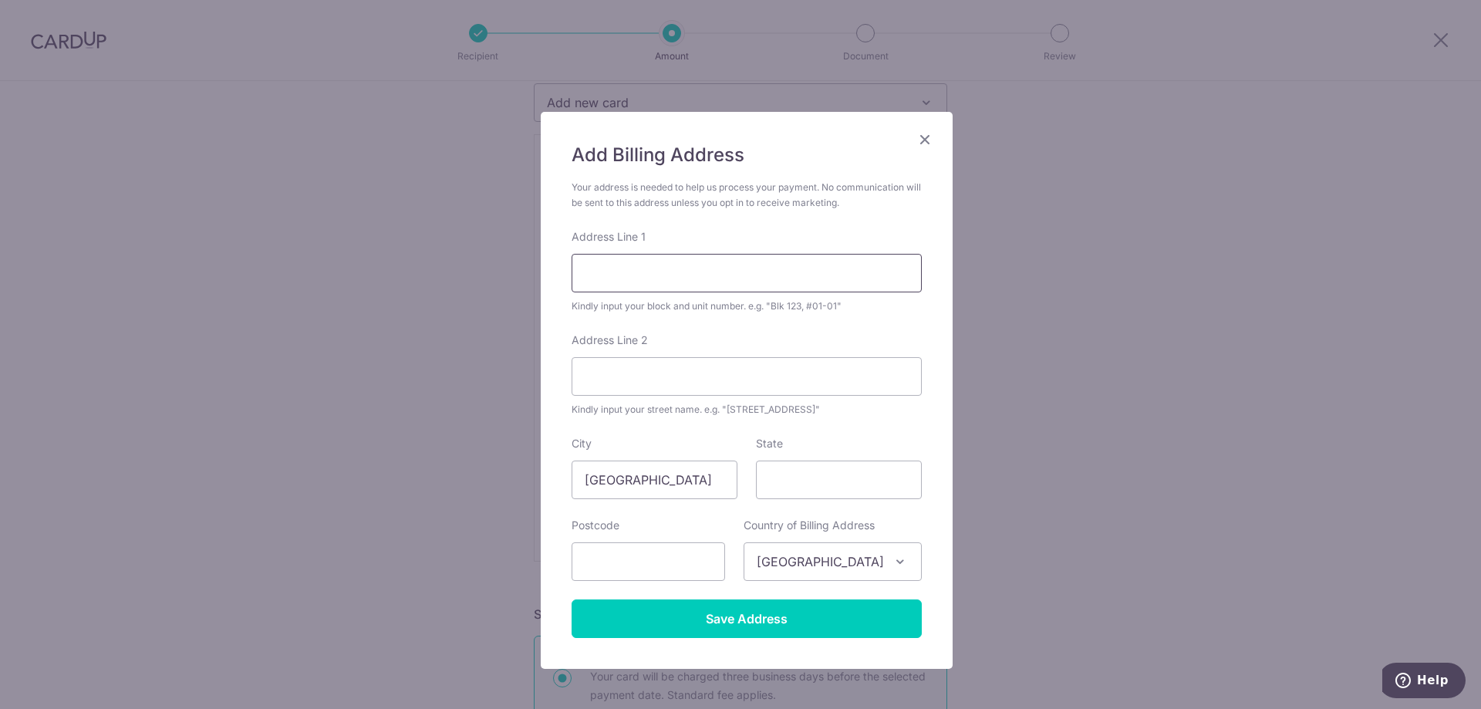
click at [707, 276] on input "Address Line 1" at bounding box center [747, 273] width 350 height 39
type input "79 Indus Road #03-45"
click at [787, 478] on input "3" at bounding box center [839, 480] width 166 height 39
click at [774, 482] on input "3Singapore" at bounding box center [839, 480] width 166 height 39
type input "Singapore"
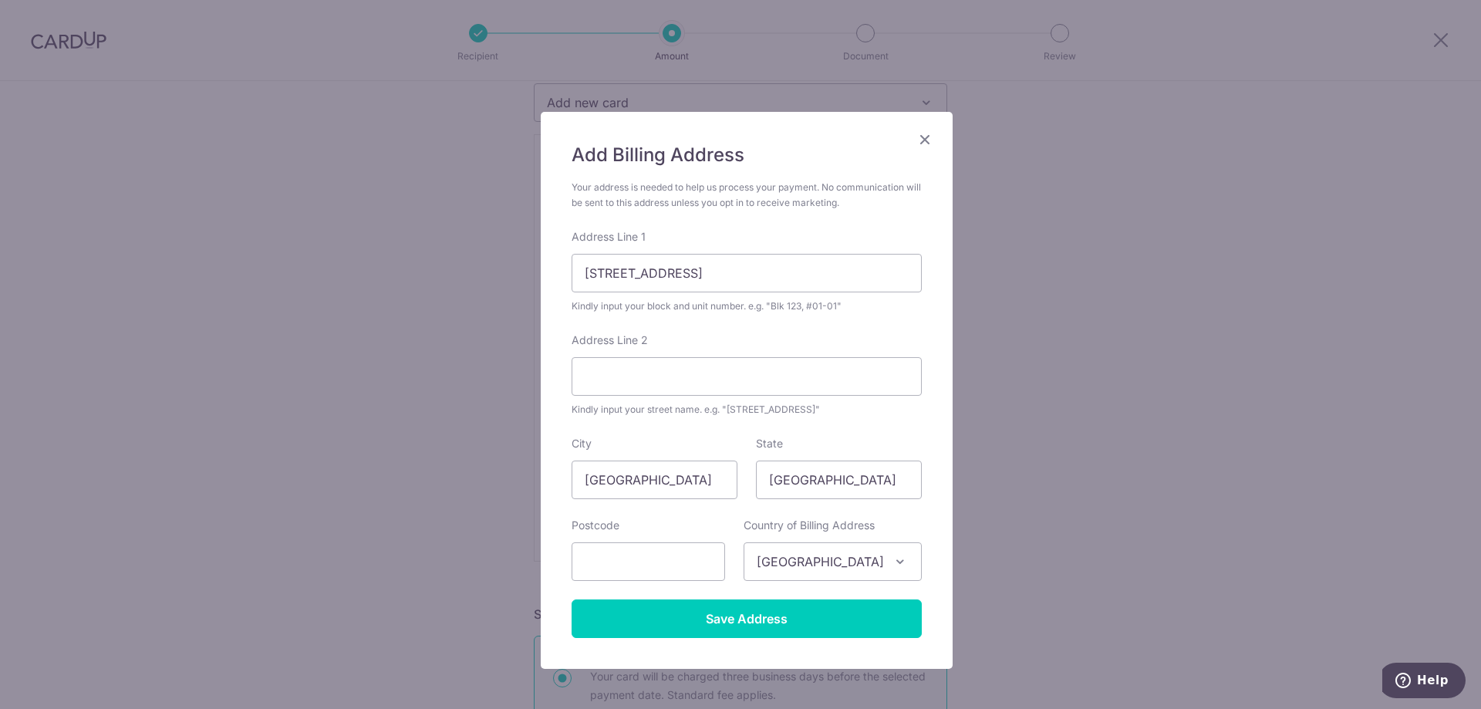
drag, startPoint x: 649, startPoint y: 585, endPoint x: 649, endPoint y: 564, distance: 20.8
click at [649, 581] on form "Your address is needed to help us process your payment. No communication will b…" at bounding box center [747, 409] width 350 height 458
drag, startPoint x: 649, startPoint y: 562, endPoint x: 630, endPoint y: 547, distance: 23.6
click at [643, 555] on input "text" at bounding box center [649, 561] width 154 height 39
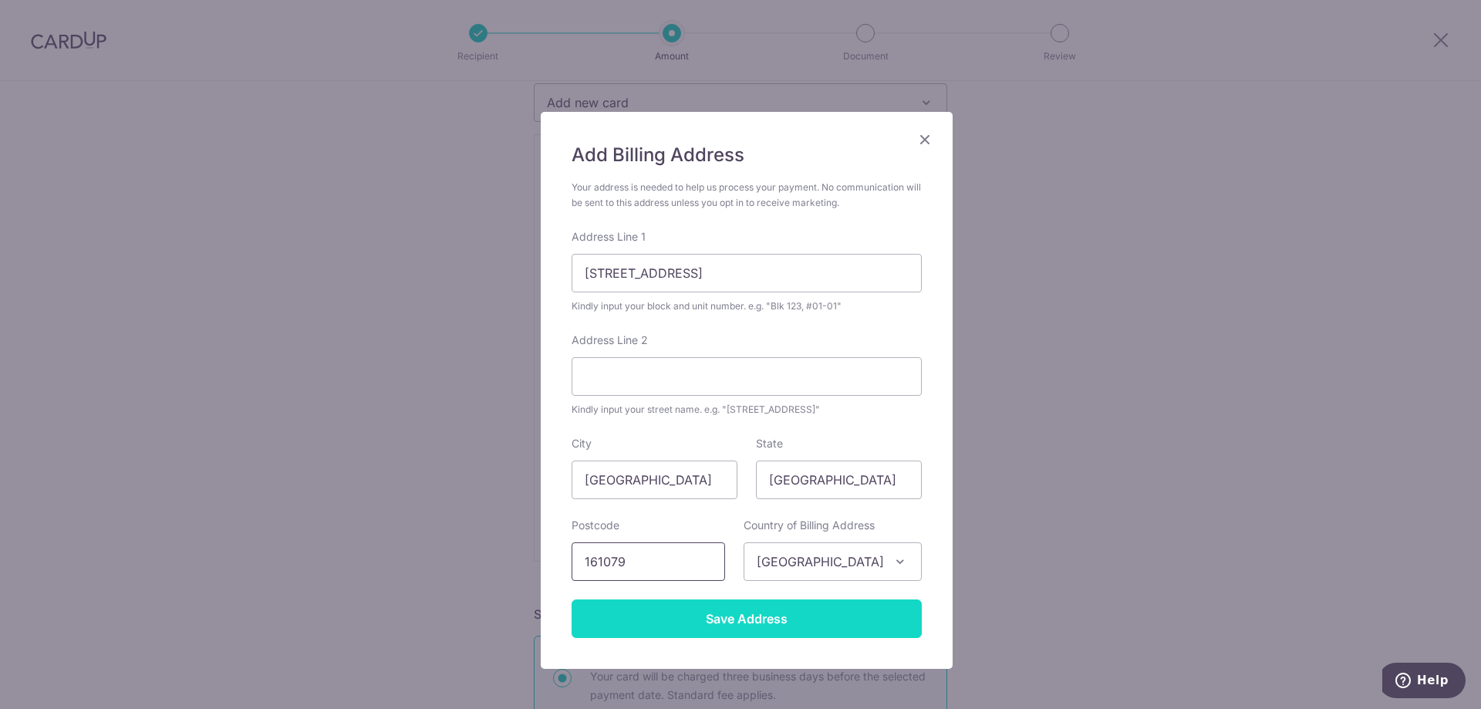
type input "161079"
click at [652, 619] on input "Save Address" at bounding box center [747, 618] width 350 height 39
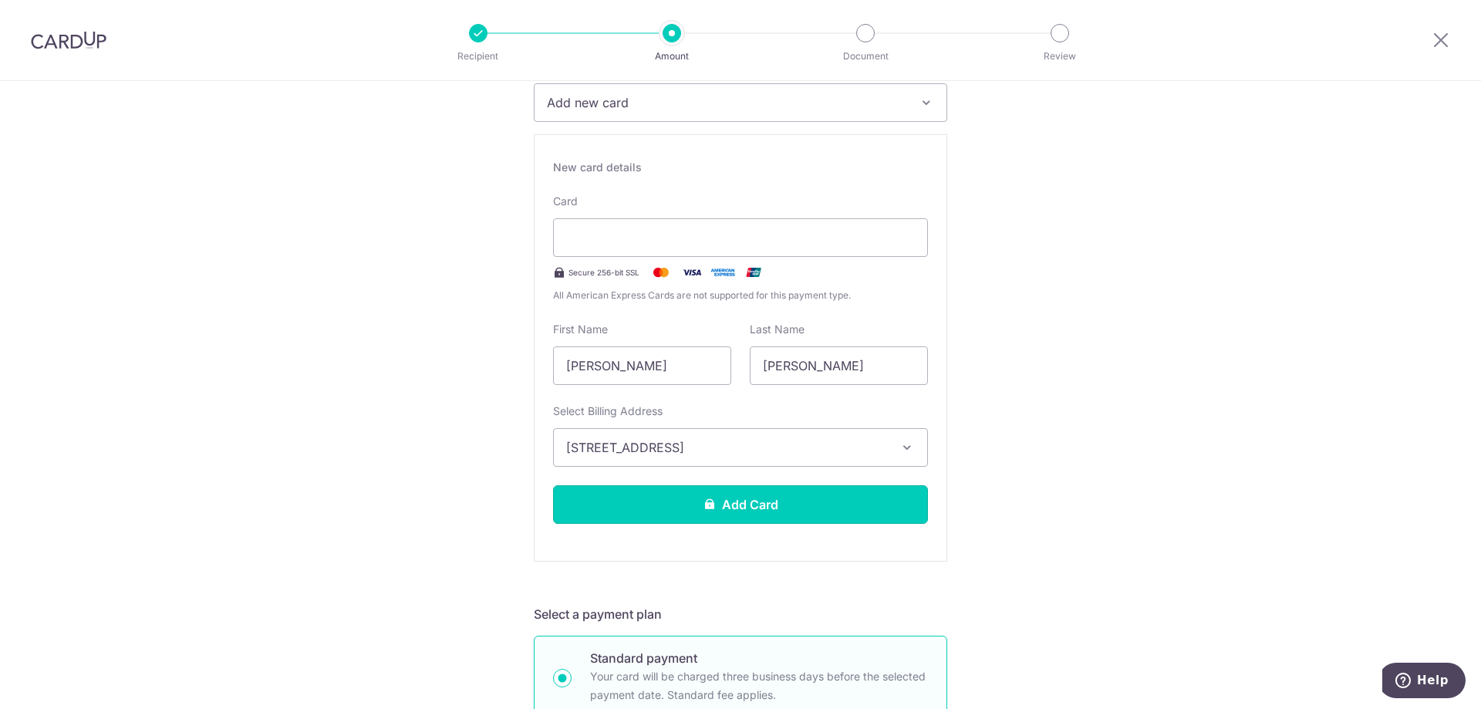
drag, startPoint x: 829, startPoint y: 511, endPoint x: 1110, endPoint y: 515, distance: 280.8
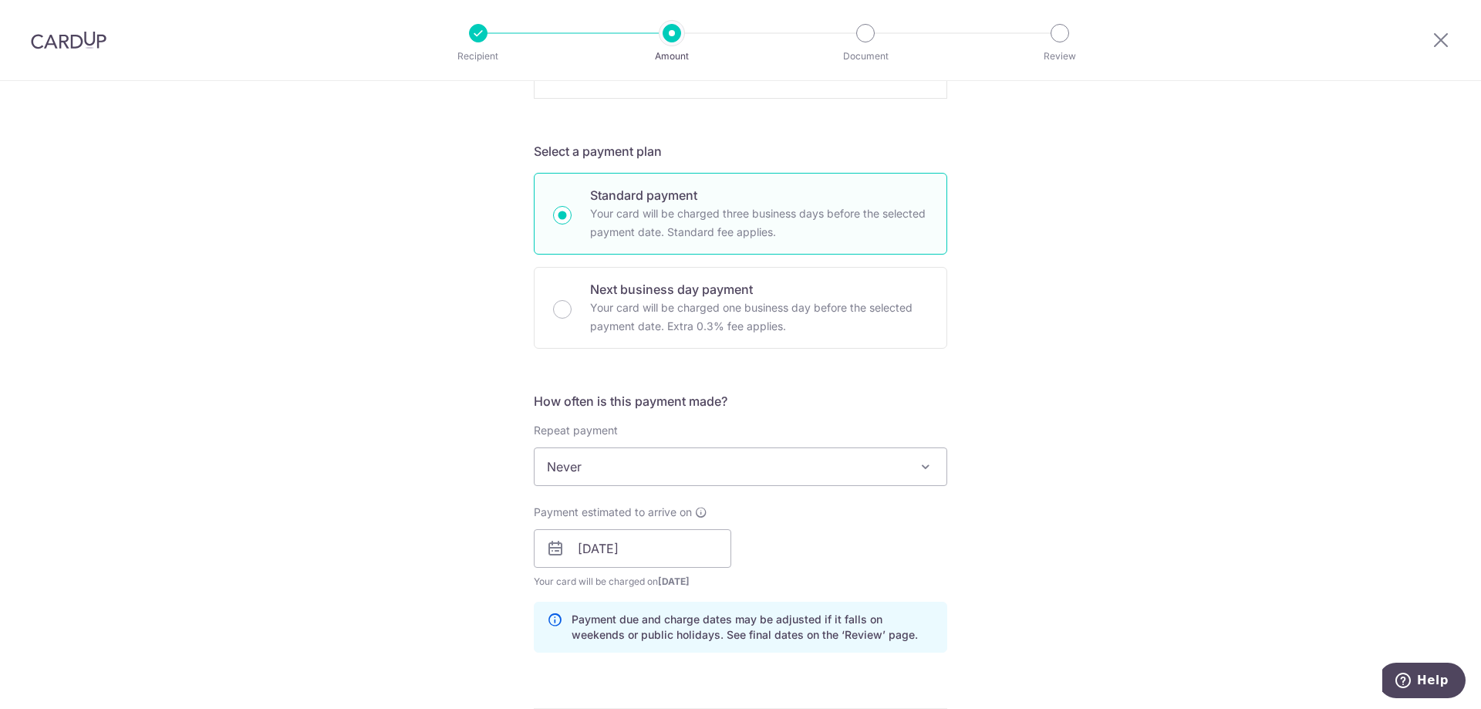
scroll to position [463, 0]
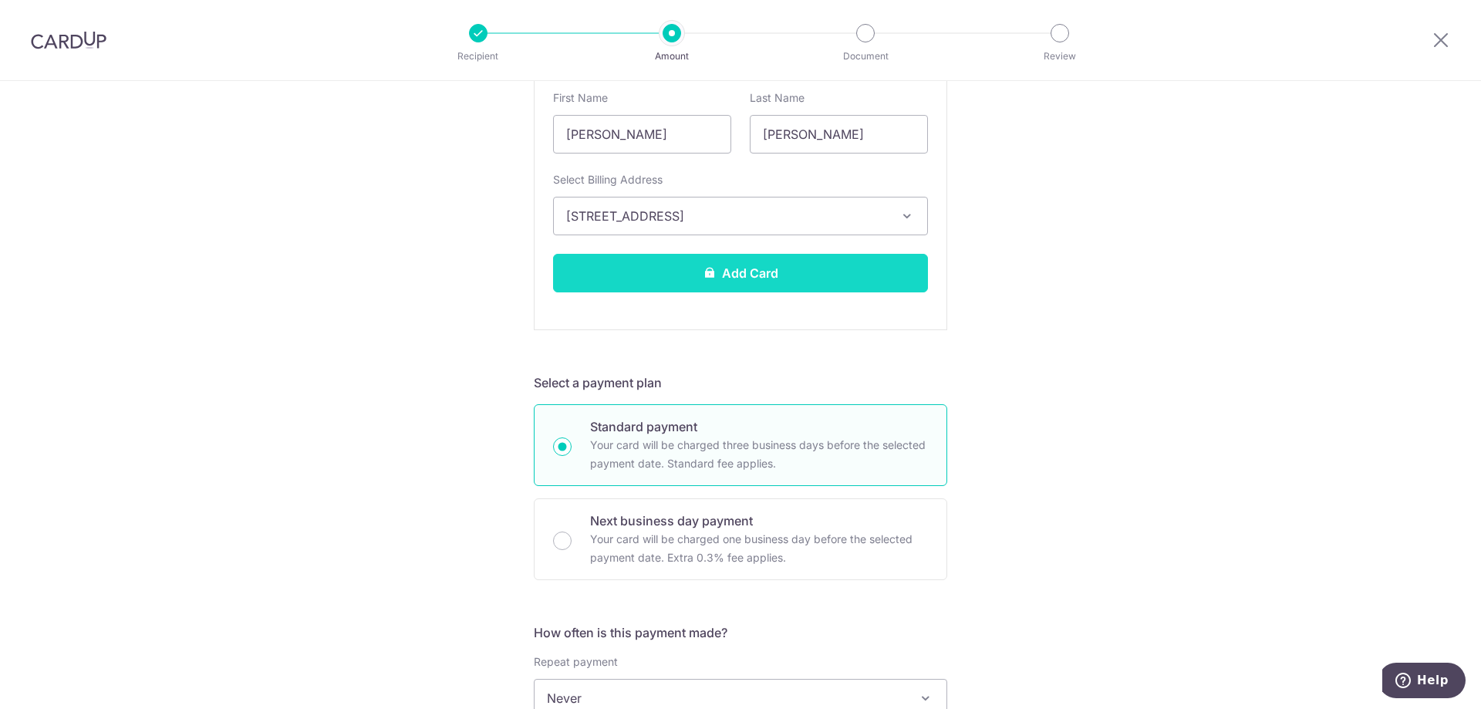
click at [774, 284] on button "Add Card" at bounding box center [740, 273] width 375 height 39
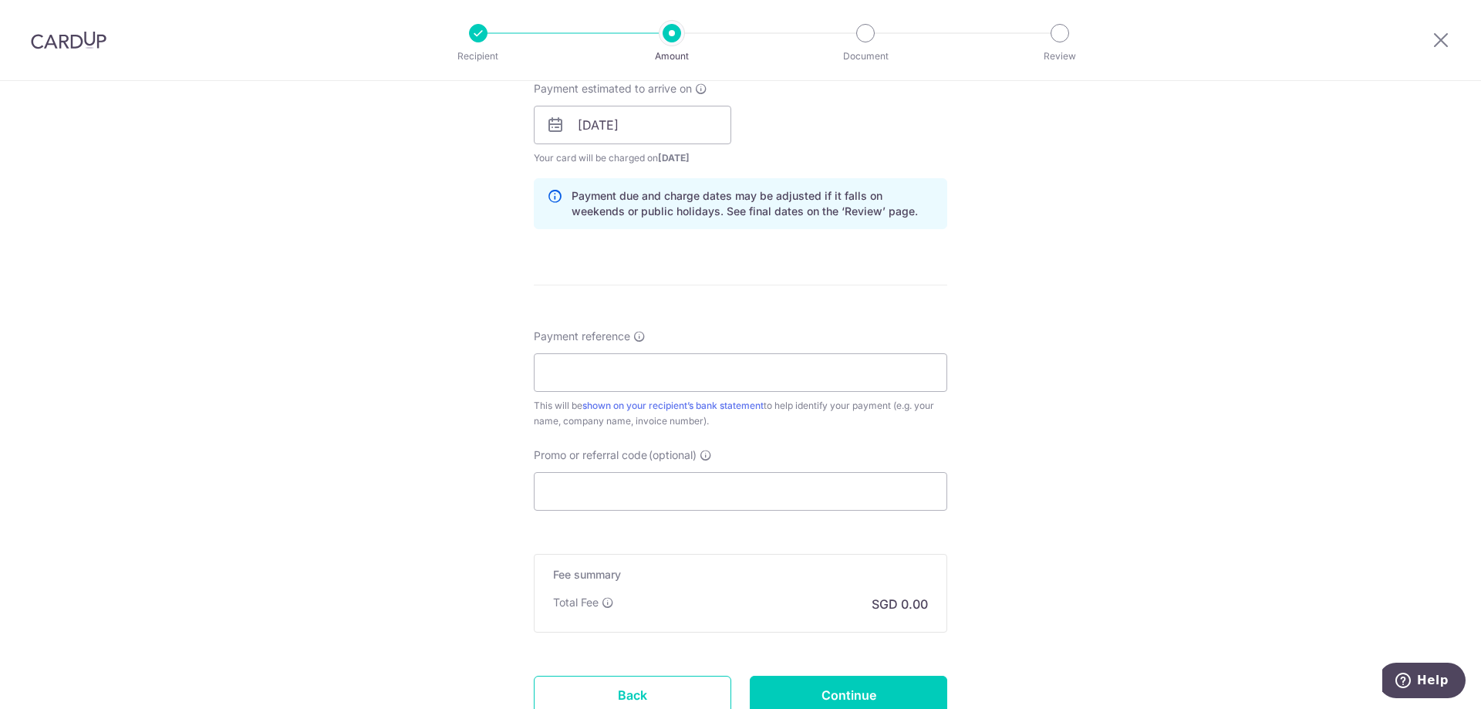
scroll to position [1179, 0]
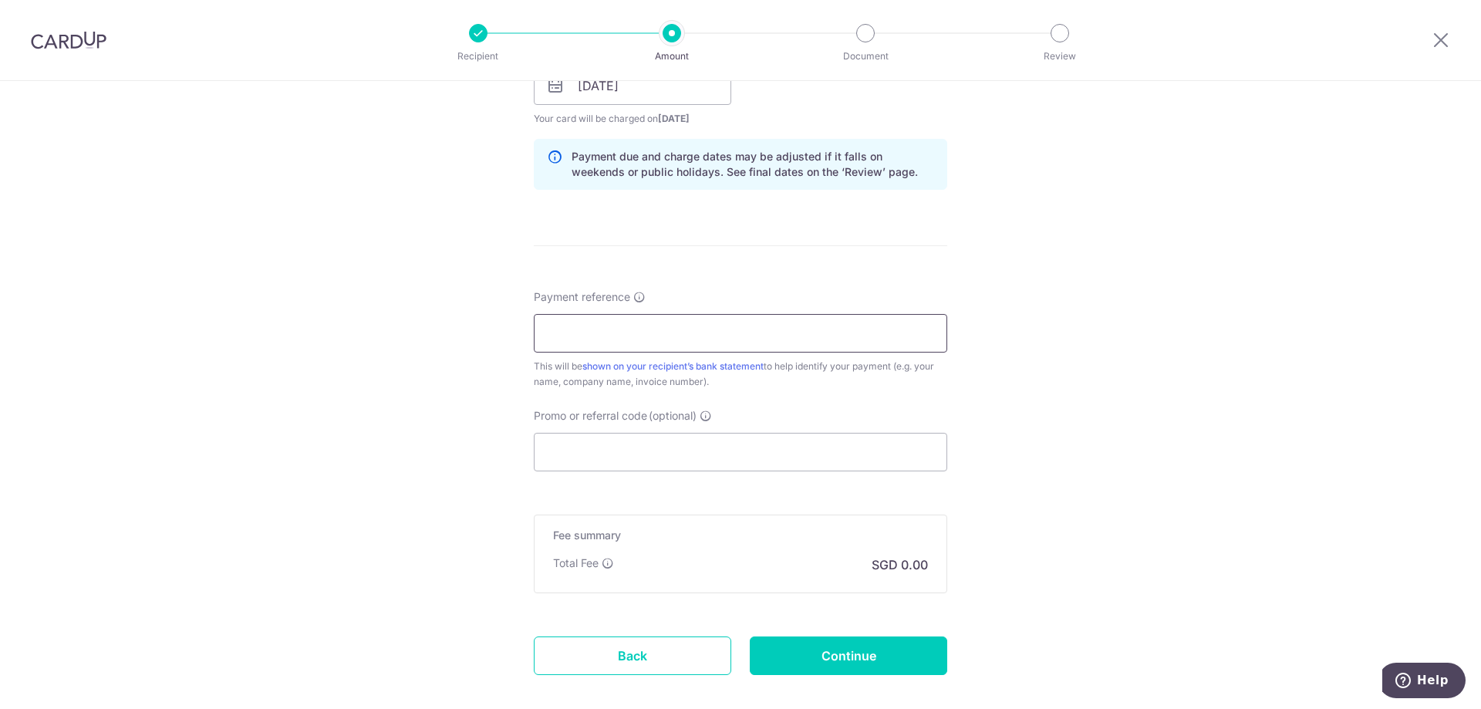
click at [709, 326] on input "Payment reference" at bounding box center [740, 333] width 413 height 39
type input "62196"
click at [635, 457] on input "Promo or referral code (optional)" at bounding box center [740, 452] width 413 height 39
paste input "SETHISFY"
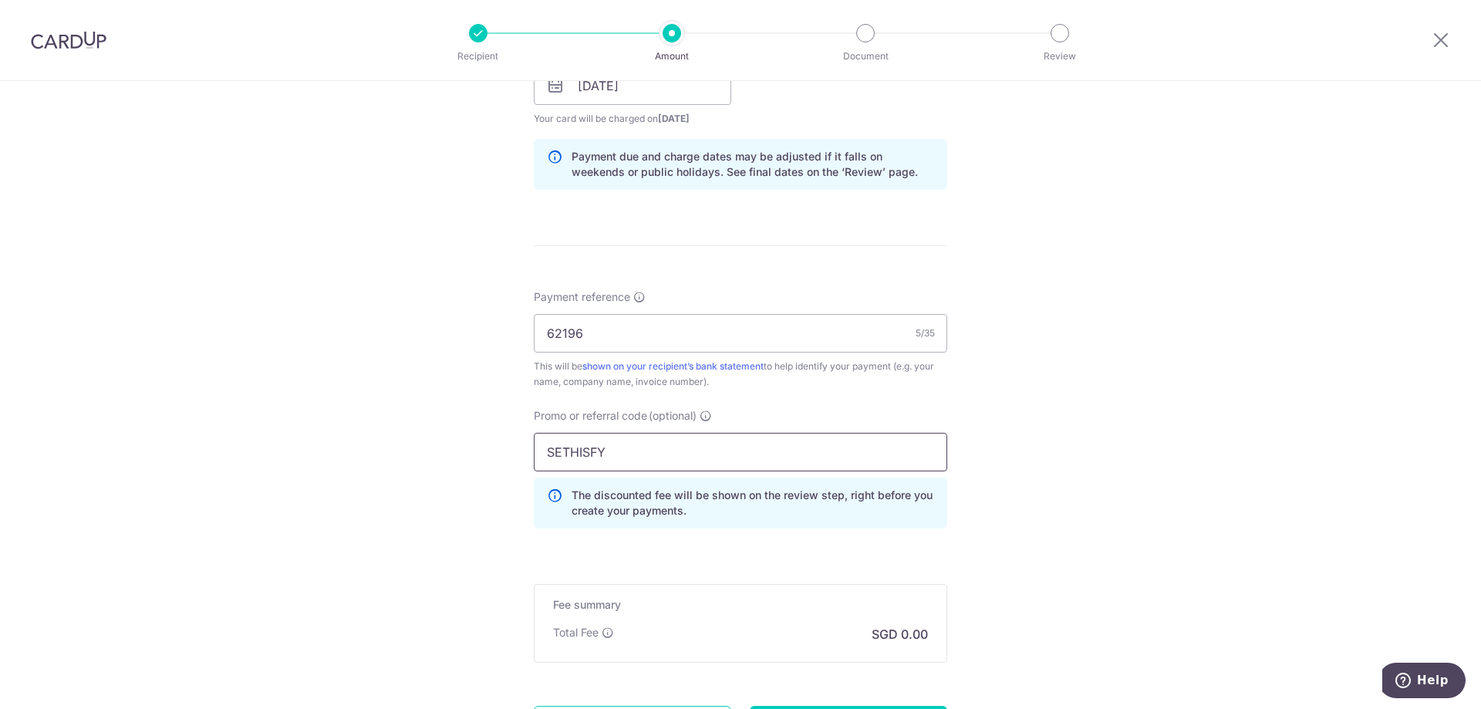
type input "SETHISFY"
click at [945, 508] on div "Promo or referral code (optional) SETHISFY The discounted fee will be shown on …" at bounding box center [741, 474] width 432 height 133
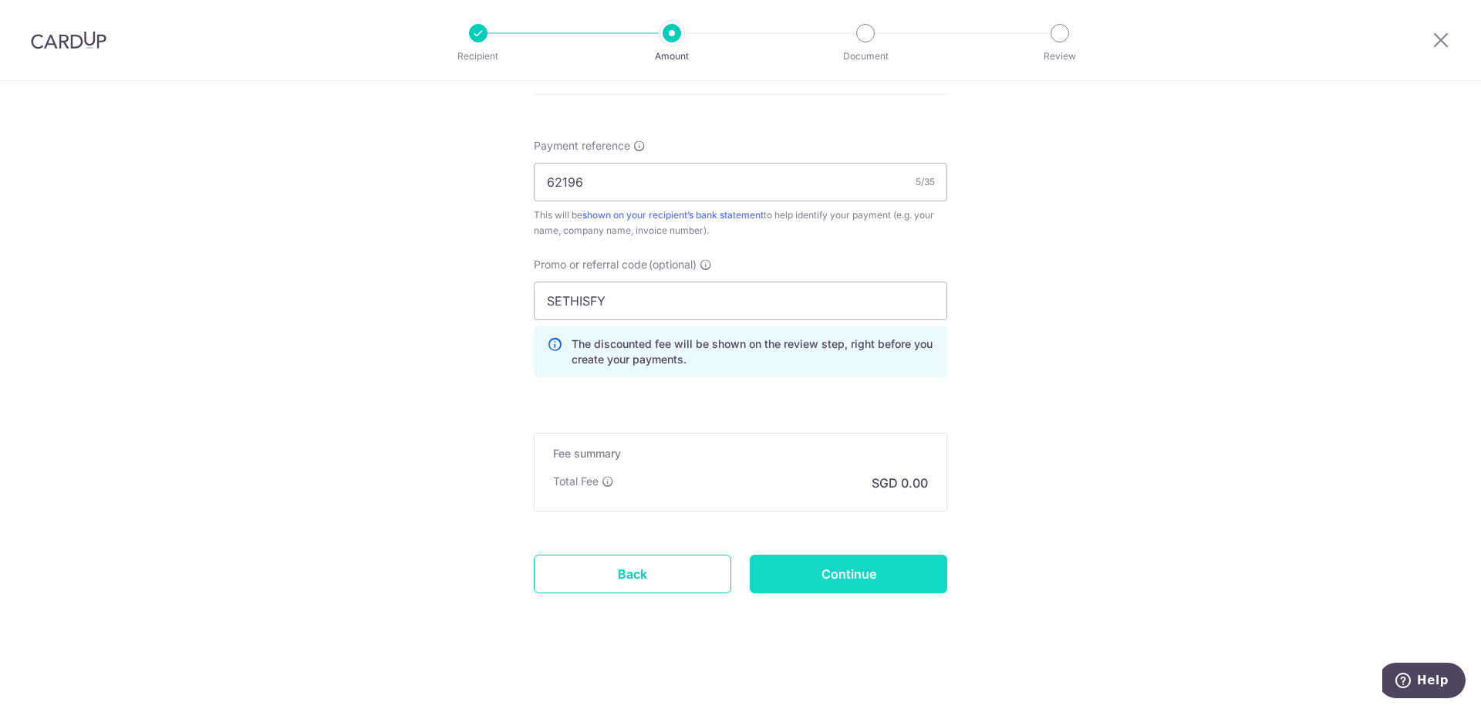
click at [832, 577] on input "Continue" at bounding box center [848, 574] width 197 height 39
type input "Create Schedule"
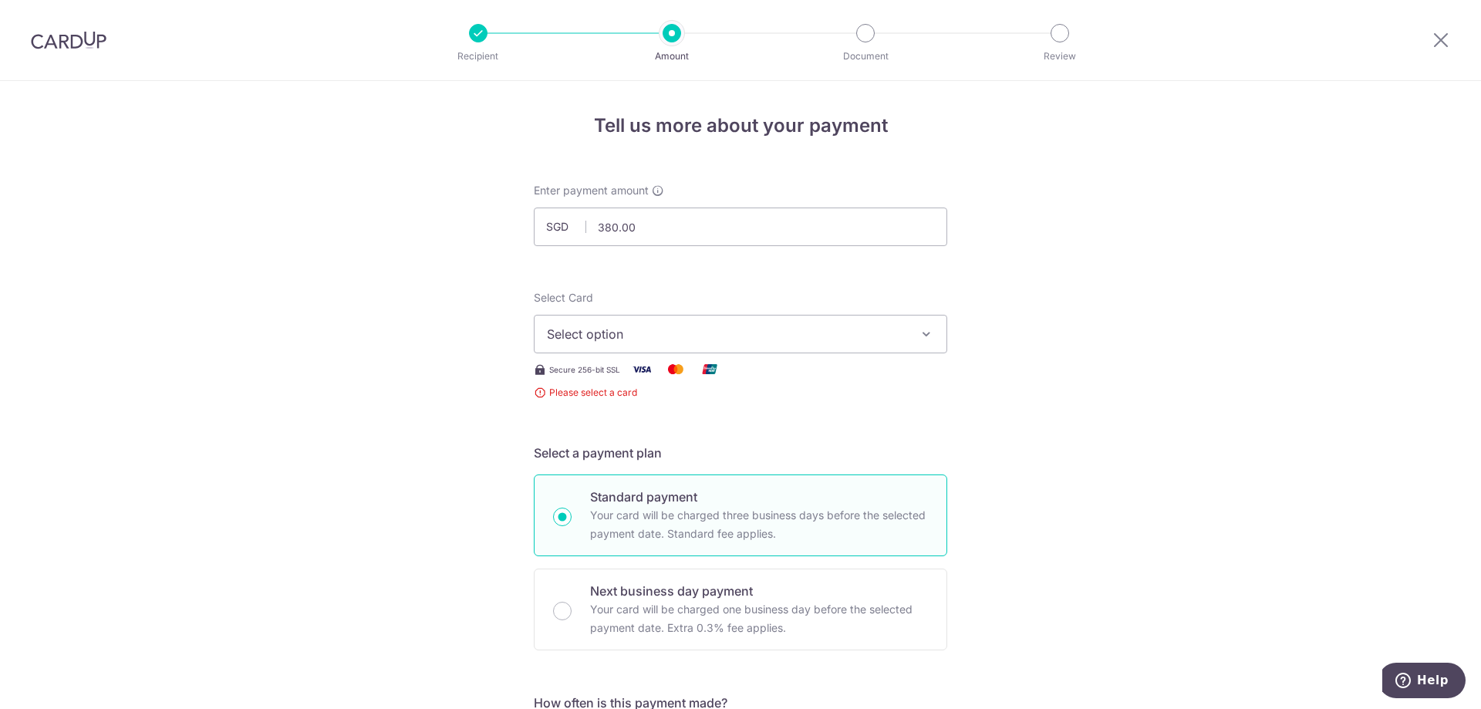
click at [798, 326] on span "Select option" at bounding box center [726, 334] width 359 height 19
click at [725, 375] on span "Add credit card" at bounding box center [754, 376] width 359 height 15
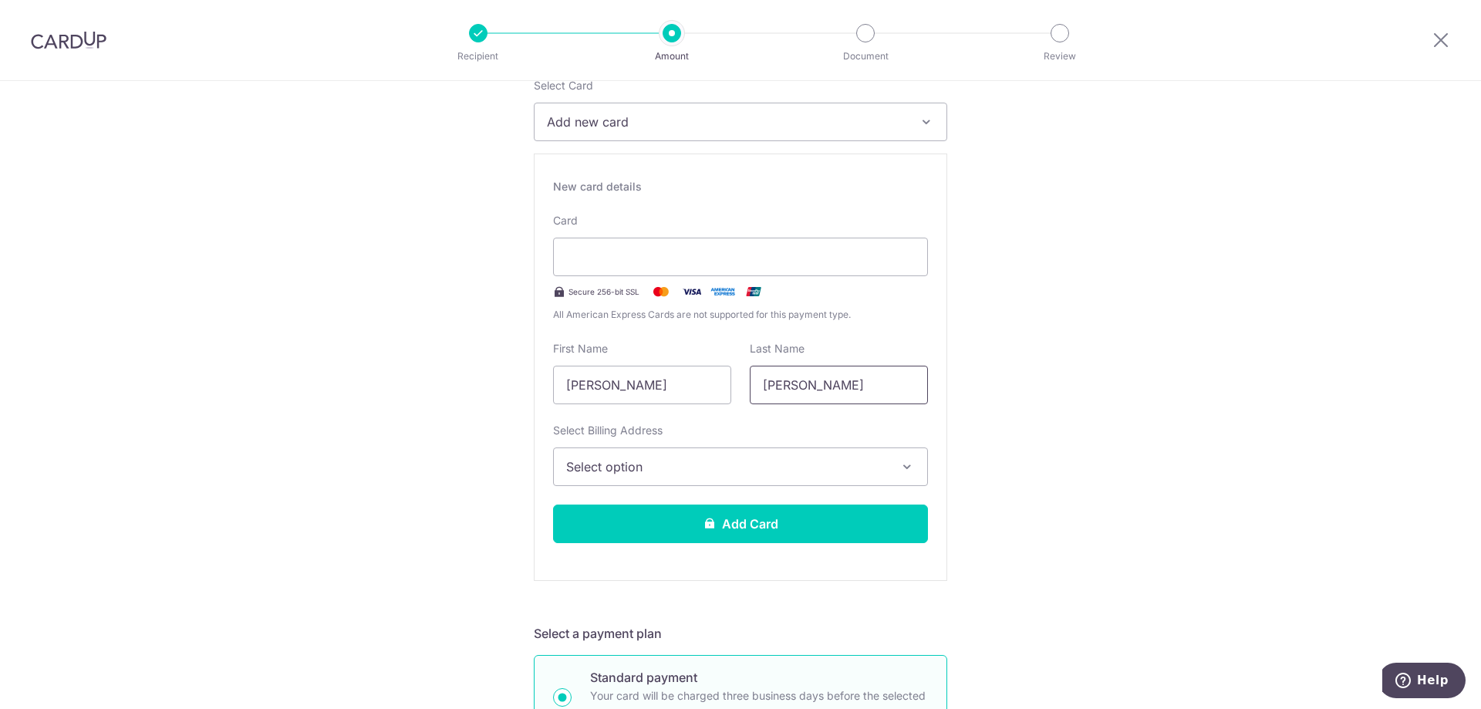
scroll to position [231, 0]
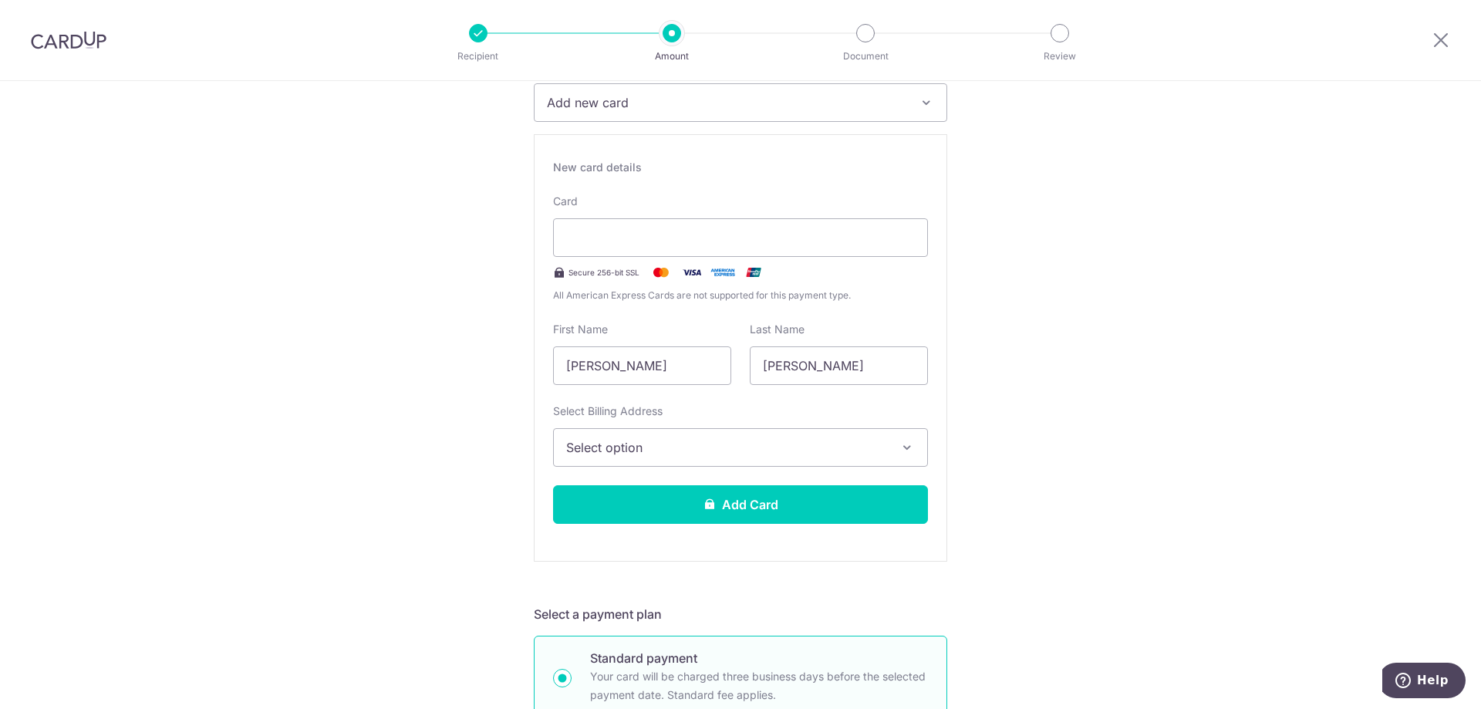
click at [683, 458] on button "Select option" at bounding box center [740, 447] width 375 height 39
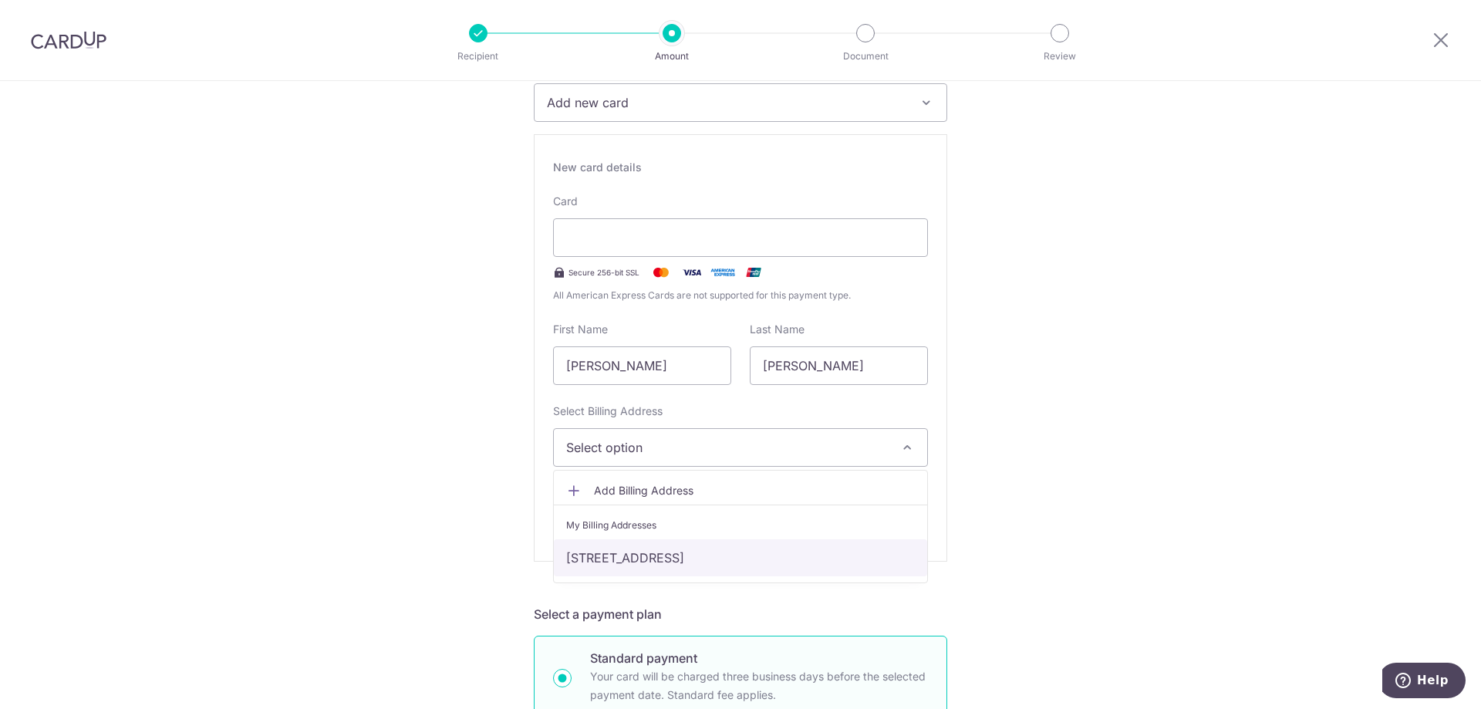
click at [661, 565] on link "[STREET_ADDRESS]" at bounding box center [740, 557] width 373 height 37
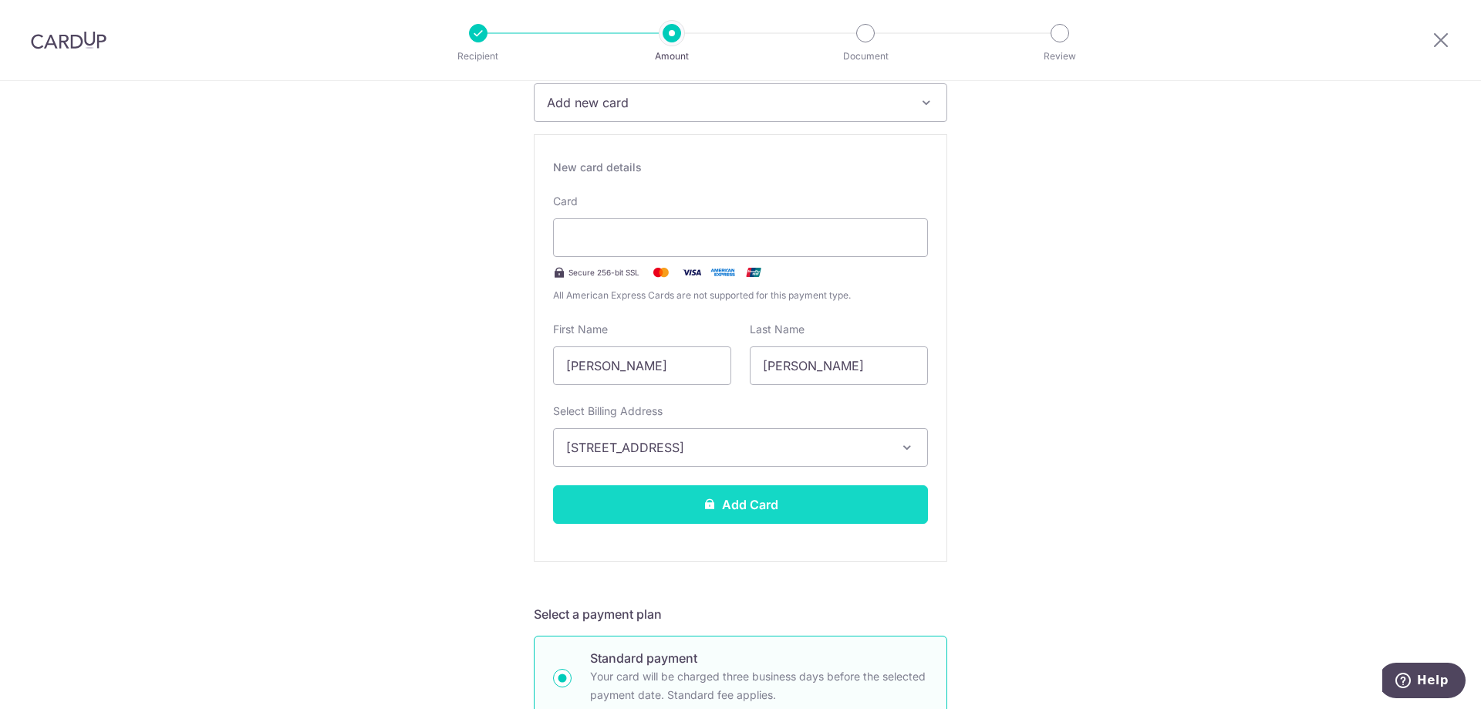
click at [764, 500] on button "Add Card" at bounding box center [740, 504] width 375 height 39
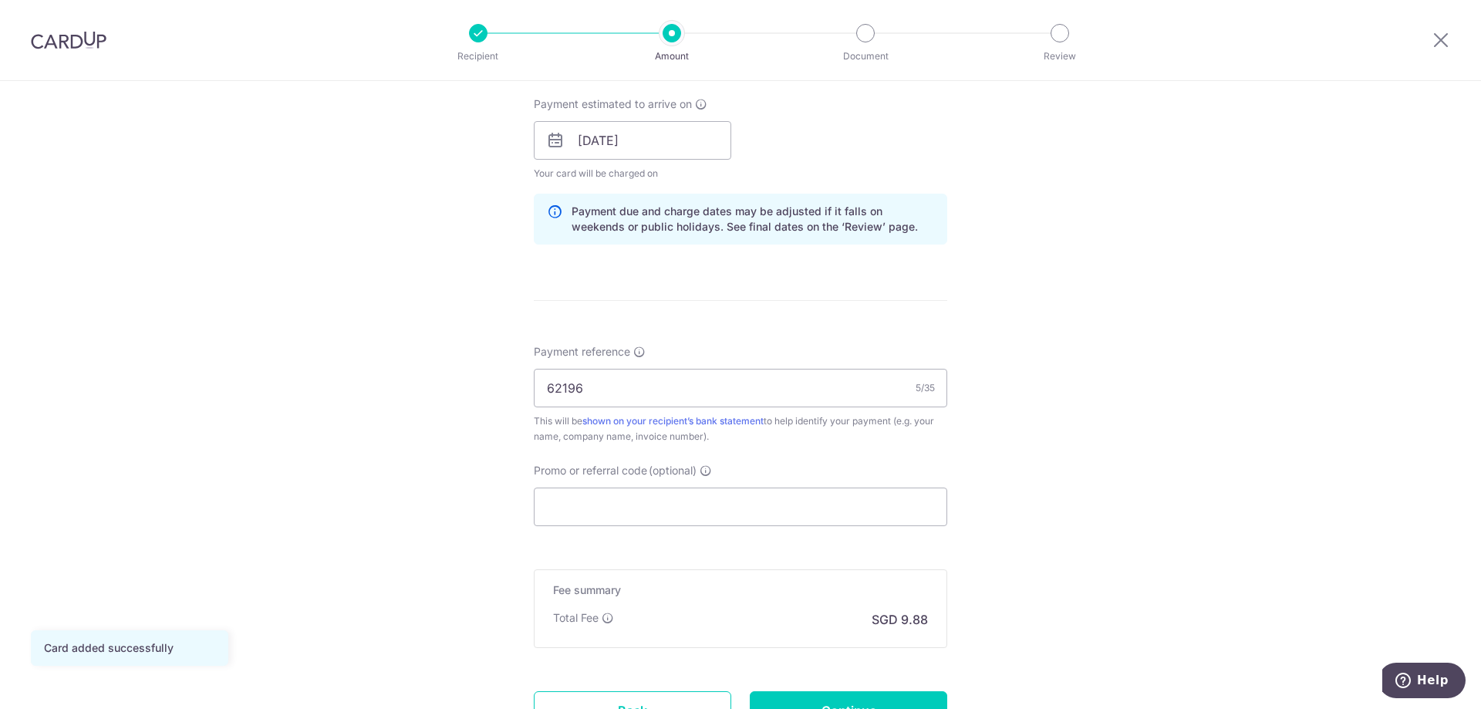
scroll to position [831, 0]
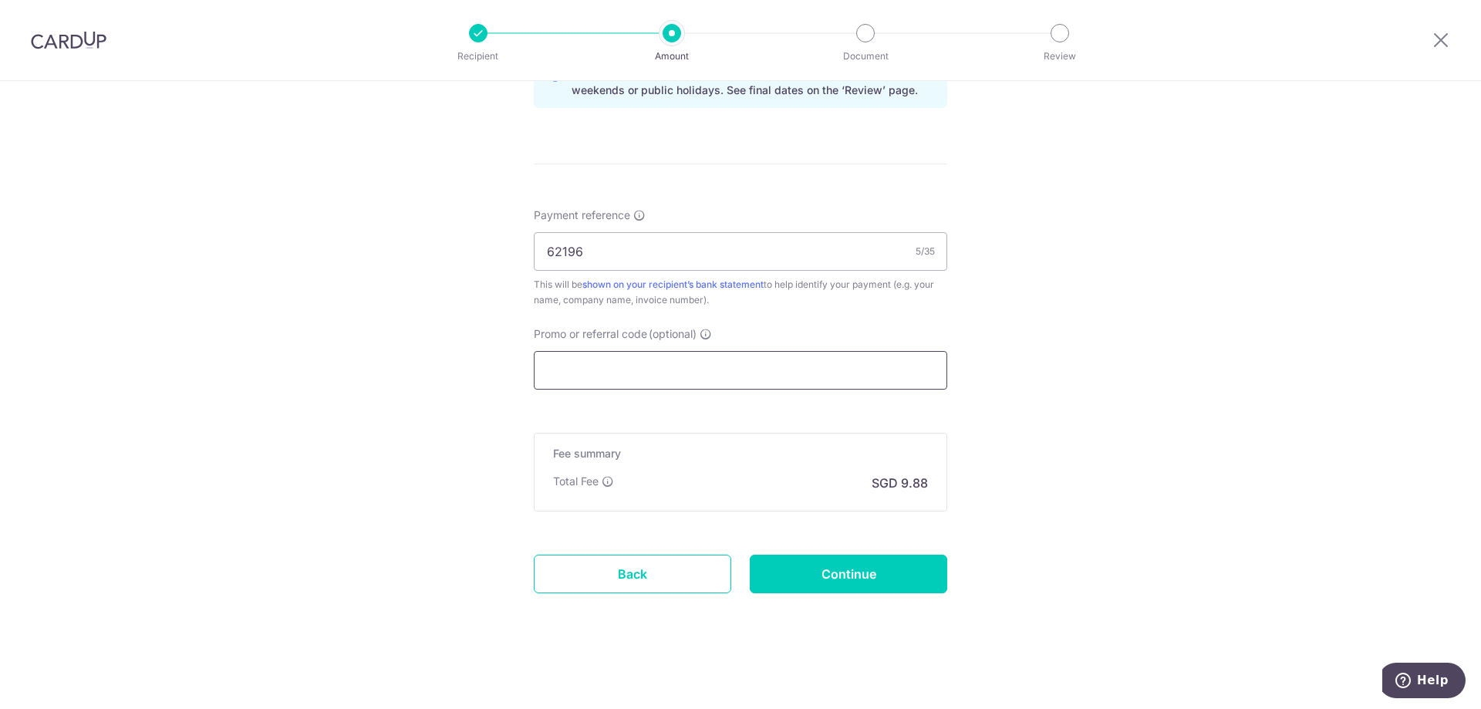
click at [685, 370] on input "Promo or referral code (optional)" at bounding box center [740, 370] width 413 height 39
paste input "SETHISFY"
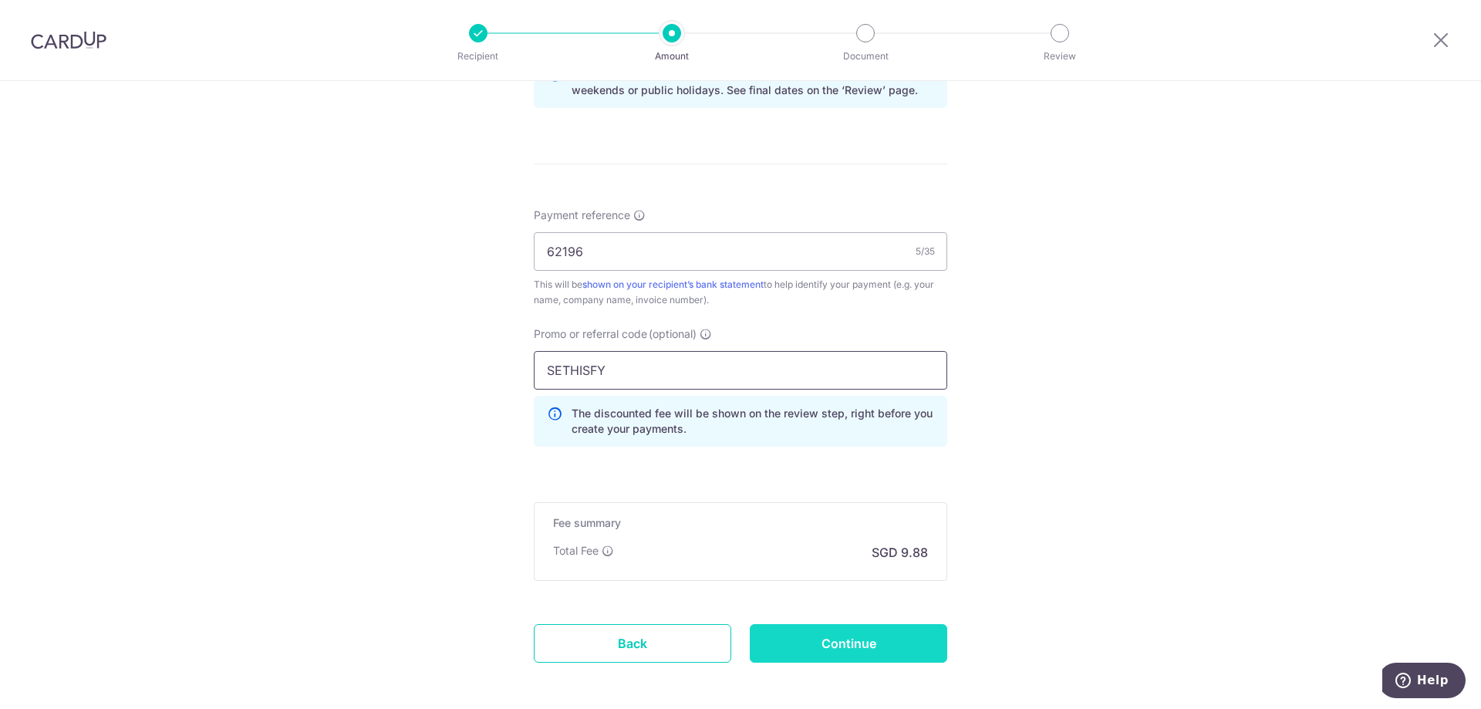
type input "SETHISFY"
click at [850, 630] on input "Continue" at bounding box center [848, 643] width 197 height 39
type input "Create Schedule"
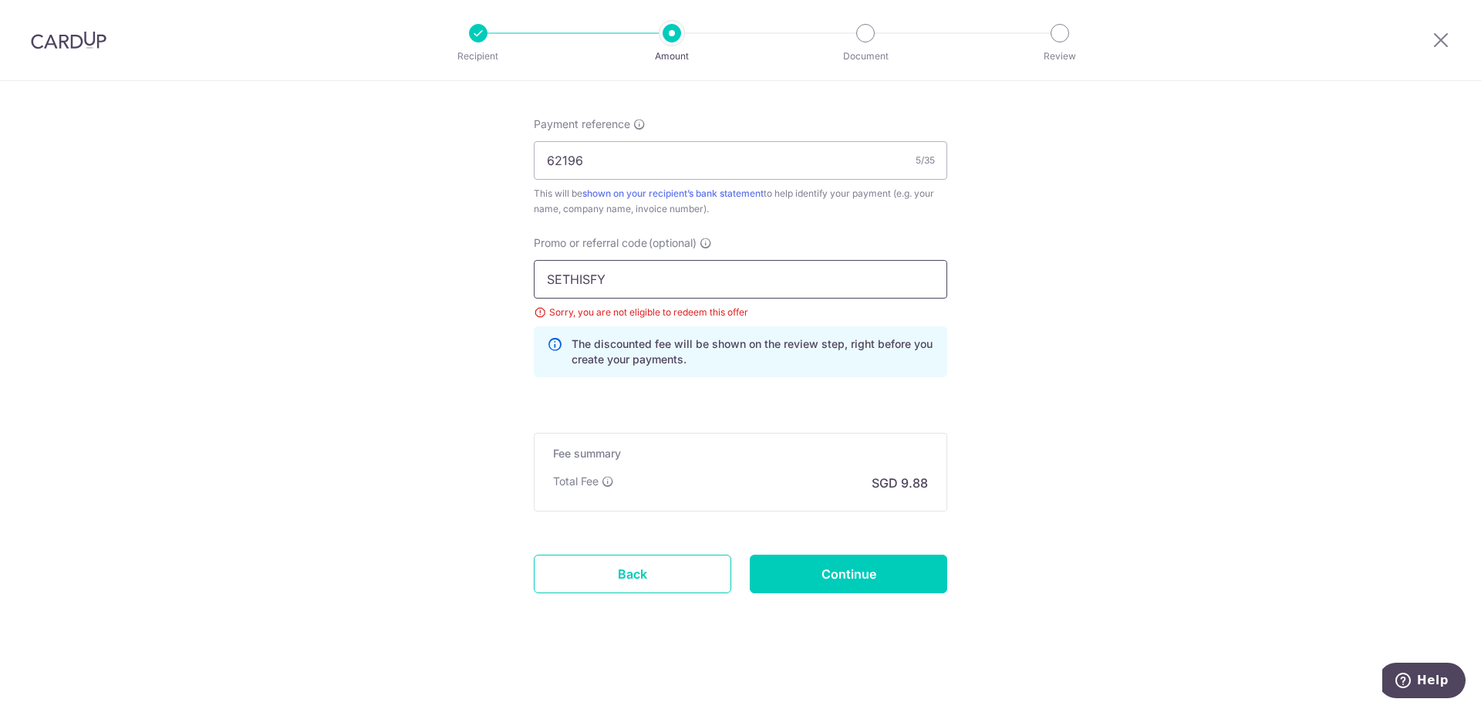
drag, startPoint x: 520, startPoint y: 258, endPoint x: 458, endPoint y: 256, distance: 61.7
paste input "RENO25ONE"
type input "RENO25ONE"
click at [853, 583] on input "Continue" at bounding box center [848, 574] width 197 height 39
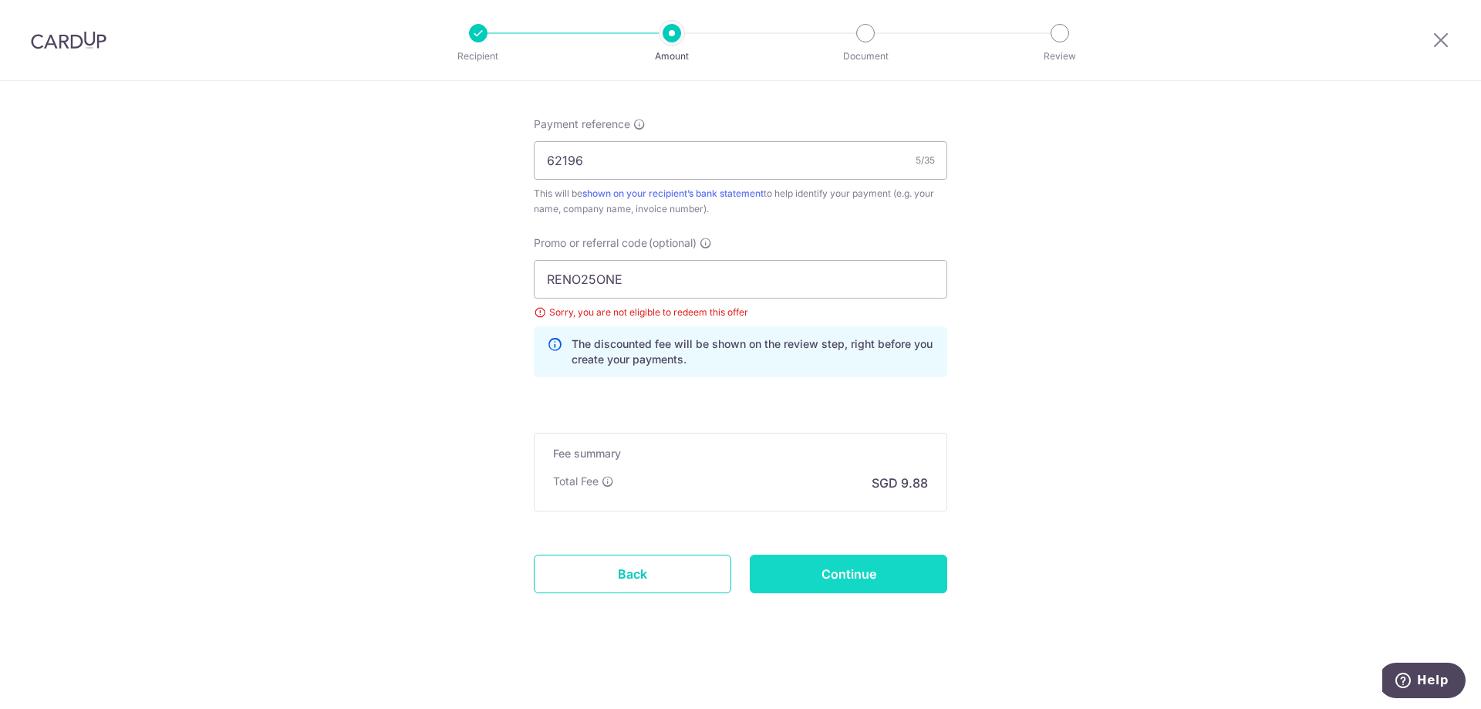
type input "Update Schedule"
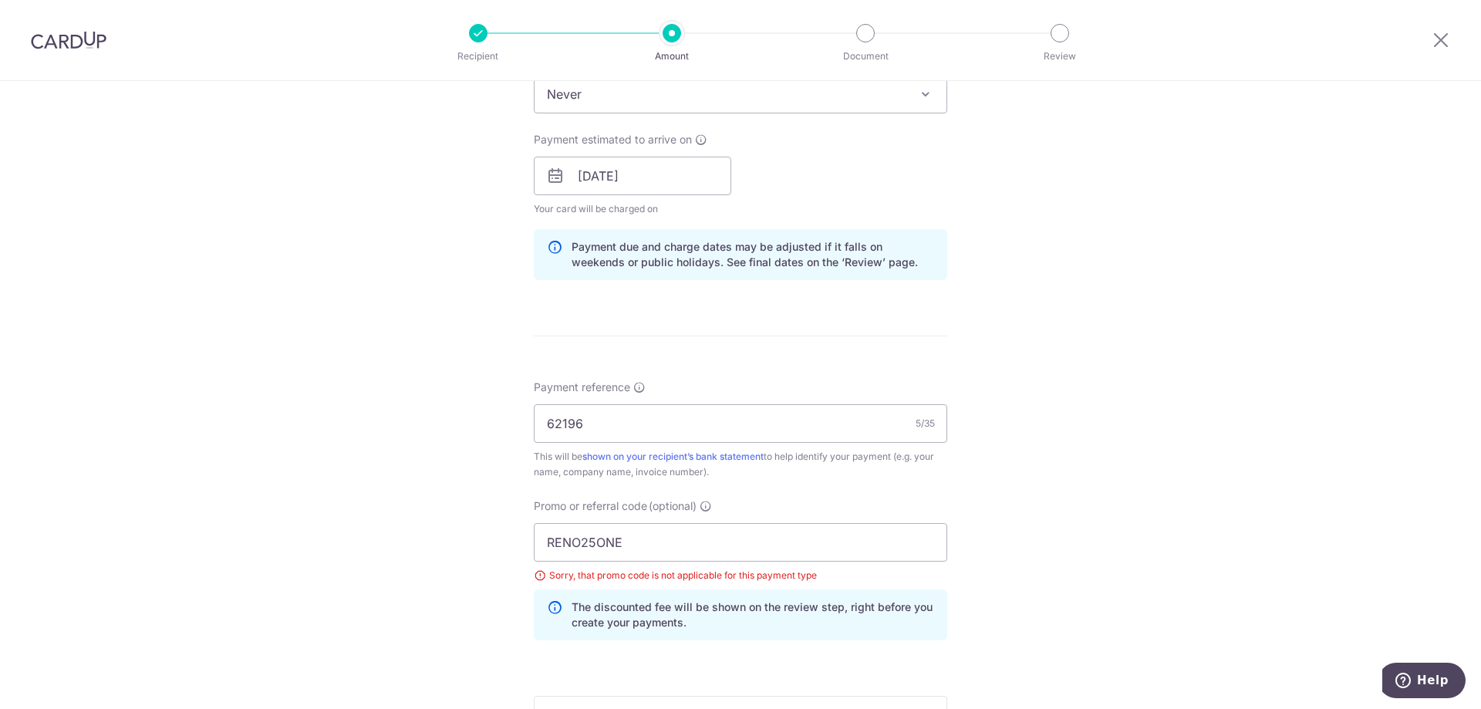
scroll to position [690, 0]
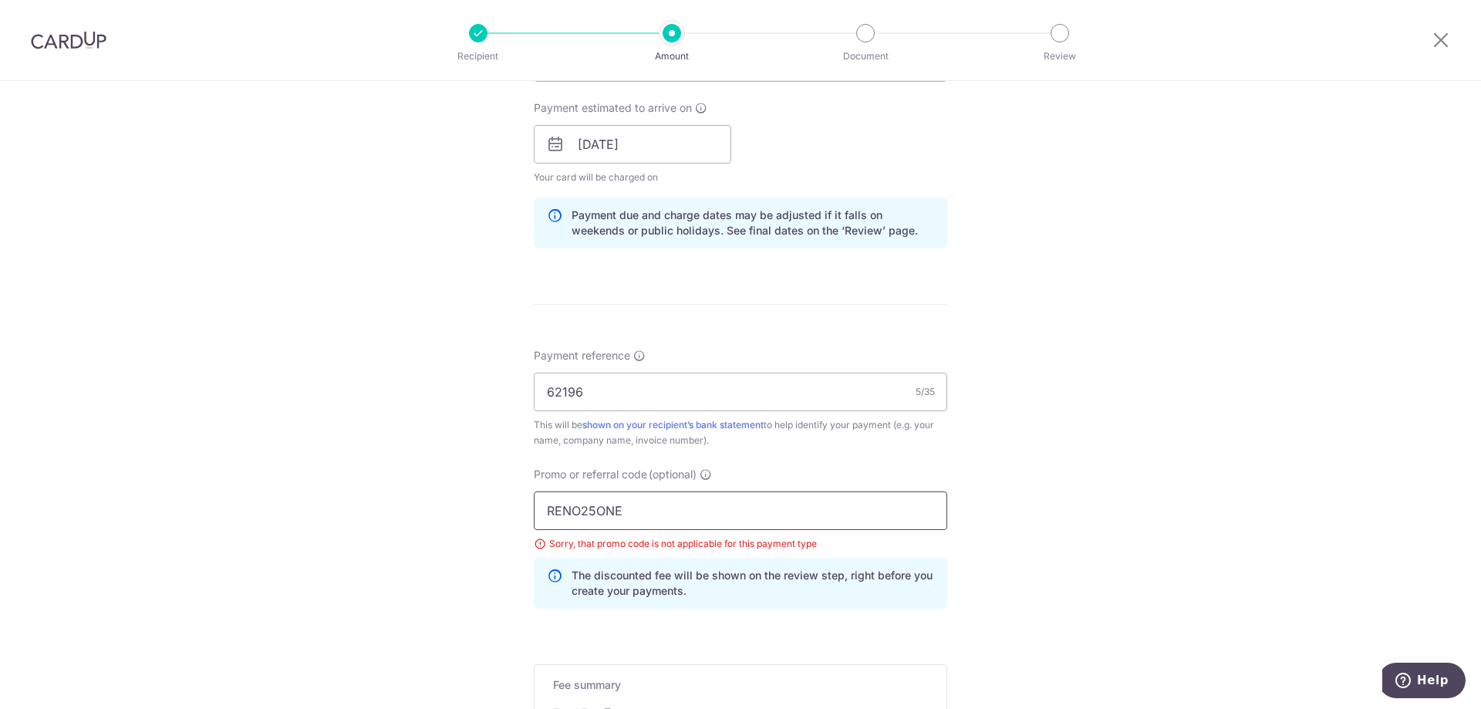
drag, startPoint x: 529, startPoint y: 513, endPoint x: 254, endPoint y: 500, distance: 275.7
click at [293, 514] on div "Tell us more about your payment Enter payment amount SGD 380.00 380.00 Select C…" at bounding box center [740, 166] width 1481 height 1550
type input "o"
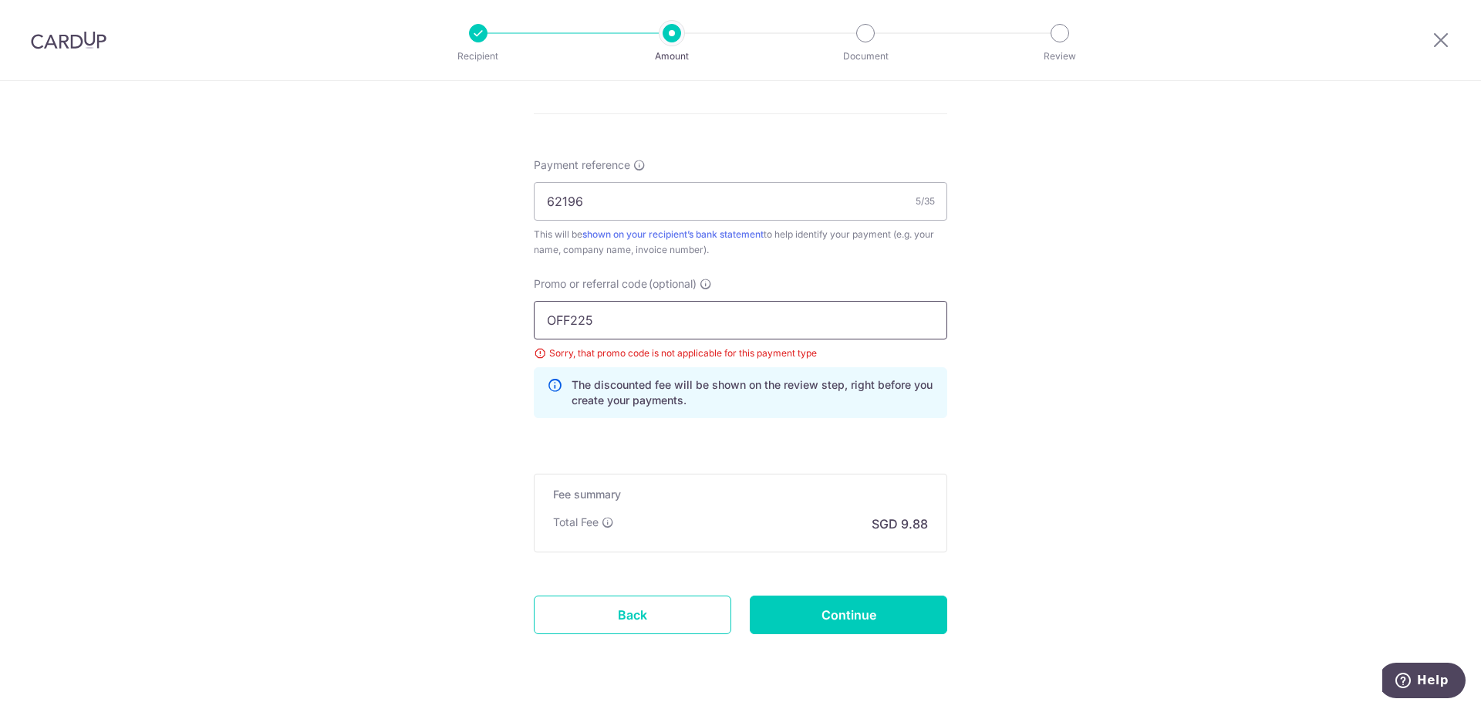
scroll to position [922, 0]
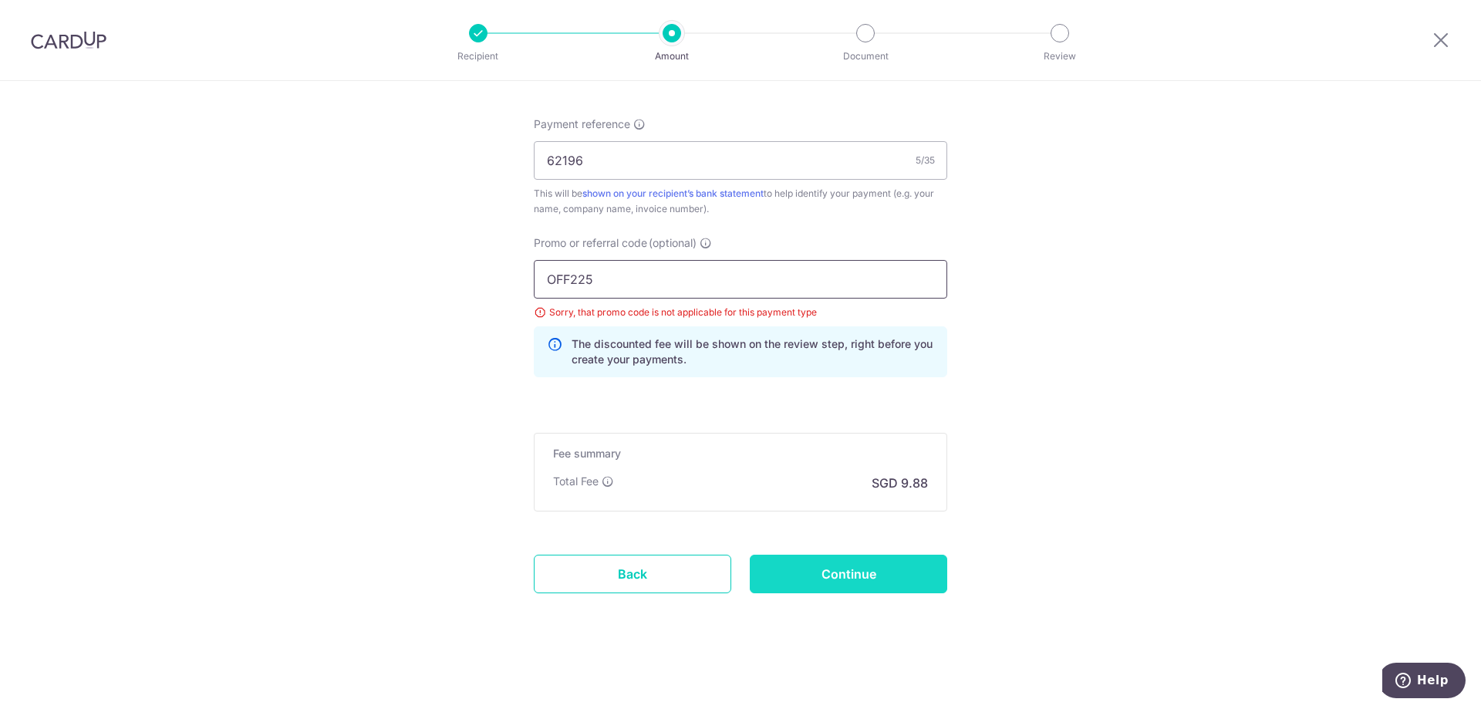
type input "OFF225"
click at [857, 579] on input "Continue" at bounding box center [848, 574] width 197 height 39
type input "Update Schedule"
click at [720, 283] on input "OFF225" at bounding box center [740, 279] width 413 height 39
